Goal: Information Seeking & Learning: Learn about a topic

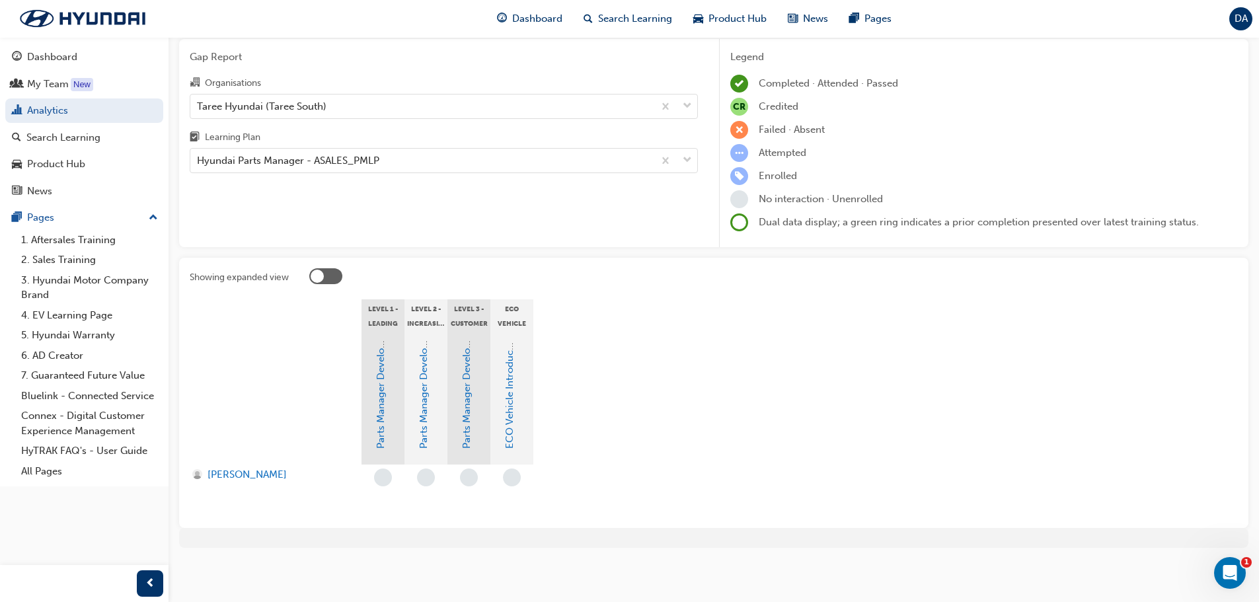
scroll to position [48, 0]
click at [78, 67] on link "Dashboard" at bounding box center [84, 57] width 158 height 24
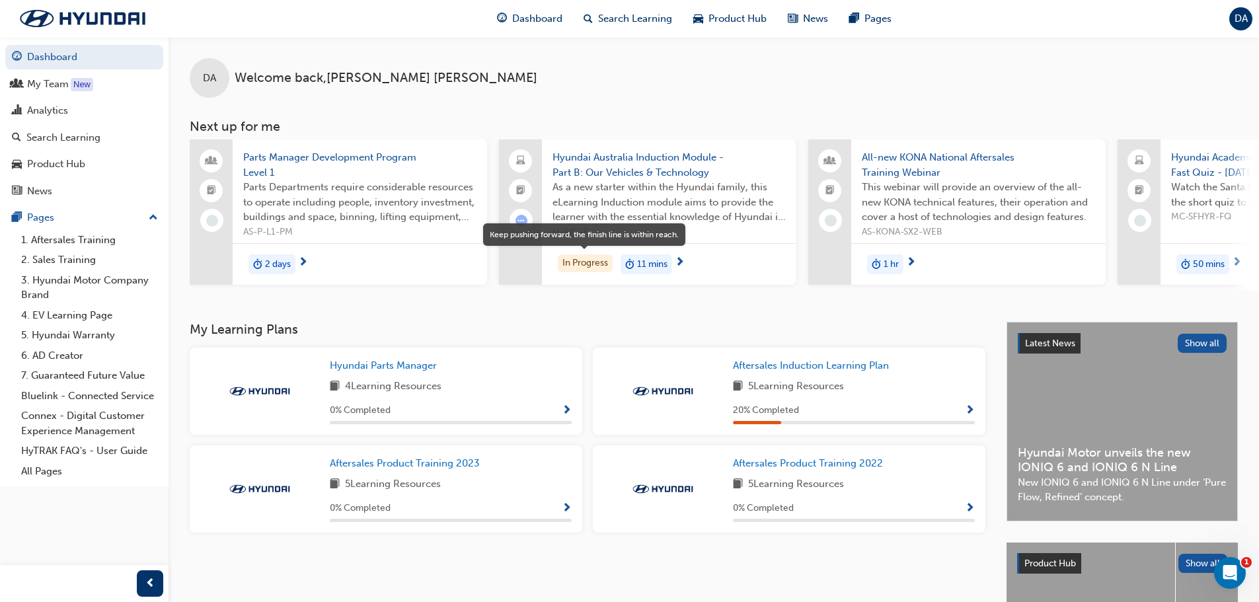
click at [588, 269] on div "In Progress" at bounding box center [585, 263] width 55 height 18
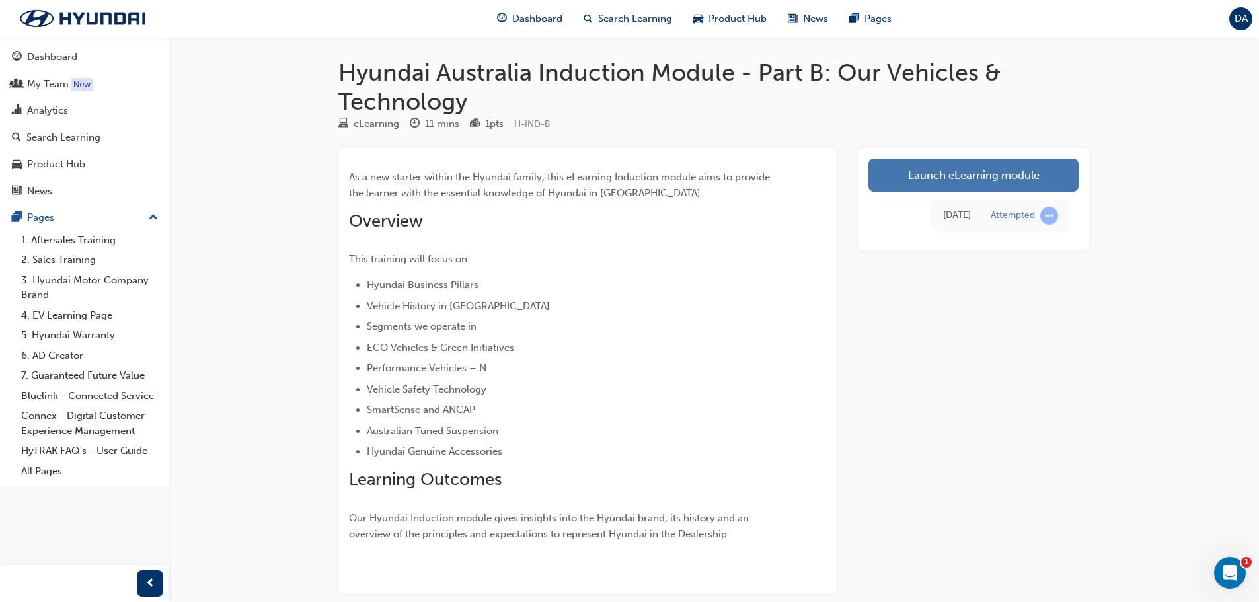
click at [963, 182] on link "Launch eLearning module" at bounding box center [973, 175] width 210 height 33
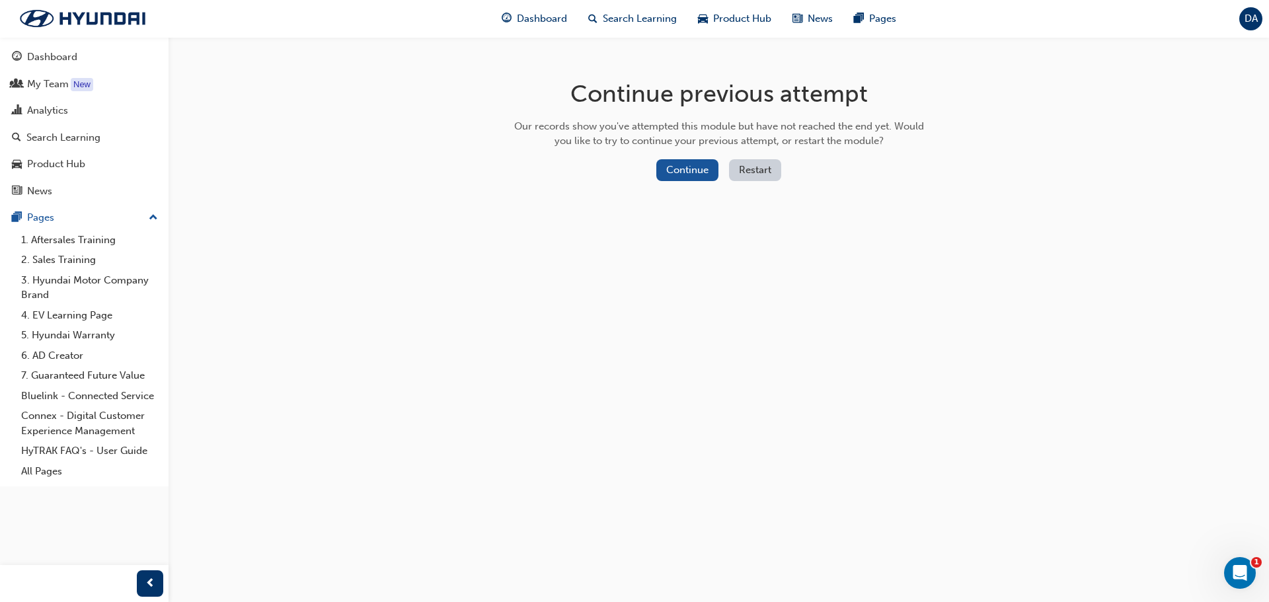
click at [755, 168] on button "Restart" at bounding box center [755, 170] width 52 height 22
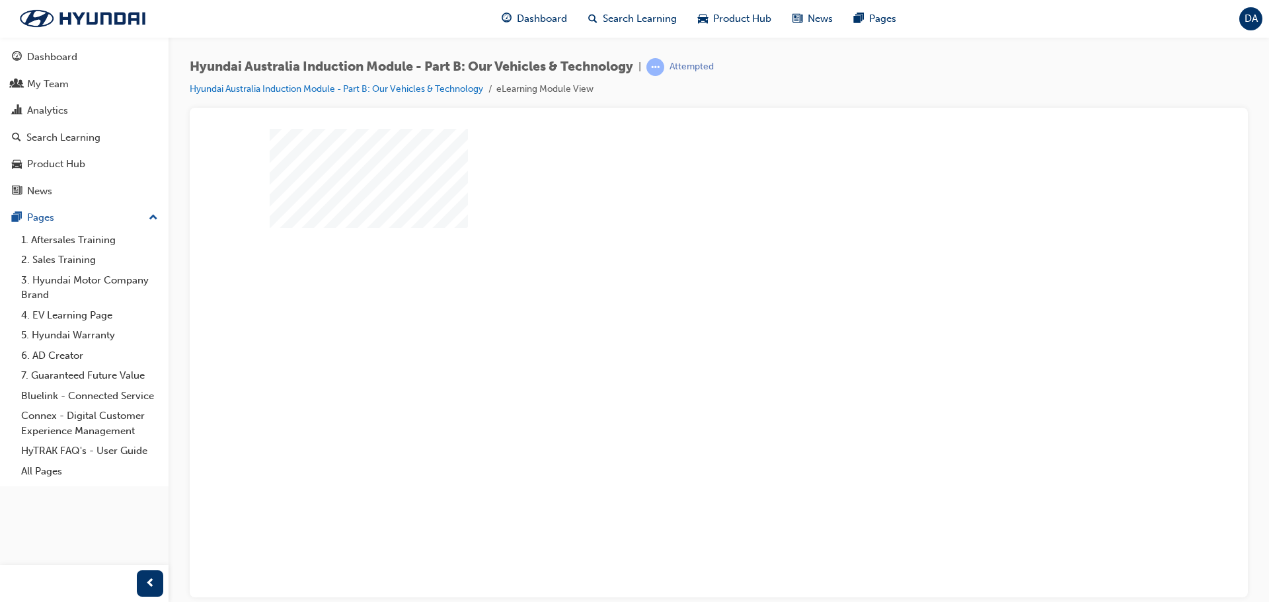
click at [681, 324] on div "play" at bounding box center [681, 324] width 0 height 0
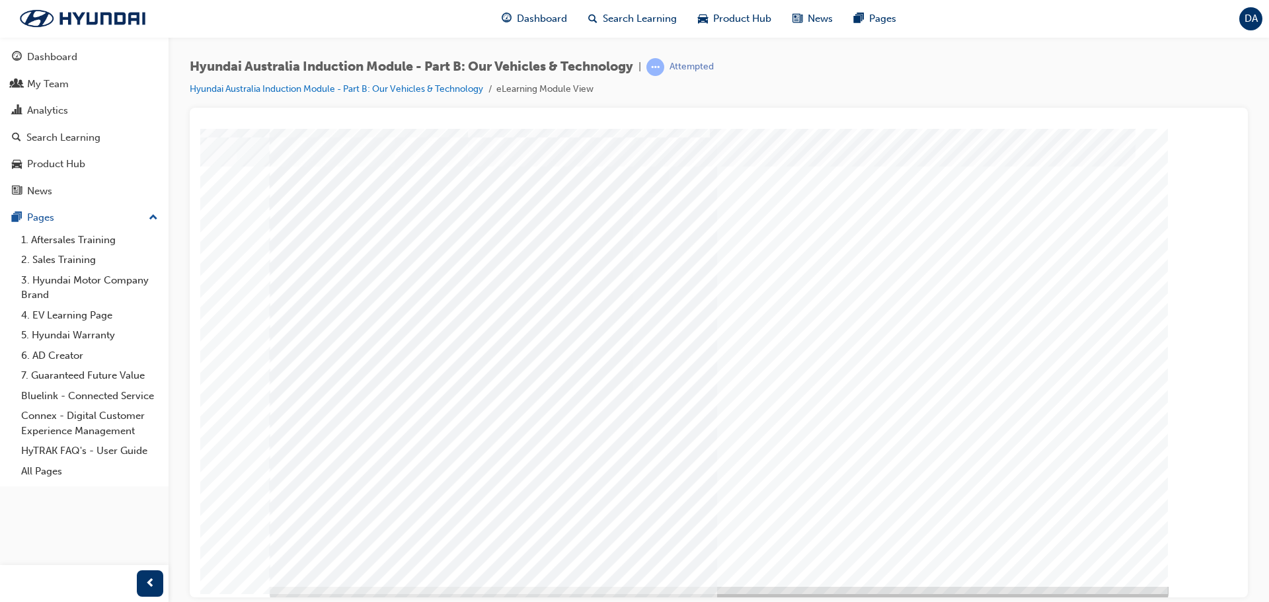
scroll to position [27, 0]
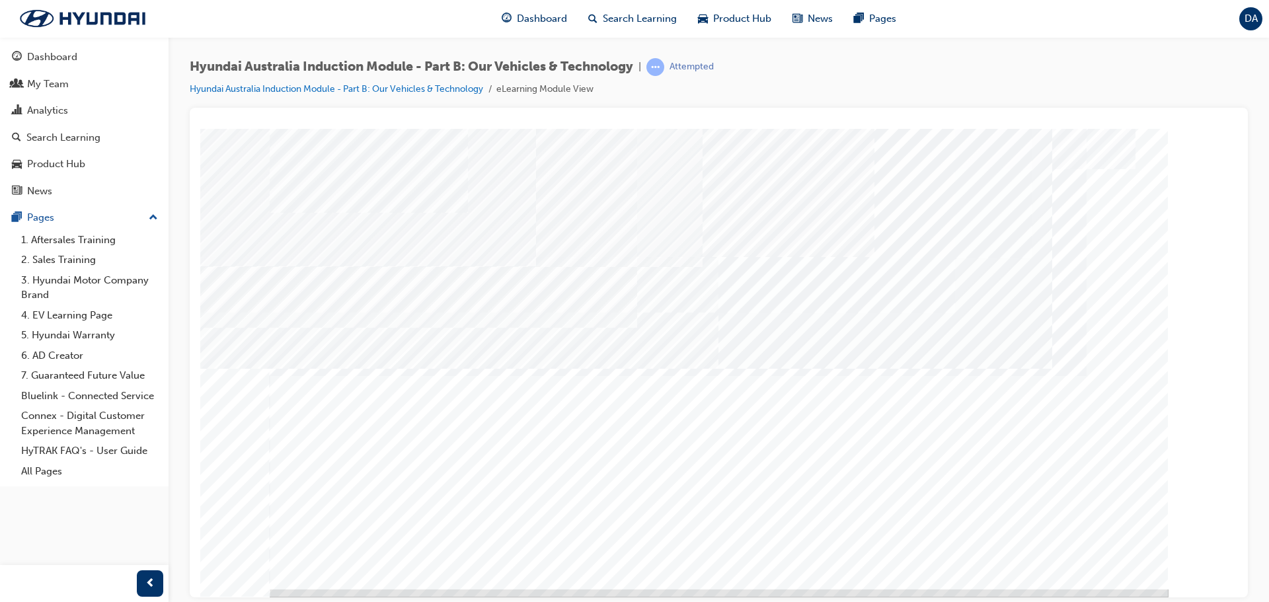
scroll to position [27, 0]
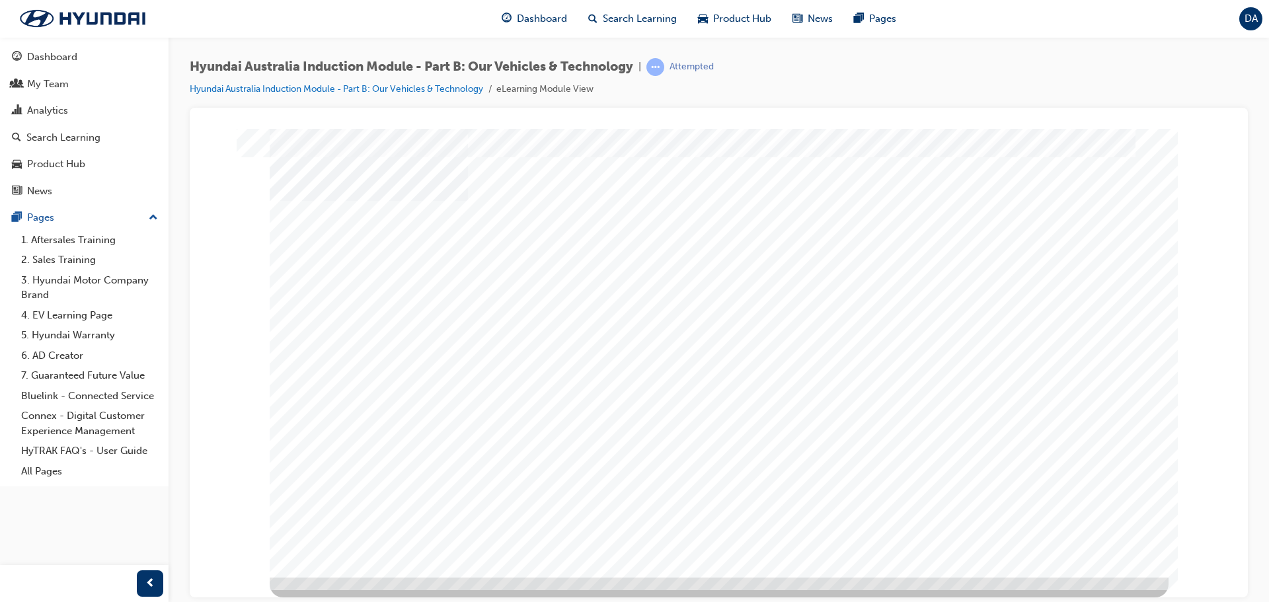
drag, startPoint x: 849, startPoint y: 459, endPoint x: 842, endPoint y: 461, distance: 7.5
drag, startPoint x: 842, startPoint y: 461, endPoint x: 706, endPoint y: 530, distance: 152.2
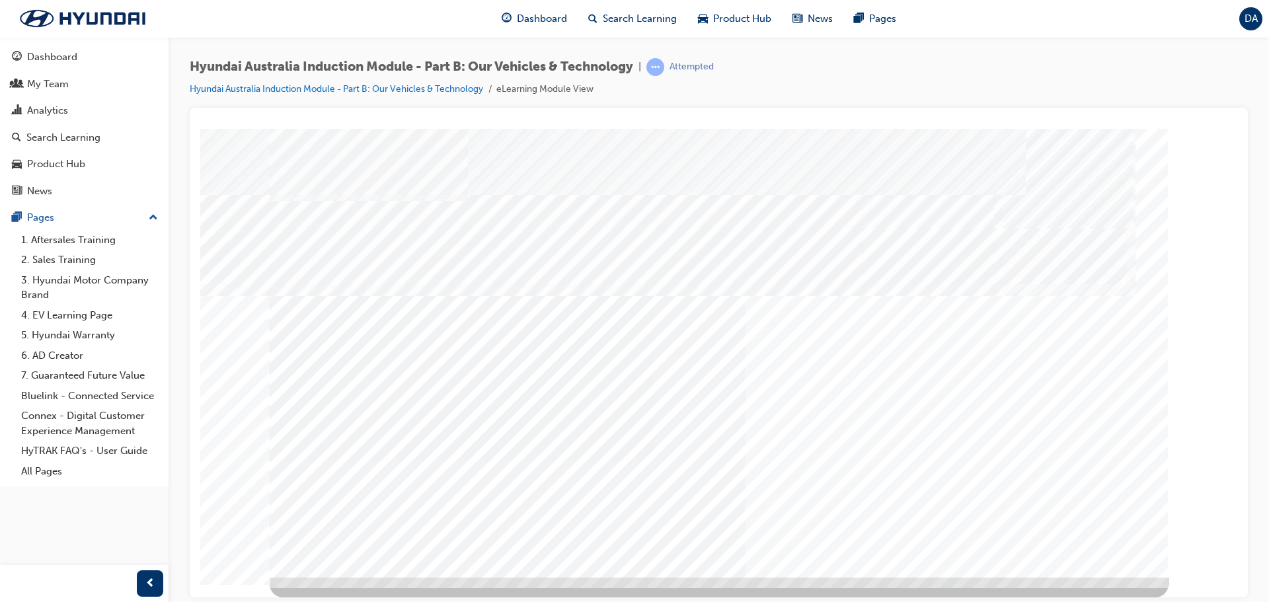
scroll to position [0, 0]
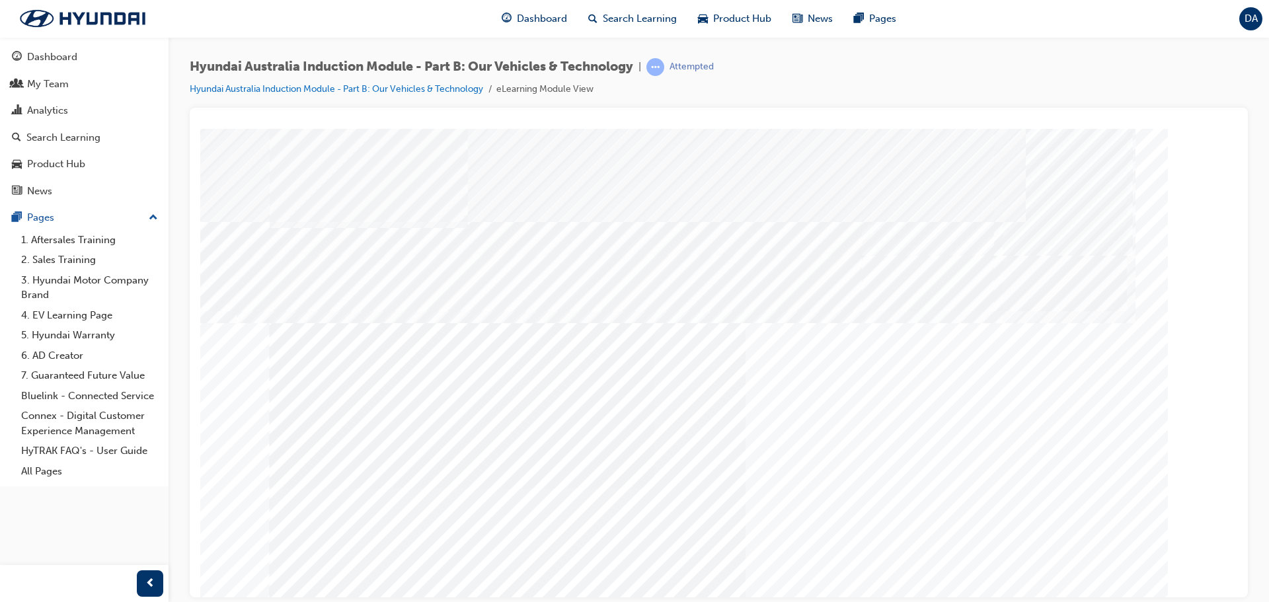
drag, startPoint x: 884, startPoint y: 501, endPoint x: 834, endPoint y: 537, distance: 62.0
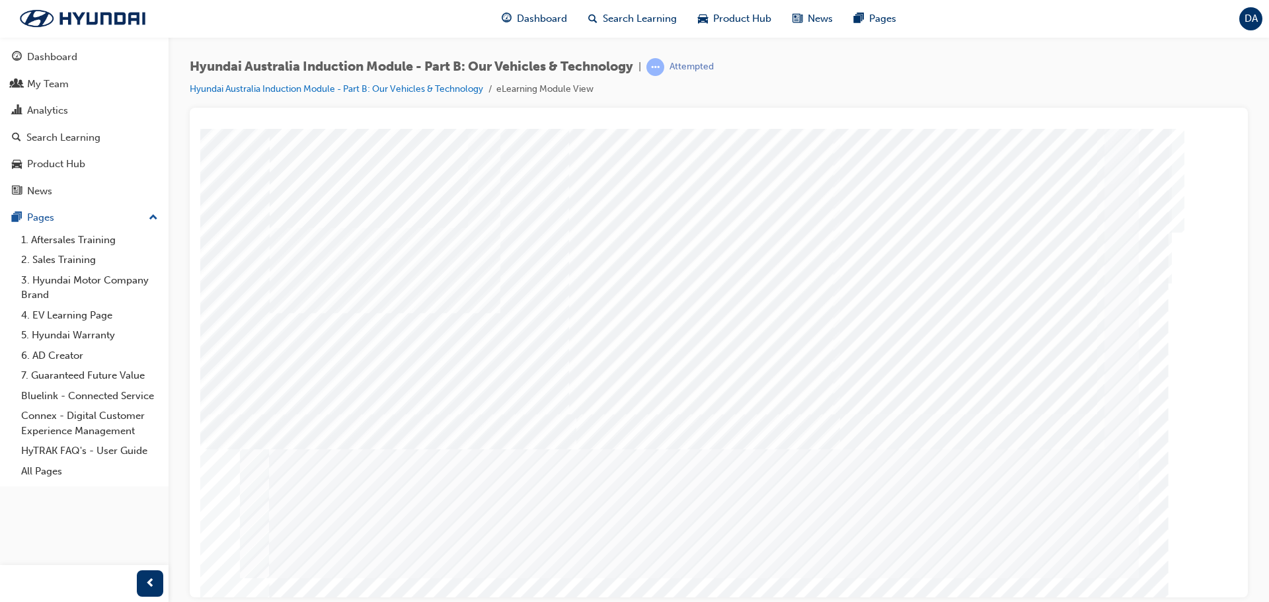
drag, startPoint x: 545, startPoint y: 403, endPoint x: 644, endPoint y: 404, distance: 99.1
drag, startPoint x: 644, startPoint y: 404, endPoint x: 918, endPoint y: 450, distance: 277.5
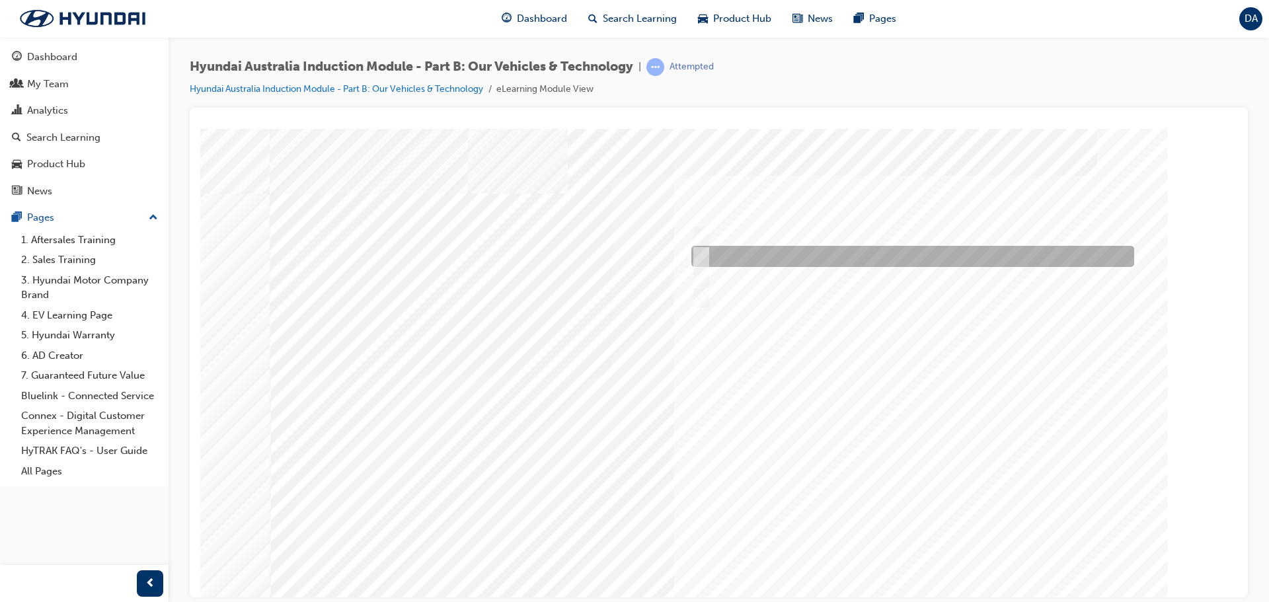
click at [703, 254] on input "Electrification" at bounding box center [698, 256] width 15 height 15
checkbox input "true"
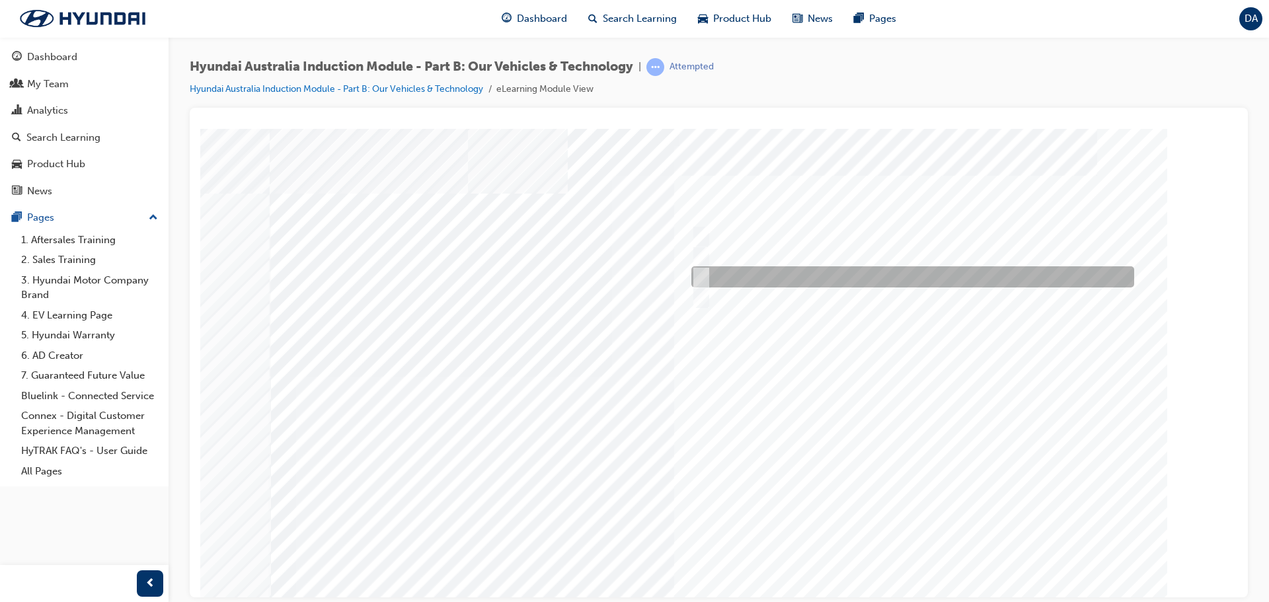
click at [701, 275] on input "Ecology" at bounding box center [698, 277] width 15 height 15
checkbox input "true"
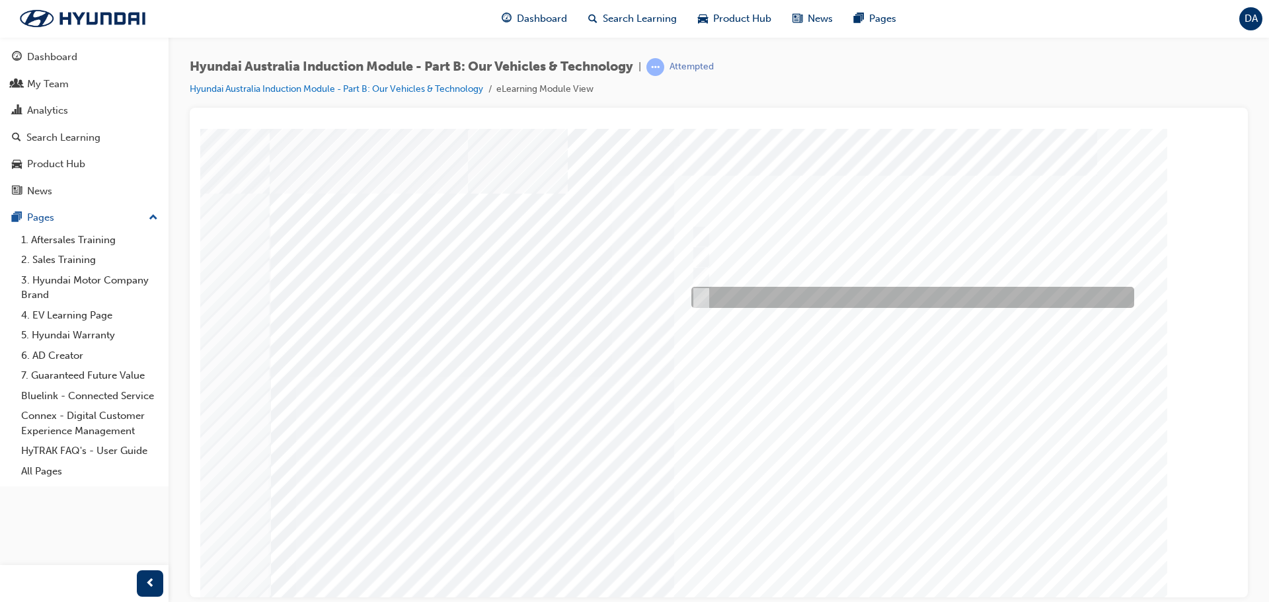
click at [702, 297] on input "Technology" at bounding box center [698, 297] width 15 height 15
checkbox input "true"
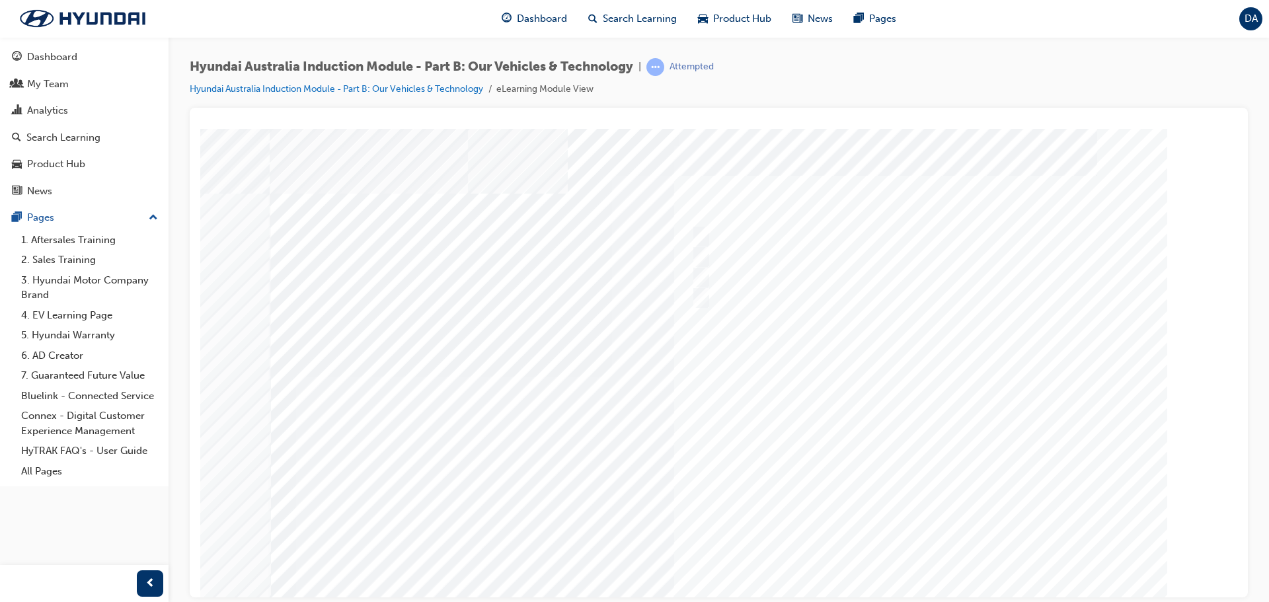
click at [917, 474] on div at bounding box center [719, 366] width 899 height 476
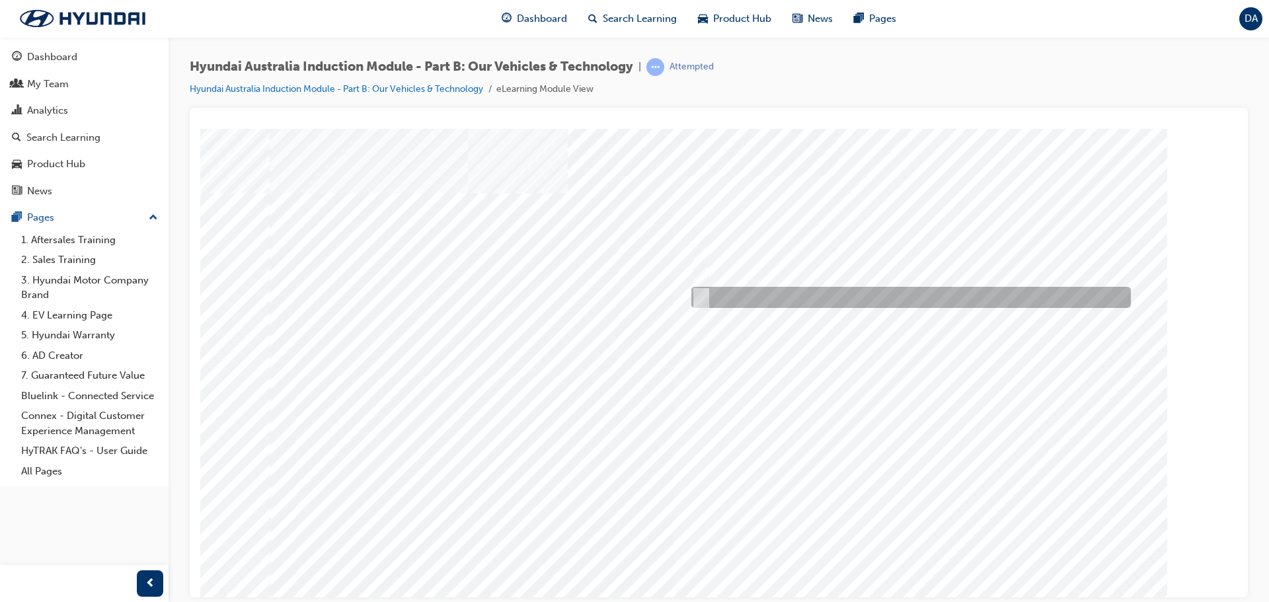
click at [707, 293] on div at bounding box center [907, 297] width 439 height 21
radio input "true"
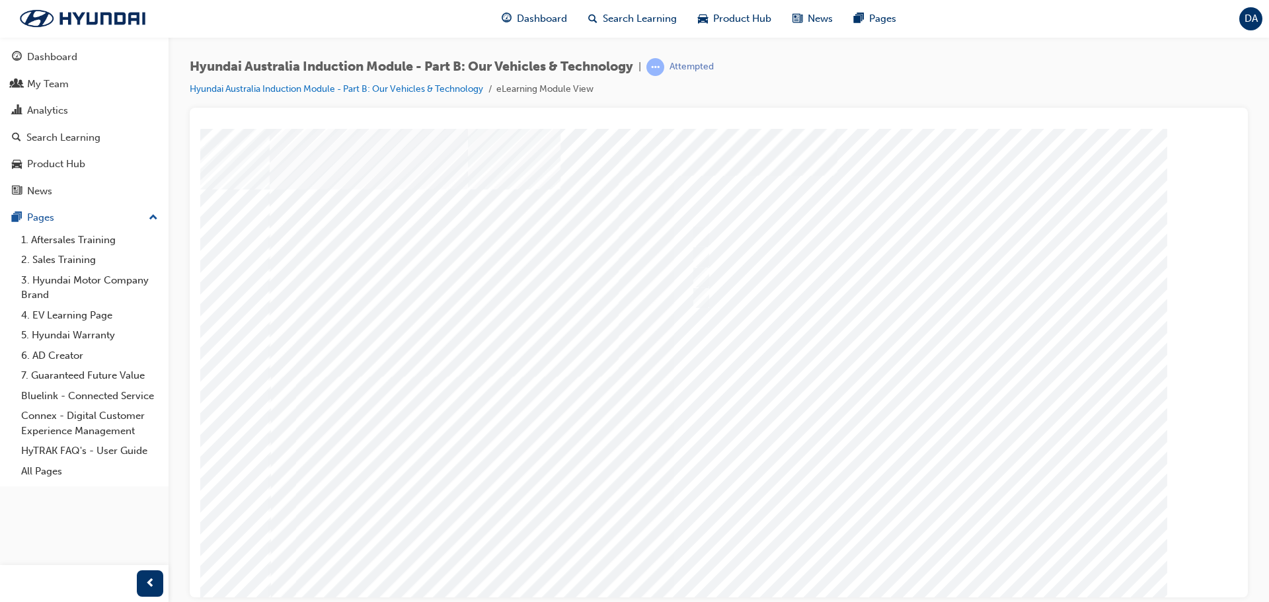
click at [928, 559] on div at bounding box center [719, 366] width 899 height 476
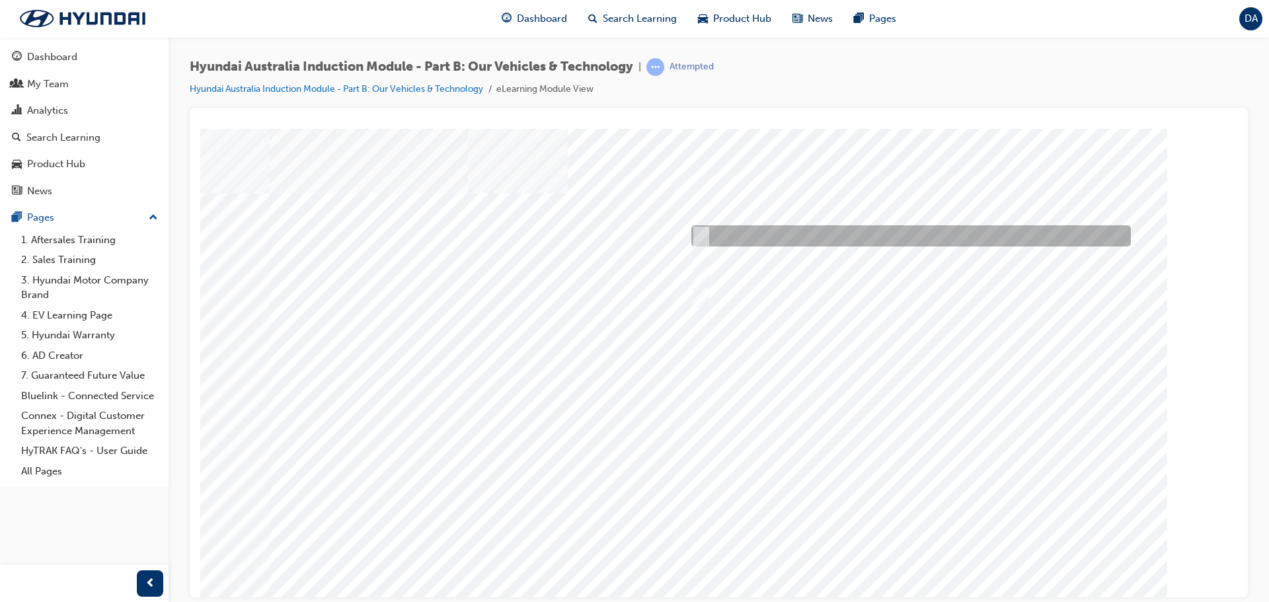
click at [706, 233] on div at bounding box center [907, 235] width 439 height 21
checkbox input "true"
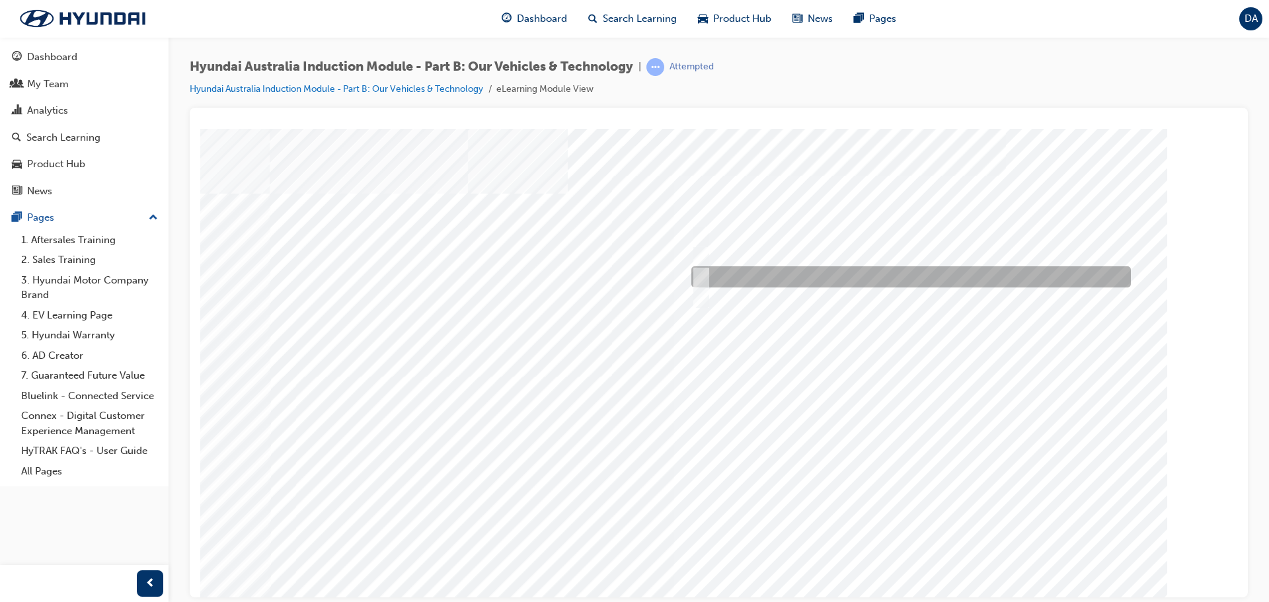
click at [699, 268] on div at bounding box center [907, 276] width 439 height 21
checkbox input "true"
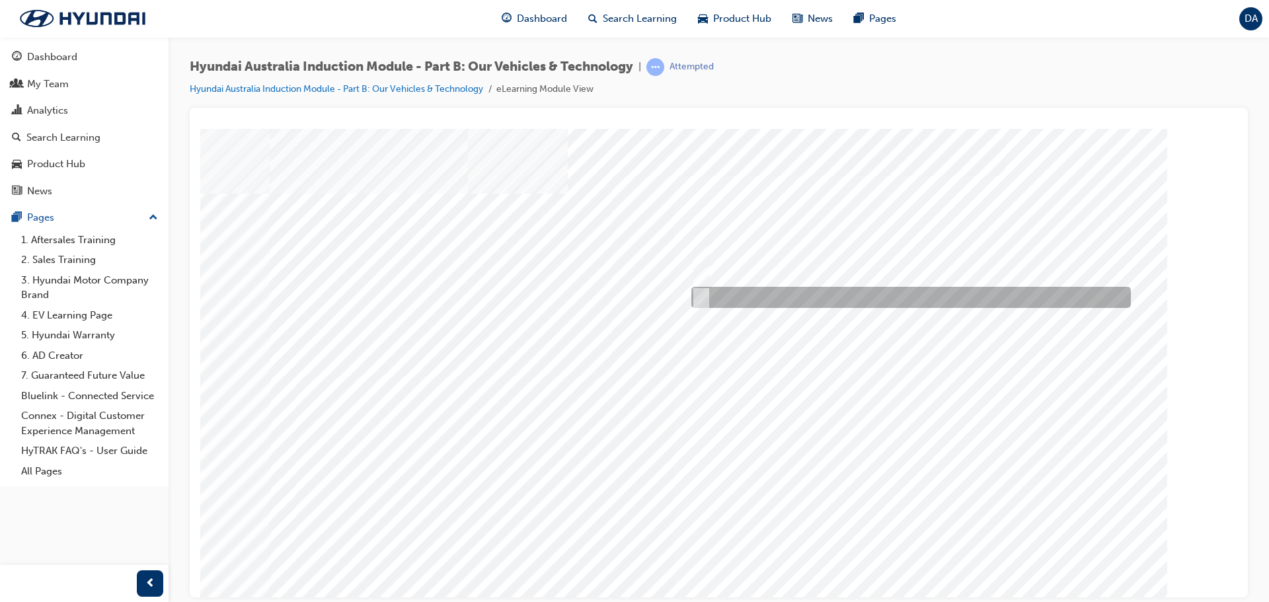
click at [700, 295] on input "Everyday sports car" at bounding box center [698, 297] width 15 height 15
checkbox input "true"
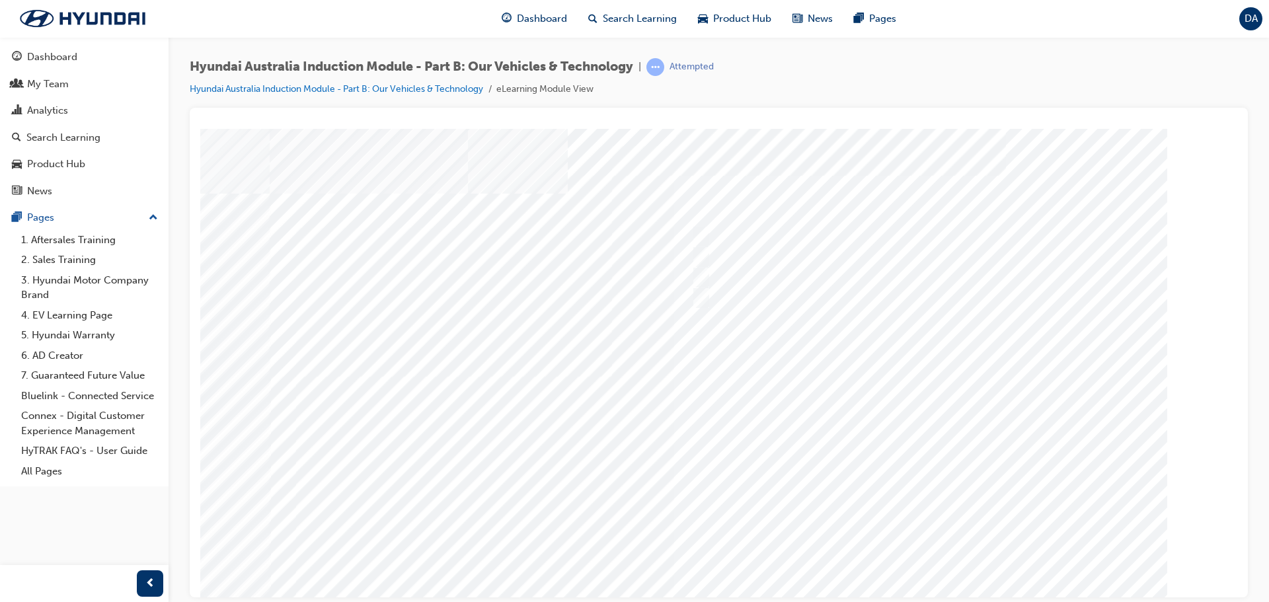
click at [775, 475] on div at bounding box center [719, 366] width 899 height 476
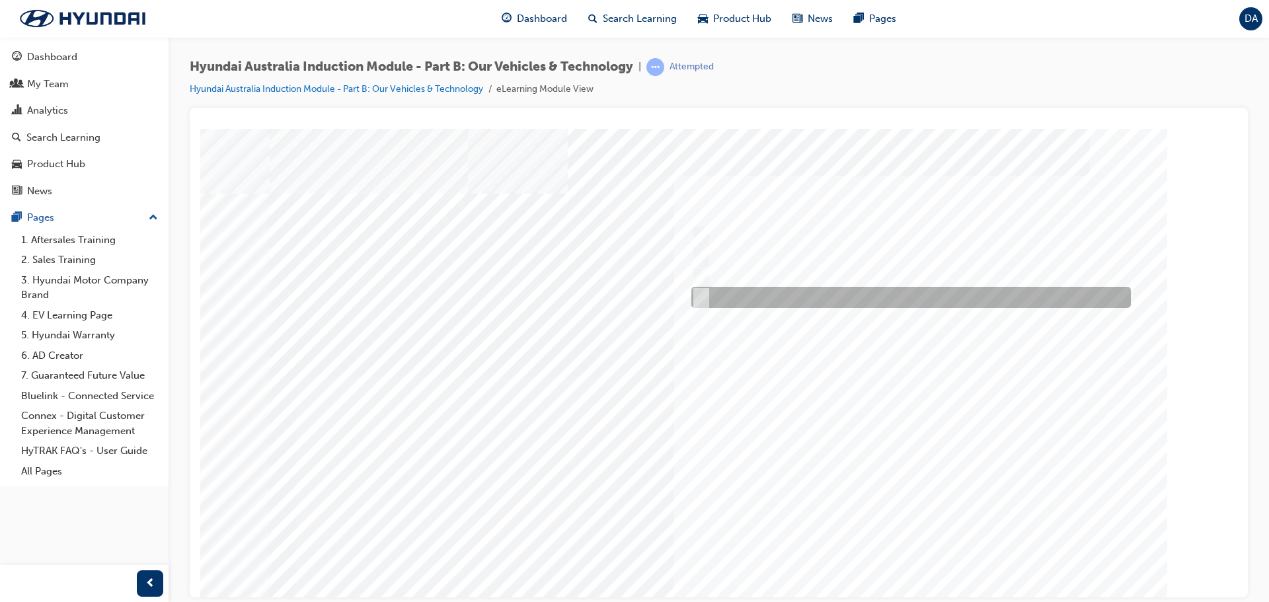
click at [705, 296] on div at bounding box center [907, 297] width 439 height 21
checkbox input "true"
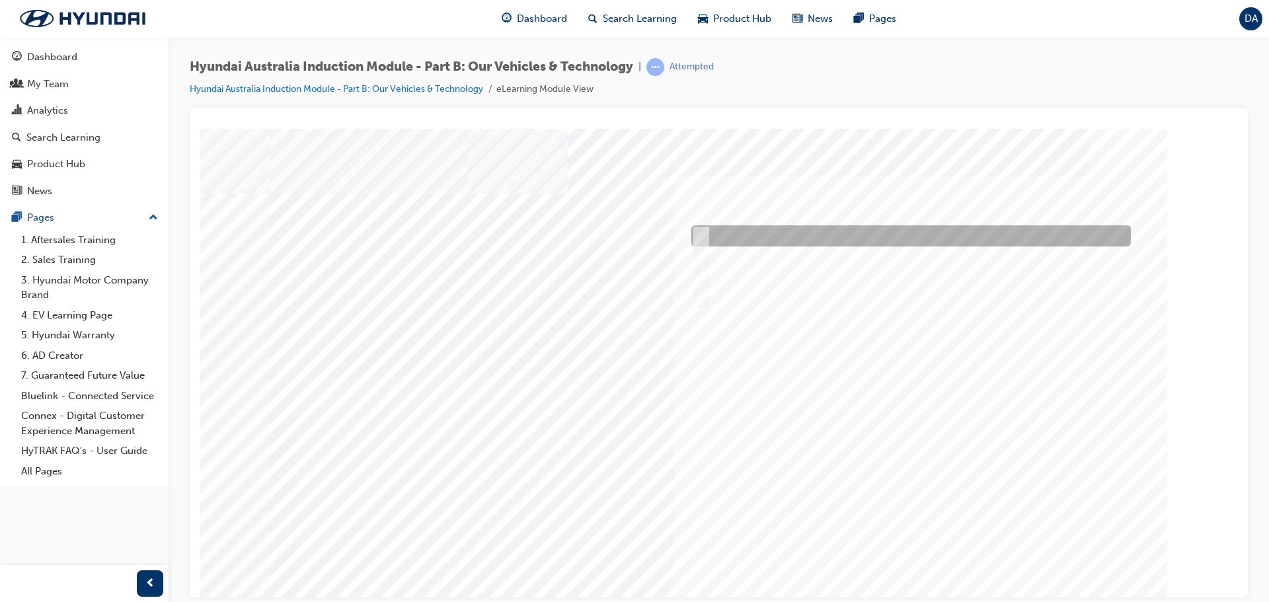
click at [698, 235] on input "Electric" at bounding box center [698, 236] width 15 height 15
checkbox input "true"
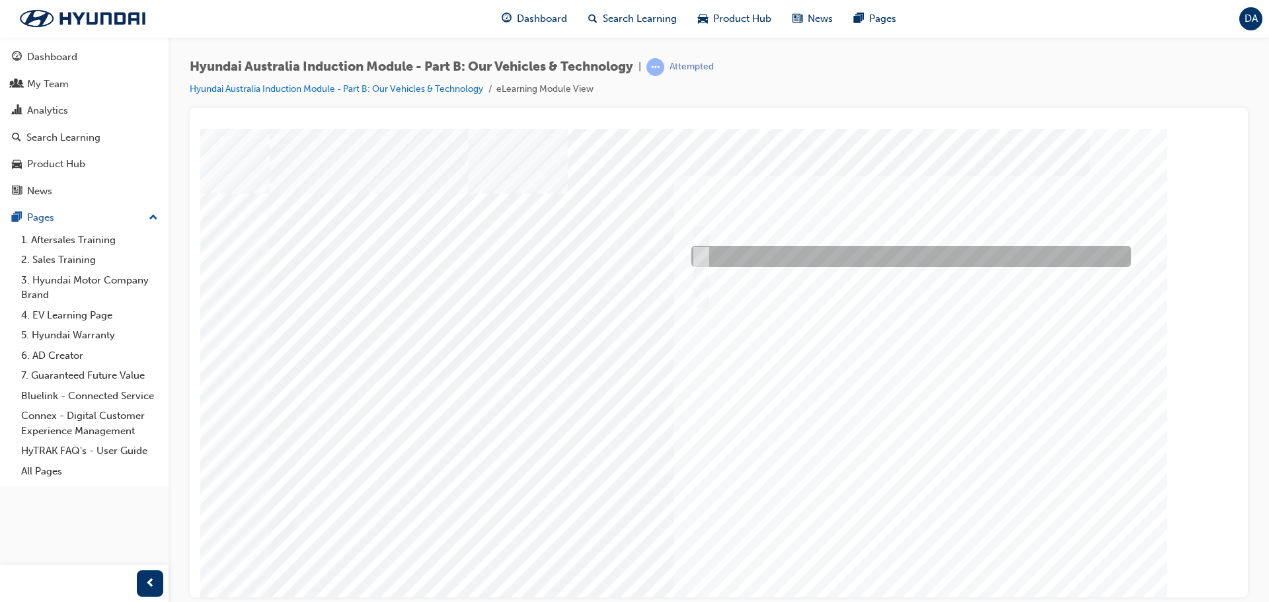
click at [703, 252] on input "Hybrid" at bounding box center [698, 256] width 15 height 15
checkbox input "true"
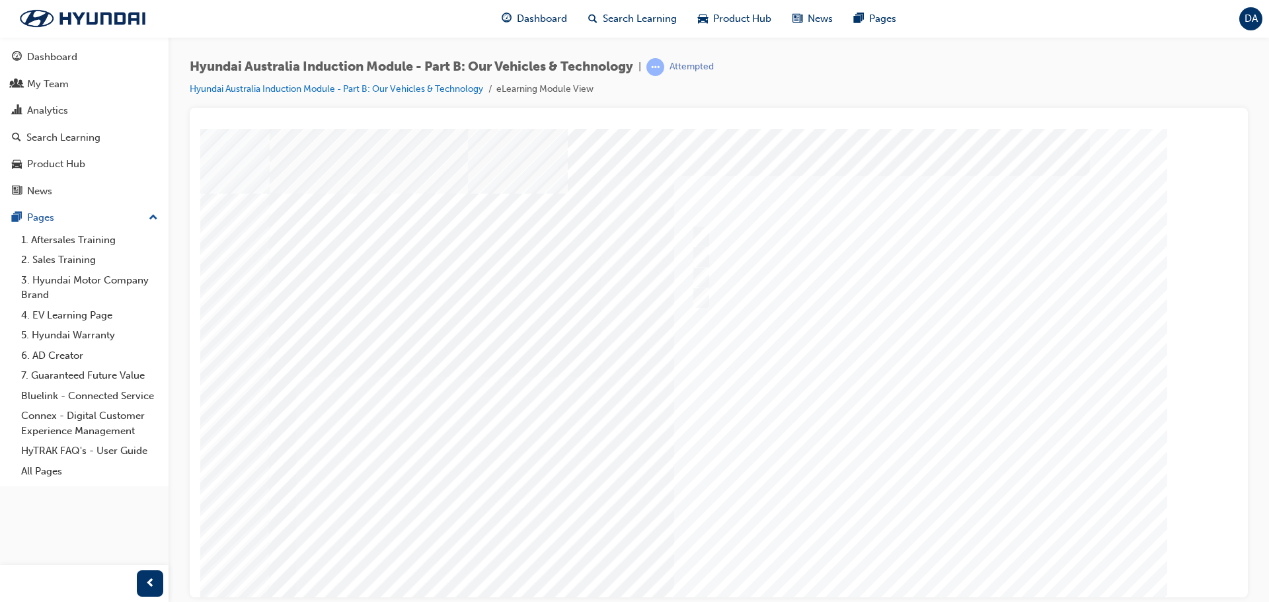
click at [866, 430] on div at bounding box center [719, 366] width 899 height 476
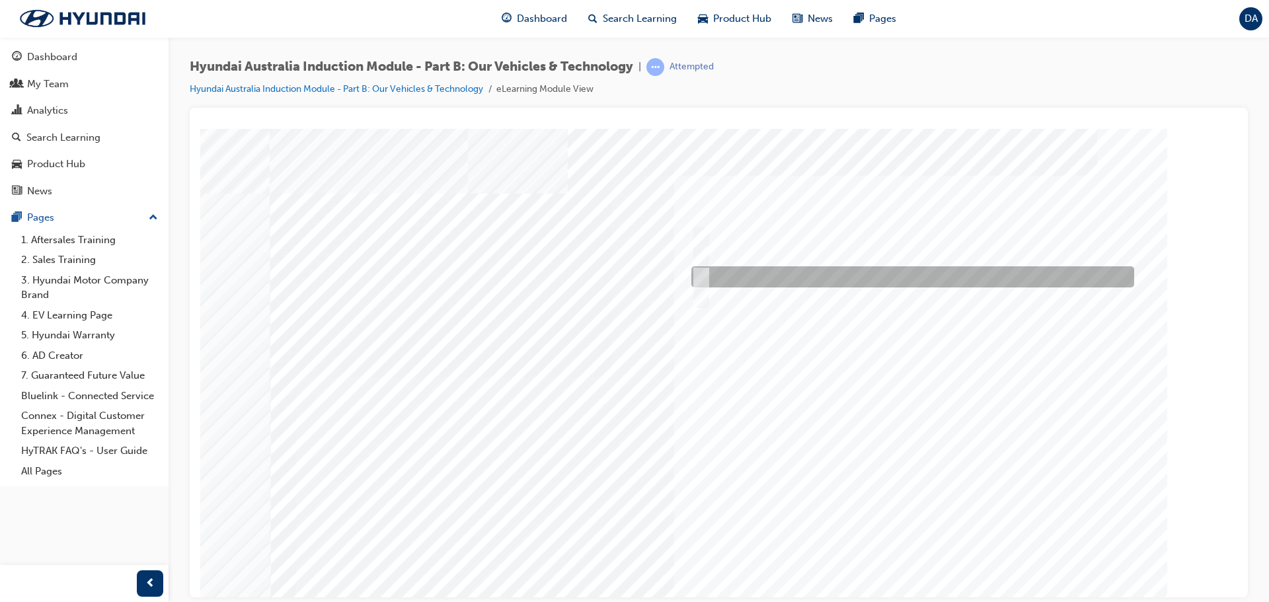
click at [702, 272] on input "Ecology" at bounding box center [698, 277] width 15 height 15
checkbox input "true"
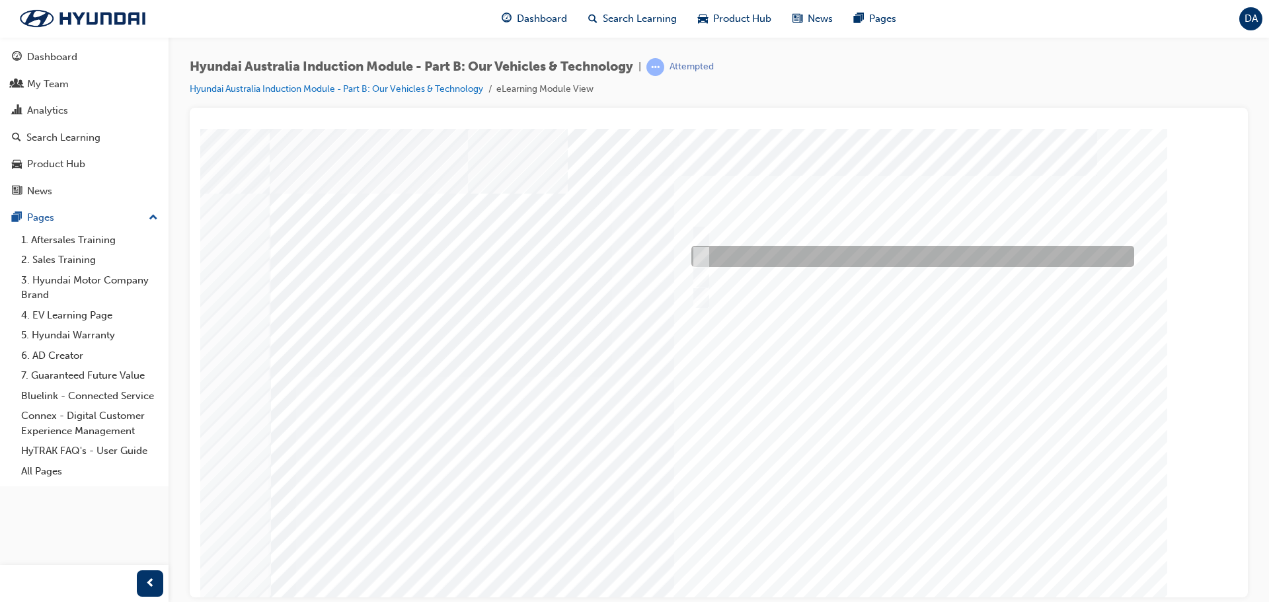
click at [704, 256] on input "Electrification" at bounding box center [698, 256] width 15 height 15
checkbox input "true"
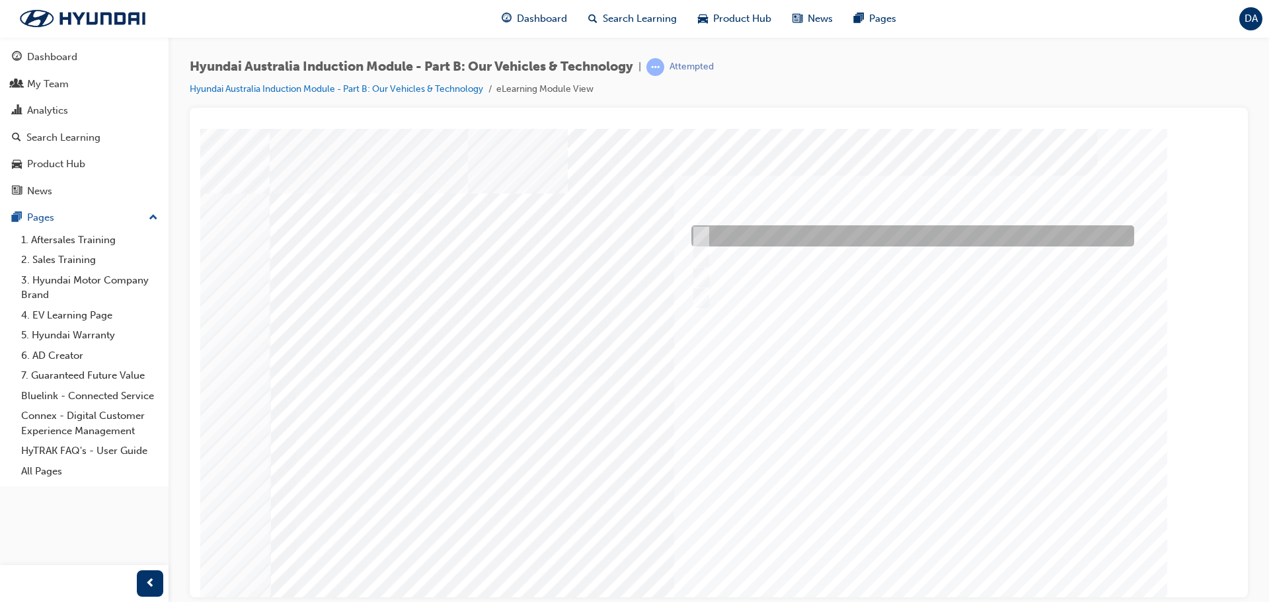
click at [704, 232] on input "Performance" at bounding box center [698, 236] width 15 height 15
checkbox input "true"
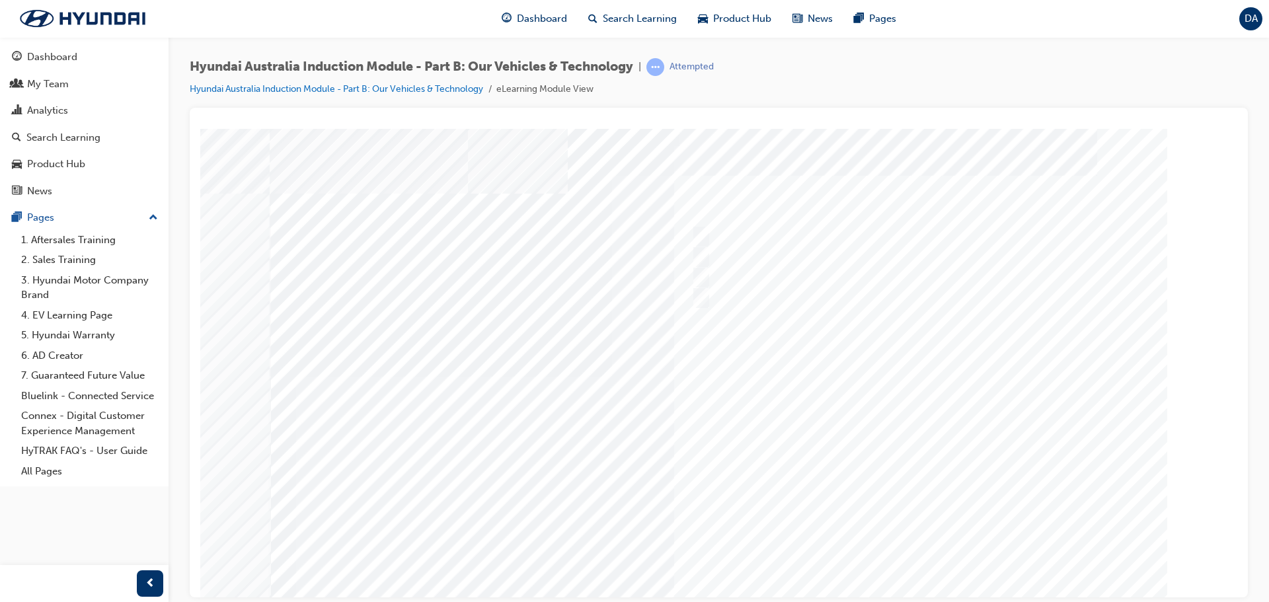
click at [912, 551] on div at bounding box center [719, 366] width 899 height 476
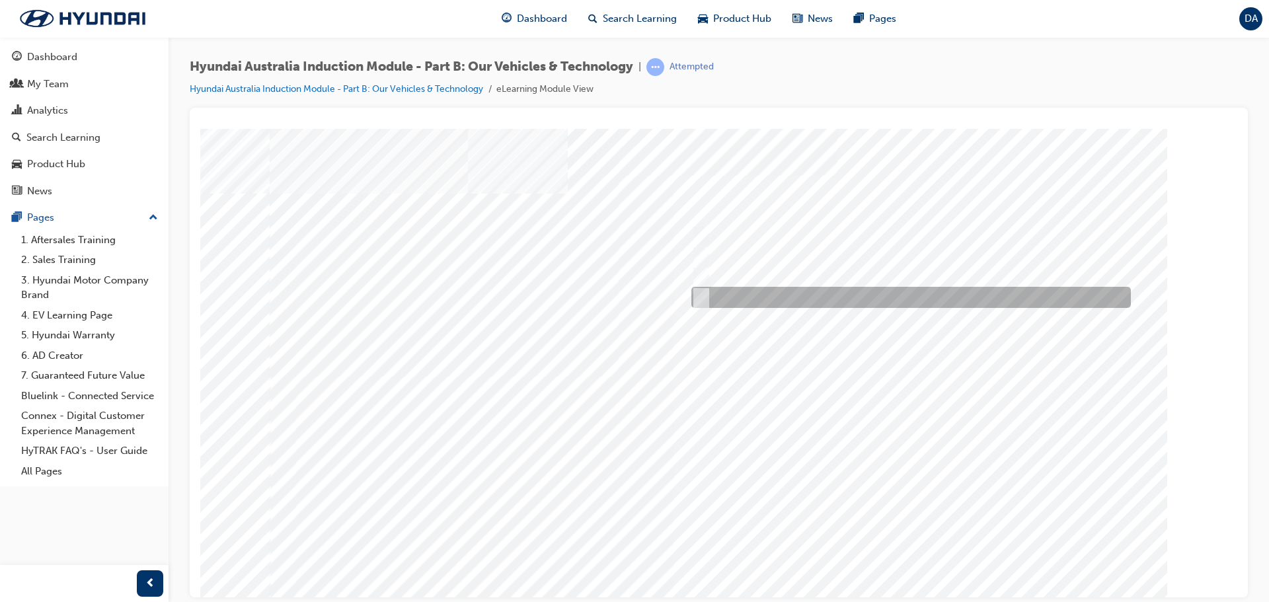
click at [742, 293] on div at bounding box center [907, 297] width 439 height 21
radio input "true"
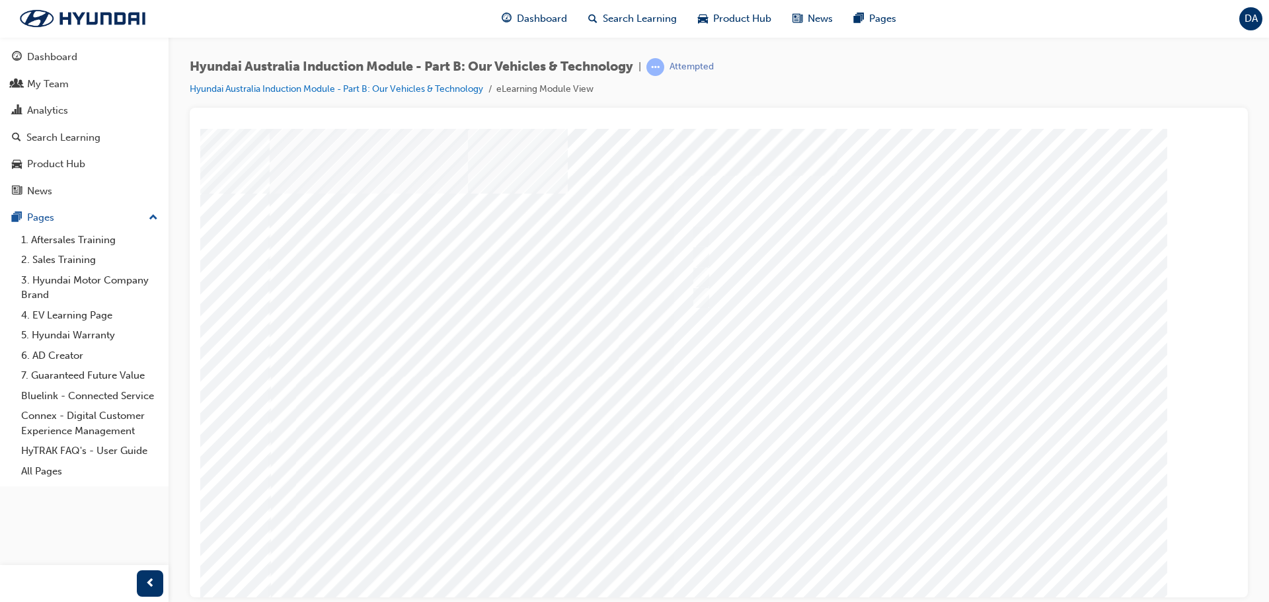
click at [911, 426] on div at bounding box center [719, 366] width 899 height 476
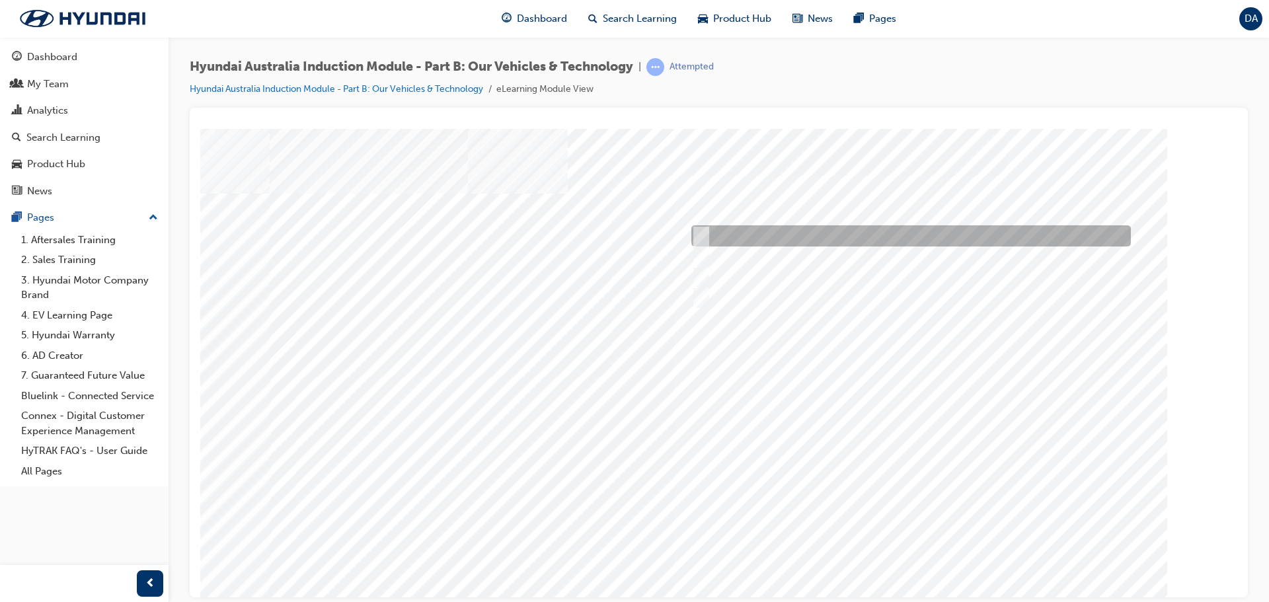
click at [703, 233] on input "Corner rascal" at bounding box center [698, 236] width 15 height 15
checkbox input "true"
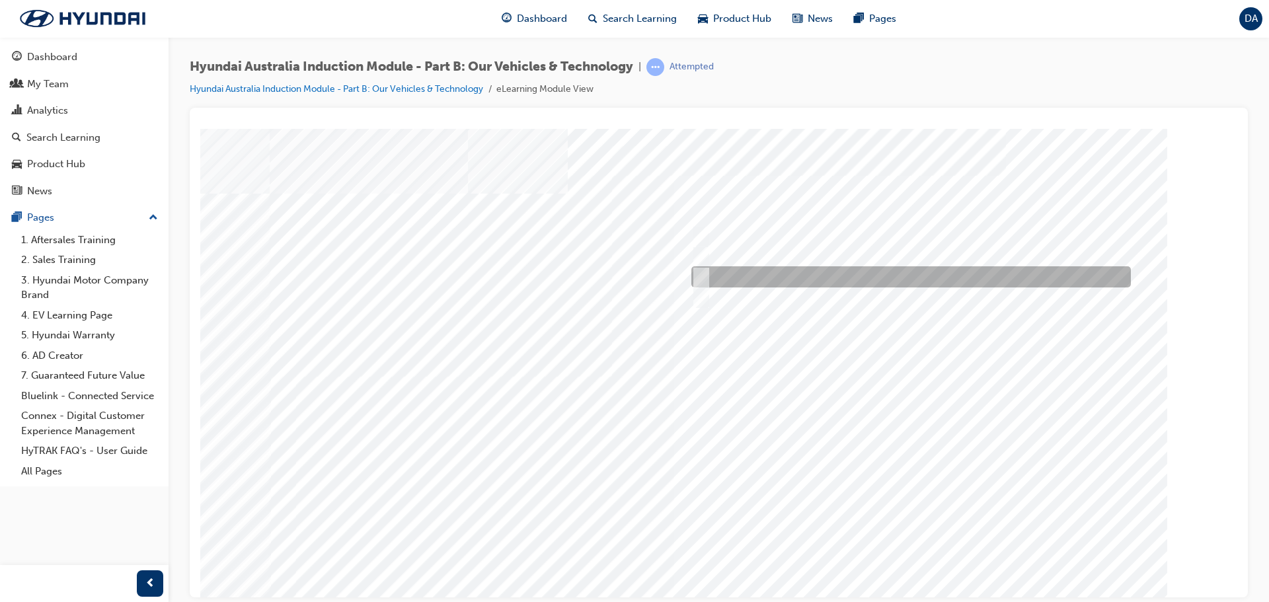
click at [706, 270] on div at bounding box center [907, 276] width 439 height 21
checkbox input "true"
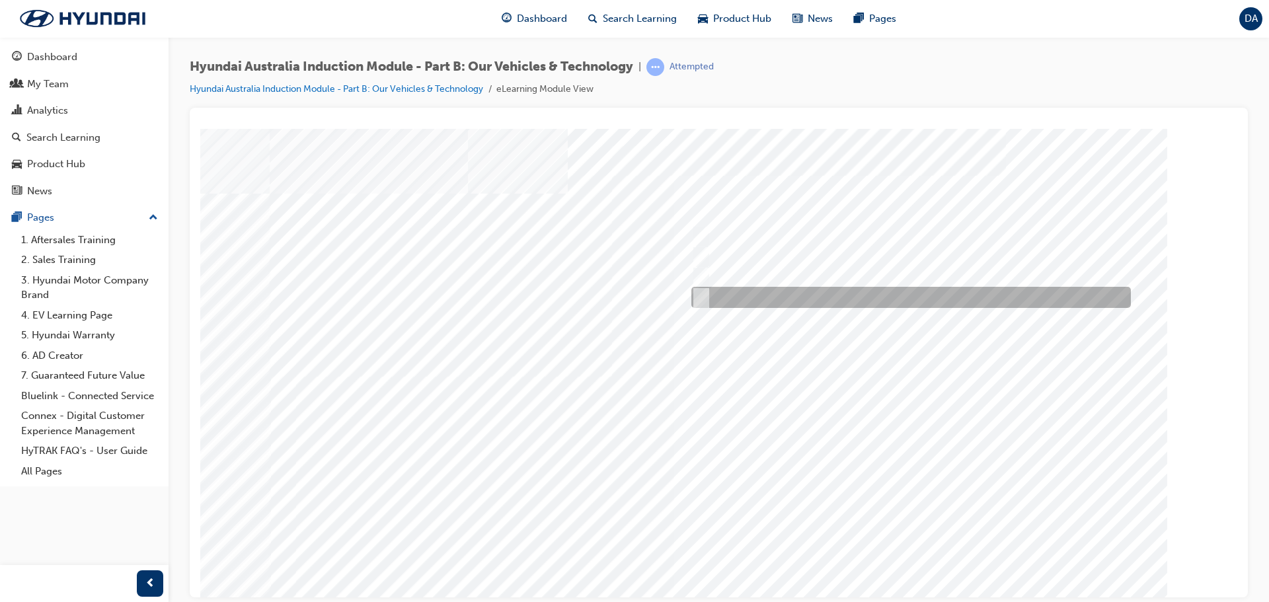
click at [704, 301] on input "Everyday sports car" at bounding box center [698, 297] width 15 height 15
checkbox input "true"
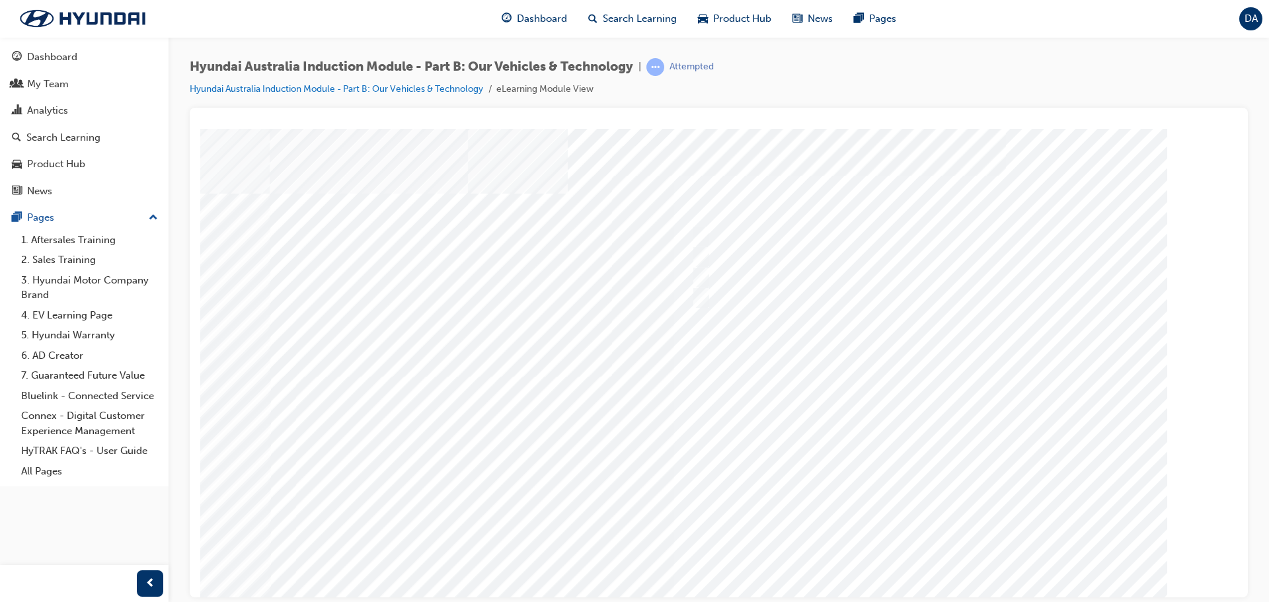
click at [902, 474] on div at bounding box center [719, 366] width 899 height 476
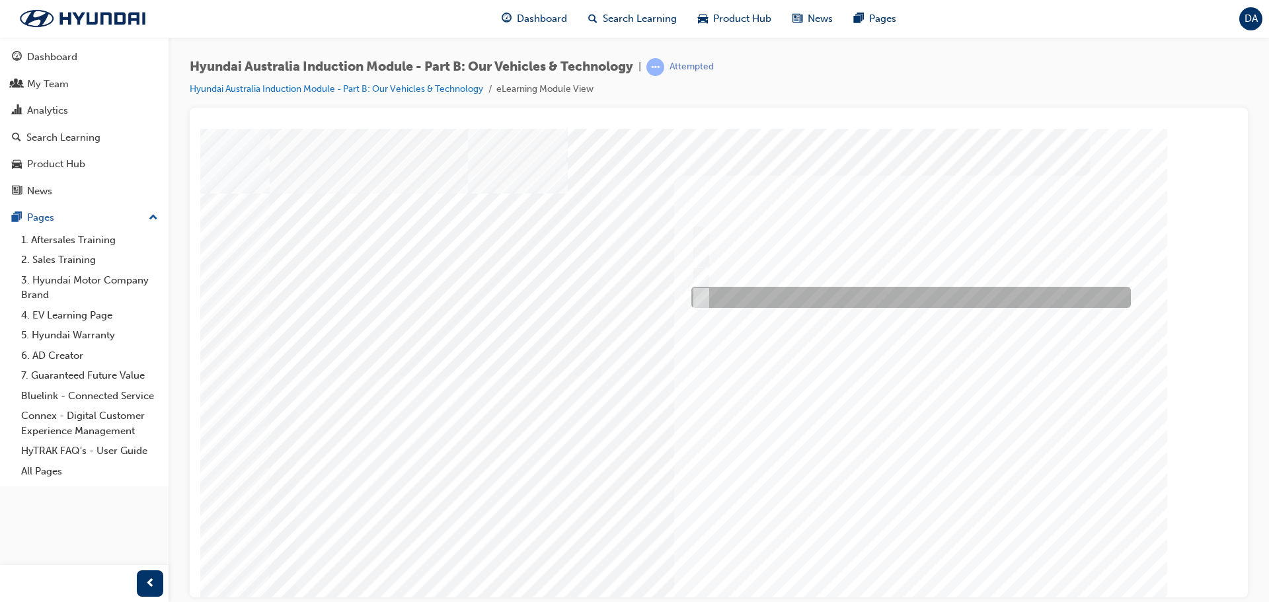
click at [704, 296] on input "Hydrogen Fuel Cell" at bounding box center [698, 297] width 15 height 15
checkbox input "true"
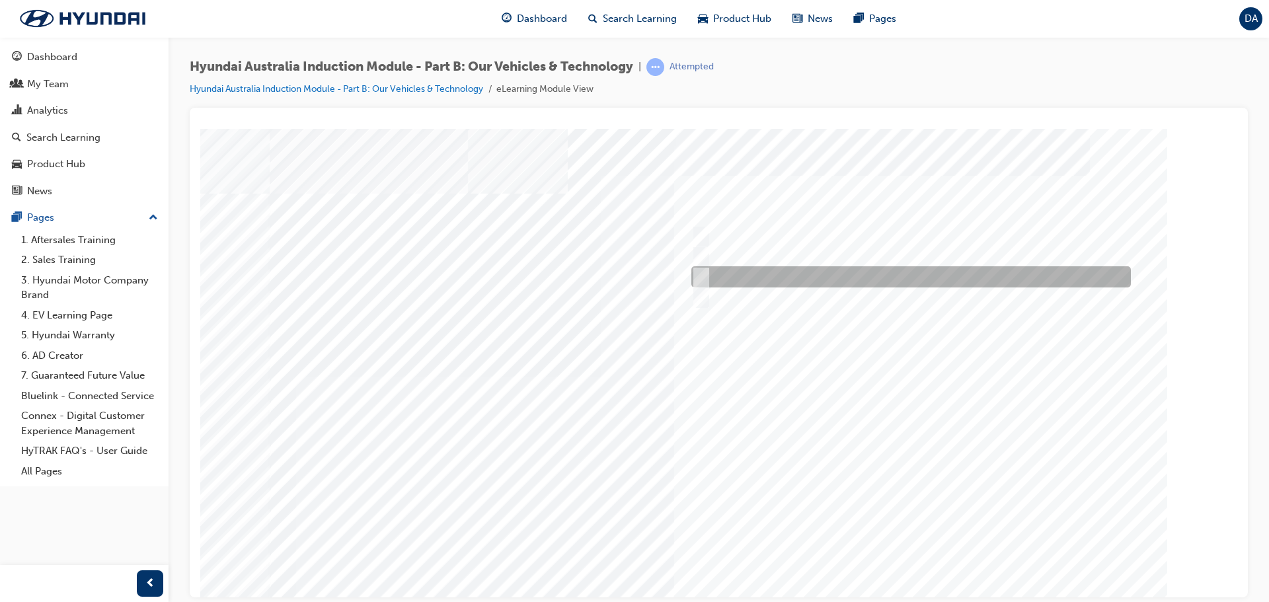
click at [705, 276] on div at bounding box center [907, 276] width 439 height 21
checkbox input "true"
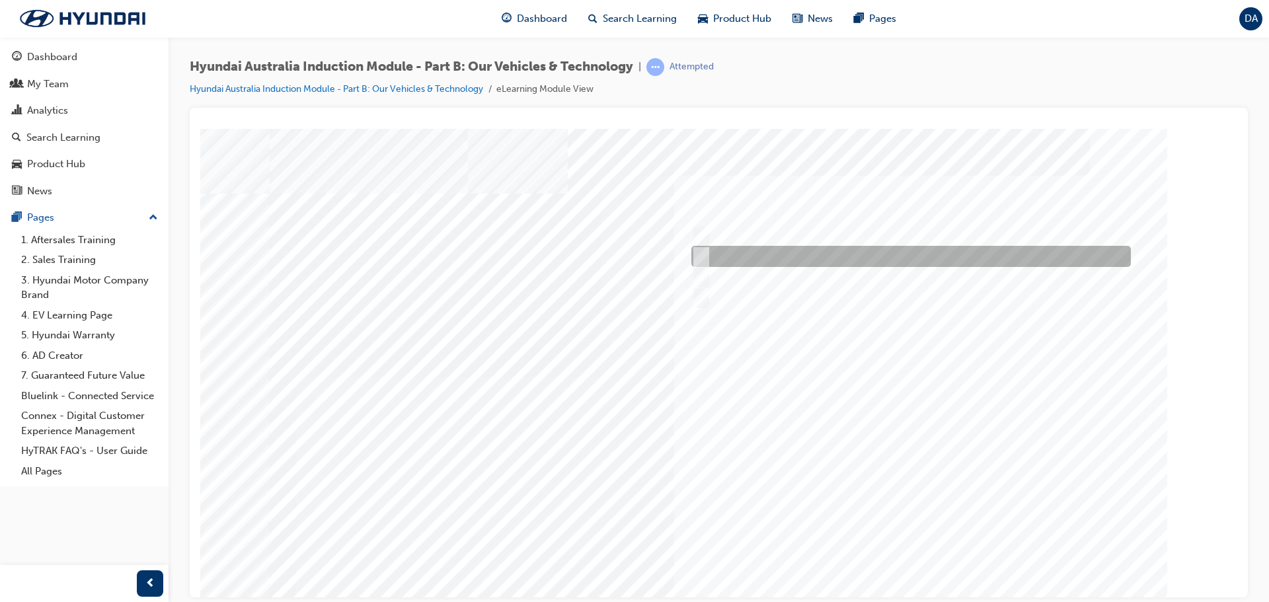
click at [706, 249] on div at bounding box center [907, 256] width 439 height 21
checkbox input "true"
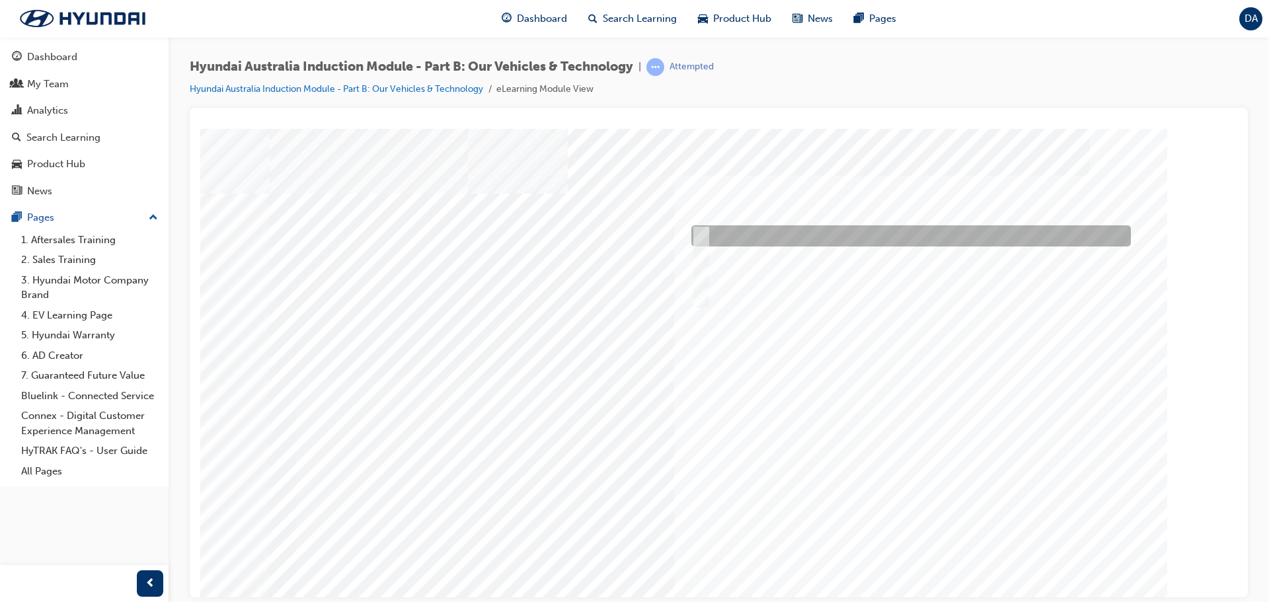
click at [706, 239] on div at bounding box center [907, 235] width 439 height 21
checkbox input "true"
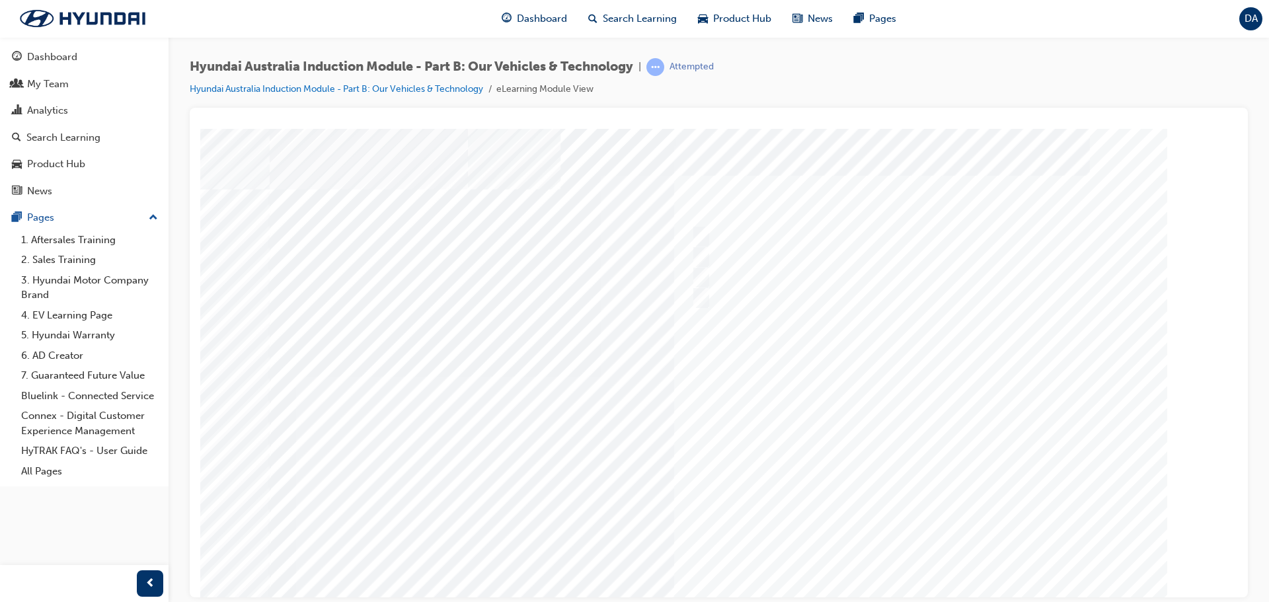
click at [926, 554] on div at bounding box center [719, 366] width 899 height 476
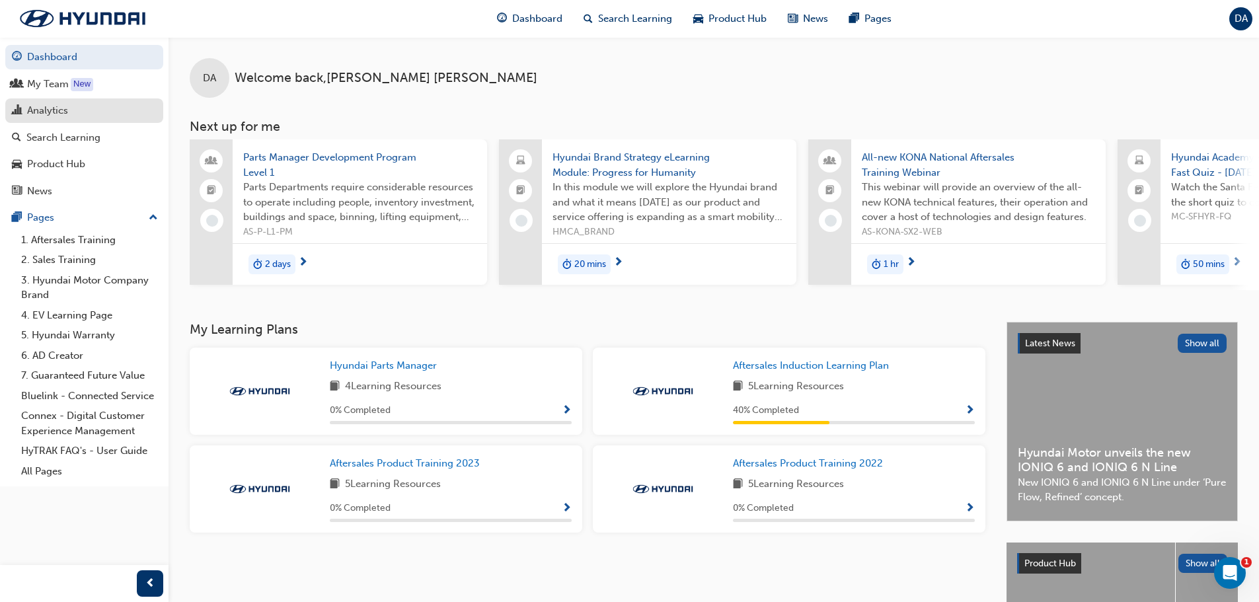
click at [29, 108] on div "Analytics" at bounding box center [47, 110] width 41 height 15
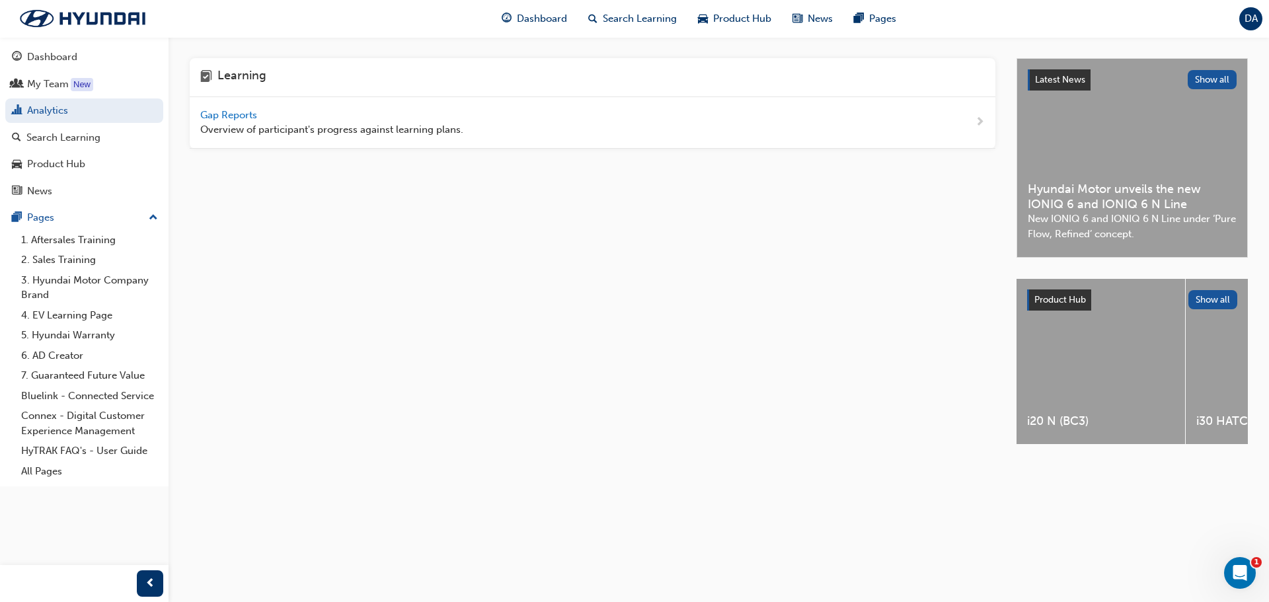
click at [1248, 19] on span "DA" at bounding box center [1250, 18] width 13 height 15
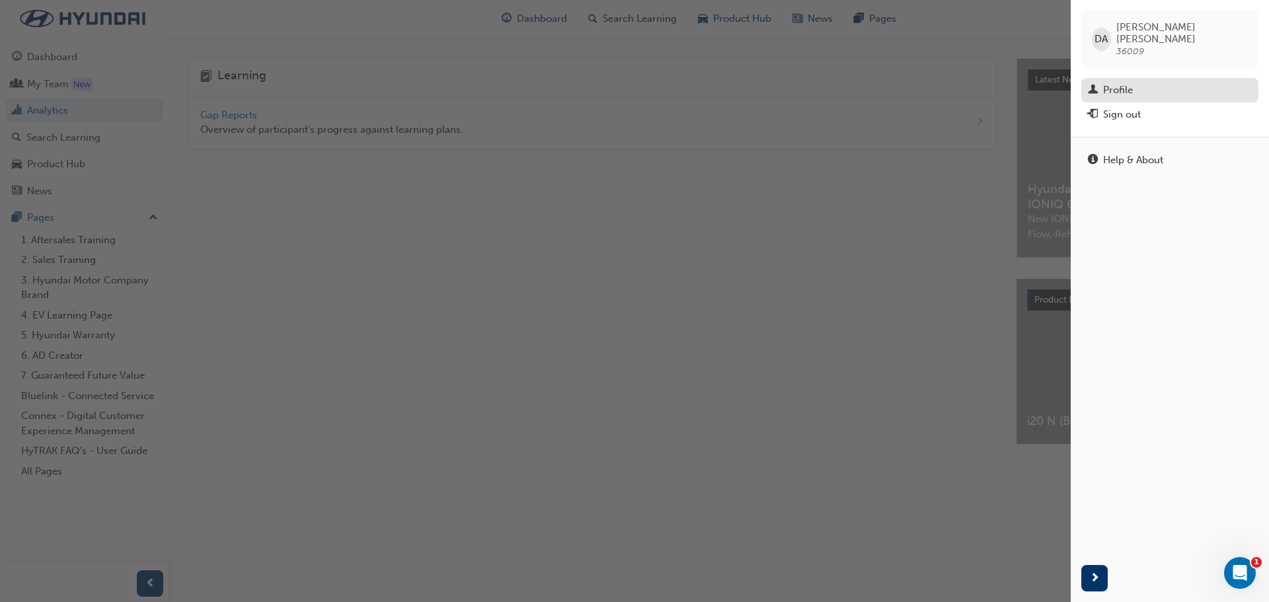
click at [1122, 83] on div "Profile" at bounding box center [1118, 90] width 30 height 15
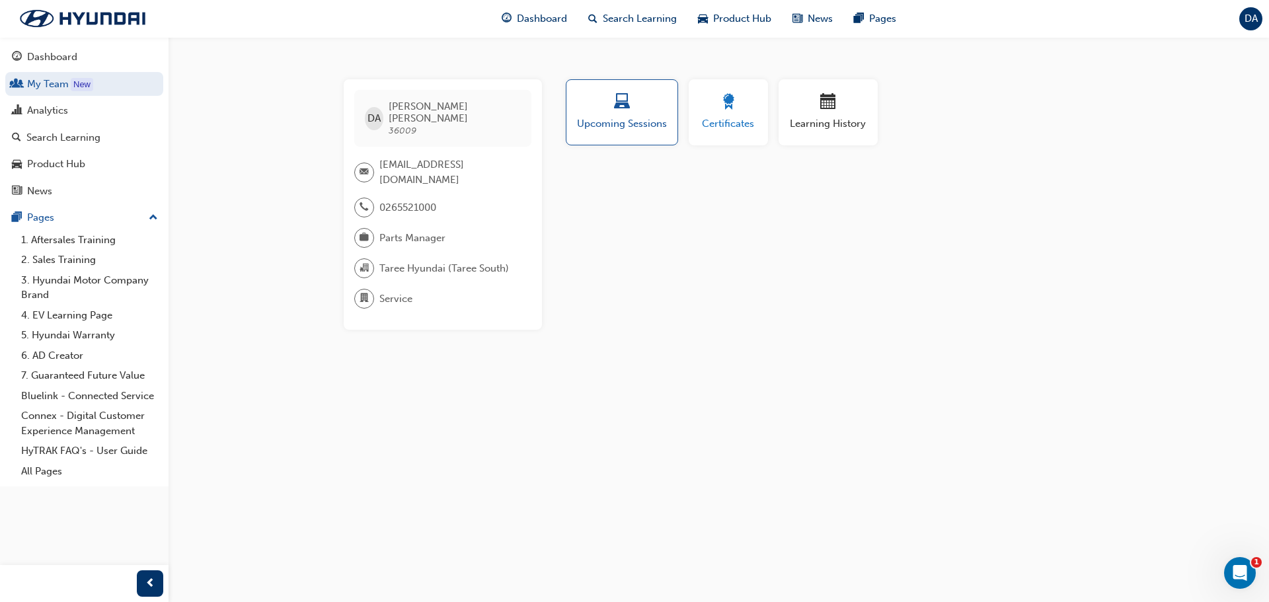
click at [741, 131] on span "Certificates" at bounding box center [728, 123] width 59 height 15
click at [816, 121] on span "Learning History" at bounding box center [827, 123] width 79 height 15
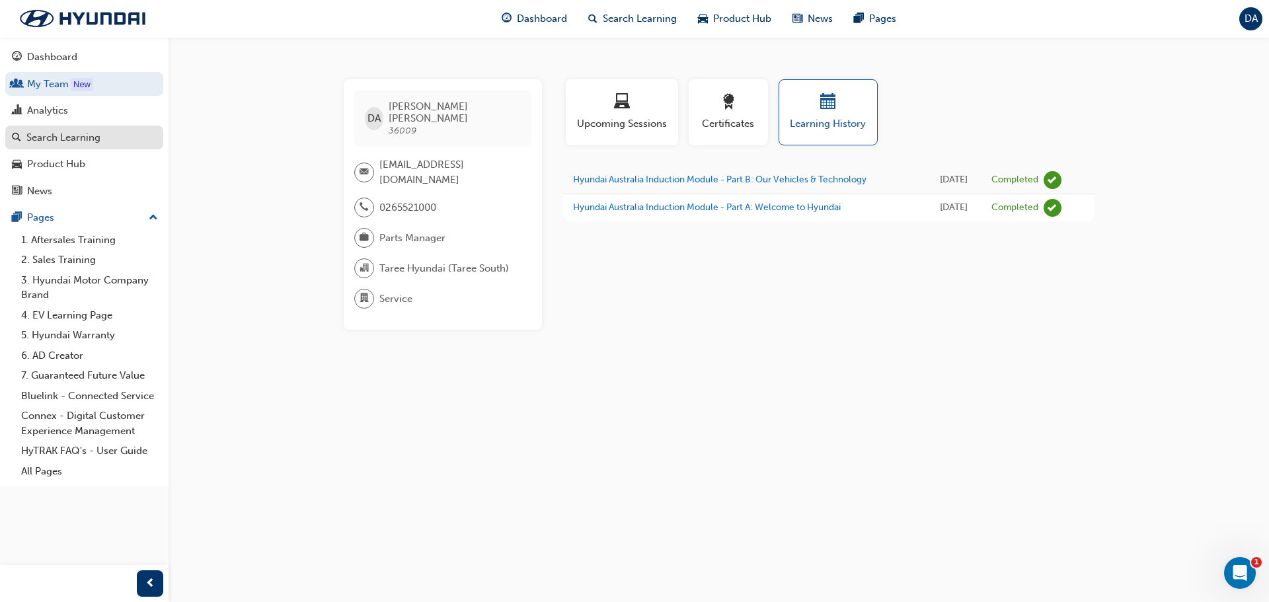
click at [83, 139] on div "Search Learning" at bounding box center [63, 137] width 74 height 15
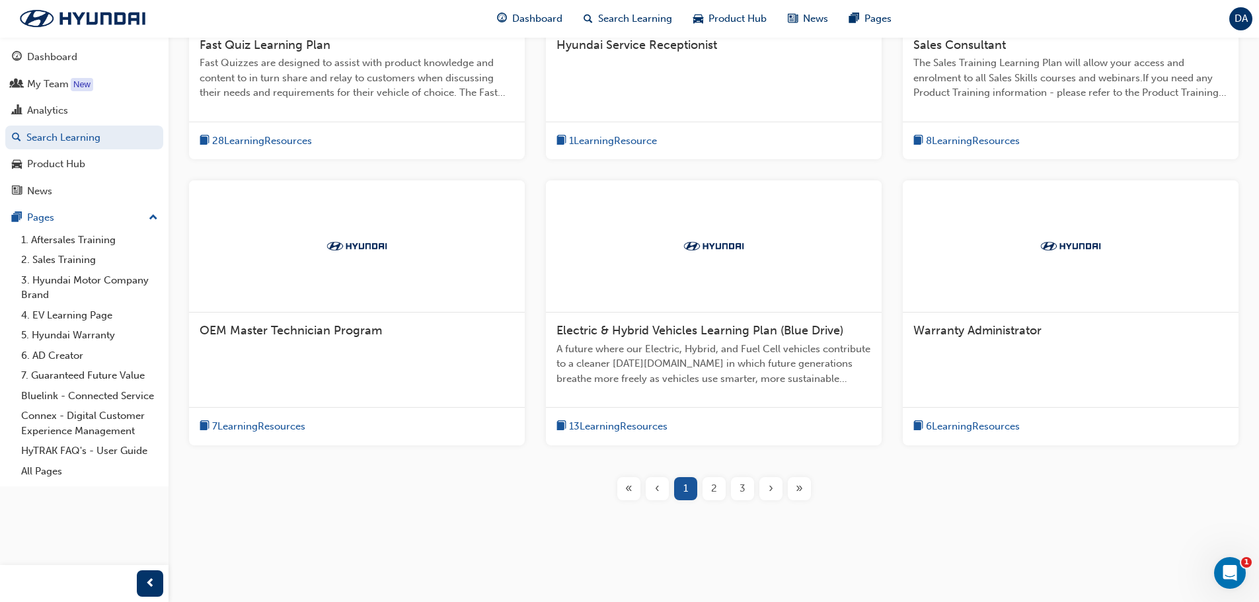
scroll to position [416, 0]
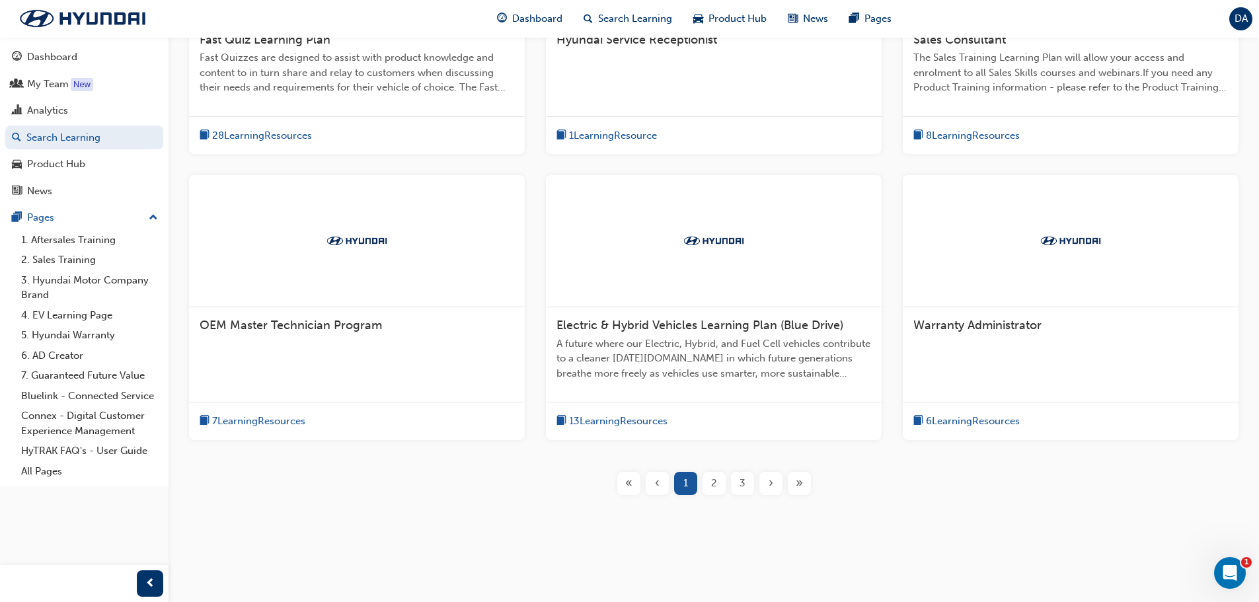
click at [805, 483] on div "»" at bounding box center [799, 483] width 23 height 23
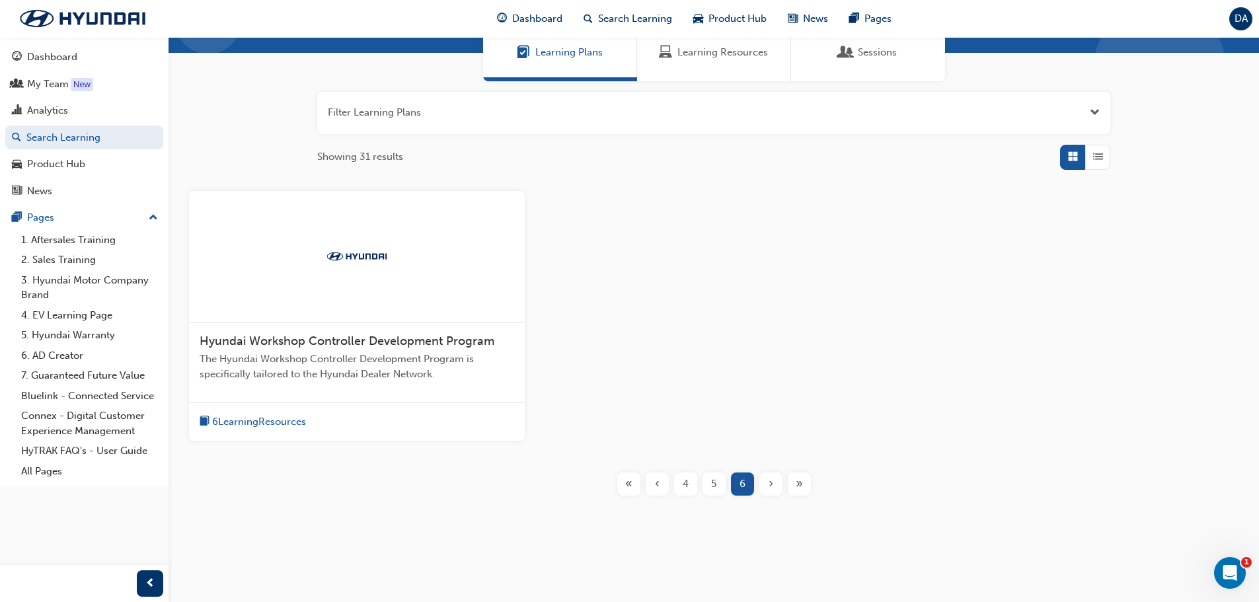
scroll to position [116, 0]
click at [656, 485] on span "‹" at bounding box center [657, 483] width 5 height 15
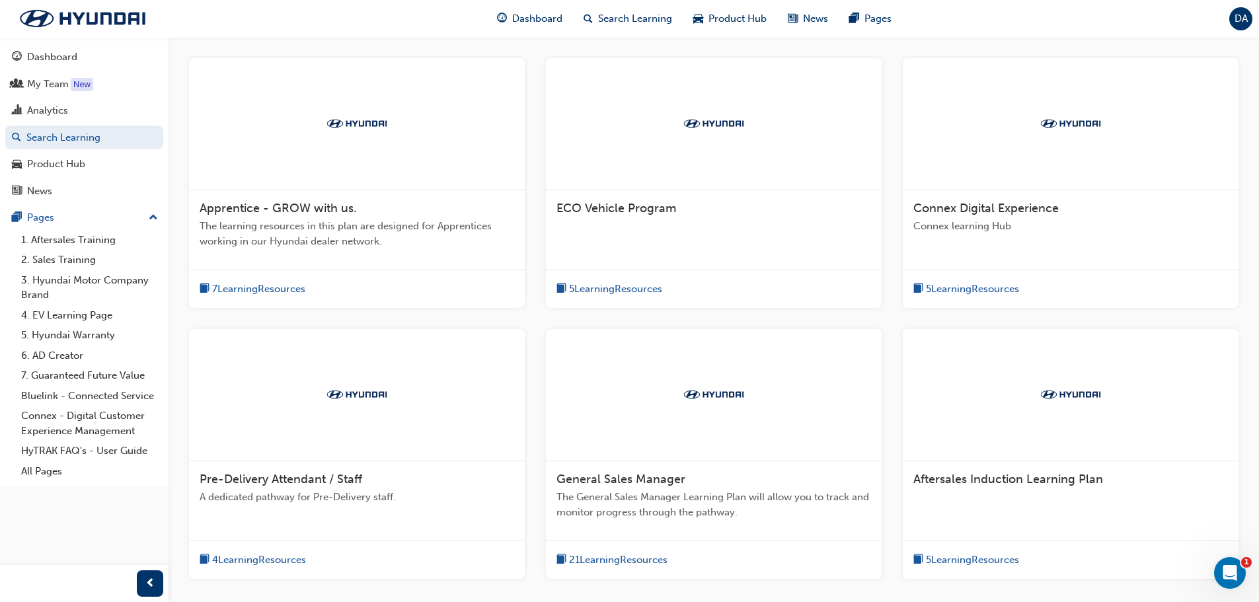
scroll to position [314, 0]
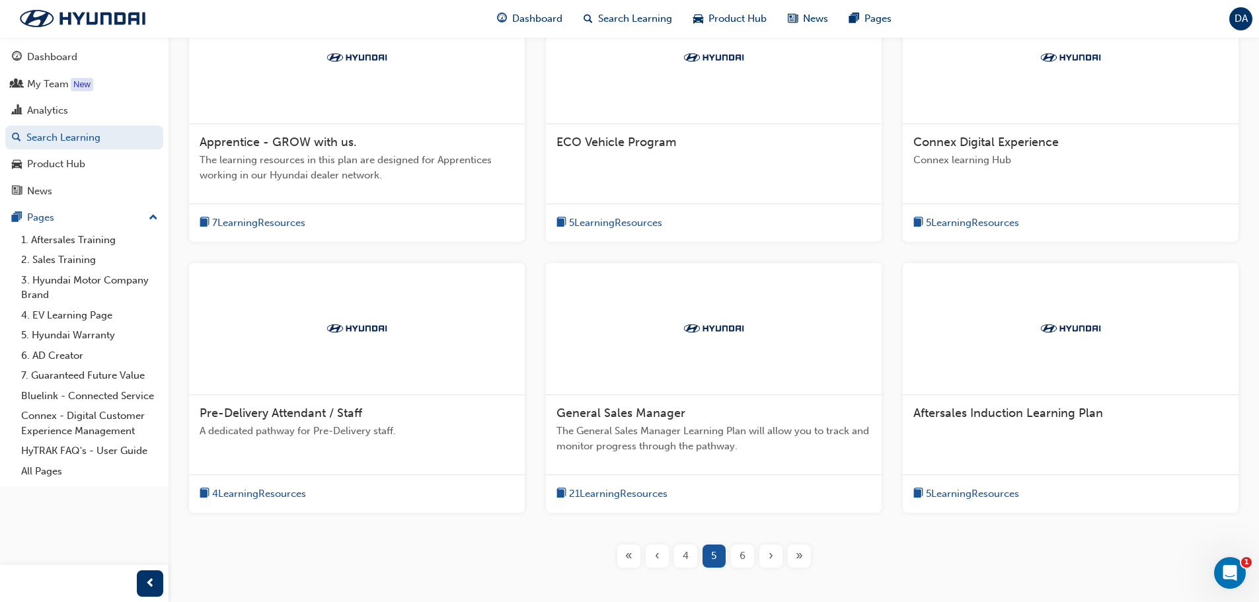
click at [654, 554] on div "‹" at bounding box center [657, 556] width 23 height 23
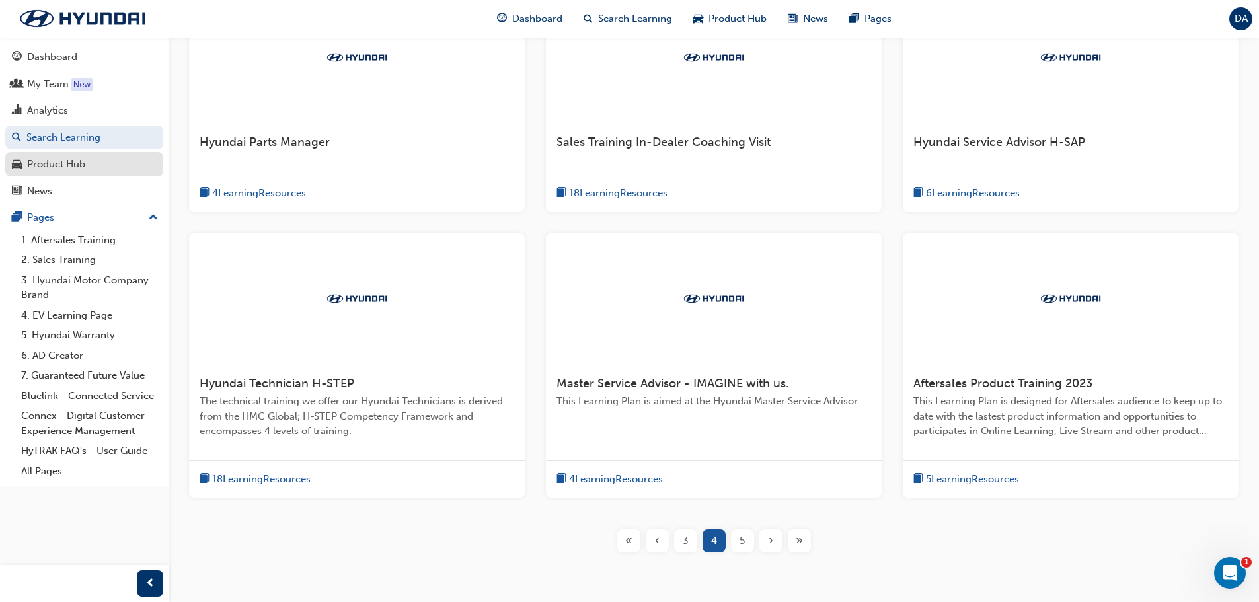
click at [79, 165] on div "Product Hub" at bounding box center [56, 164] width 58 height 15
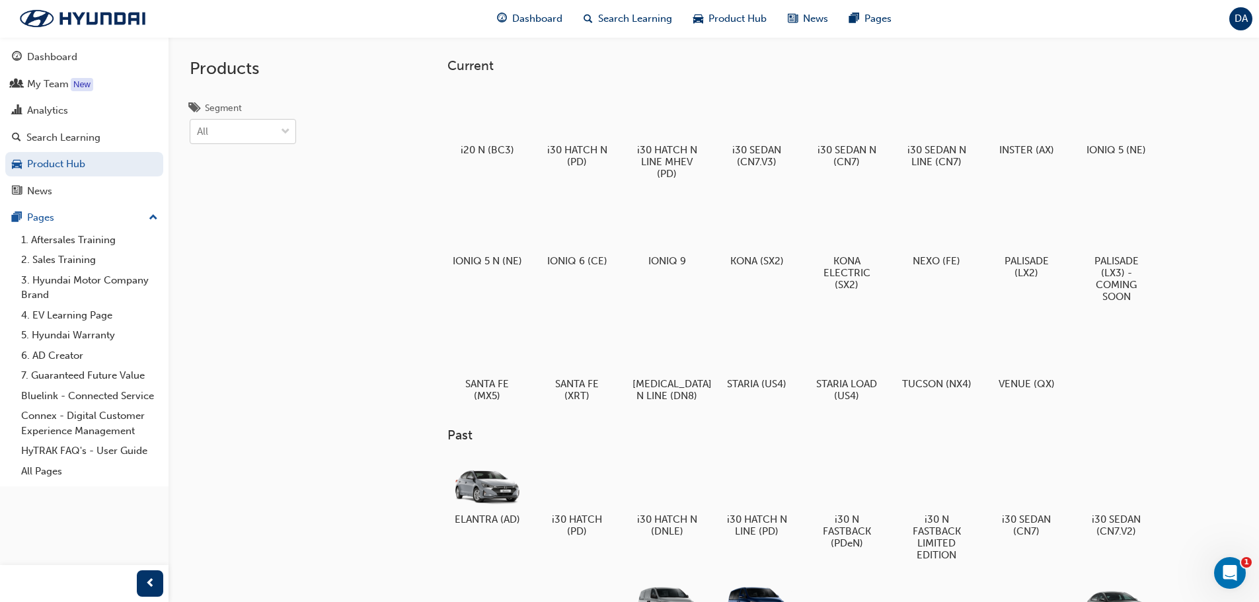
click at [266, 135] on div "All" at bounding box center [232, 131] width 85 height 23
click at [198, 135] on input "Segment All" at bounding box center [197, 131] width 1 height 11
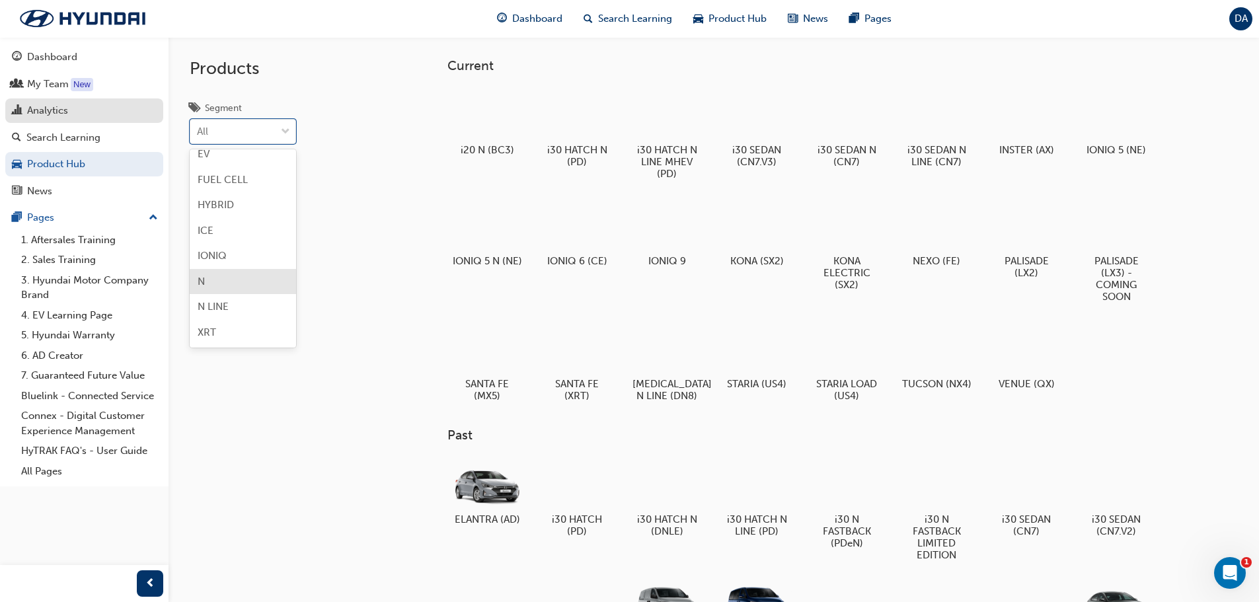
click at [51, 109] on div "Analytics" at bounding box center [47, 110] width 41 height 15
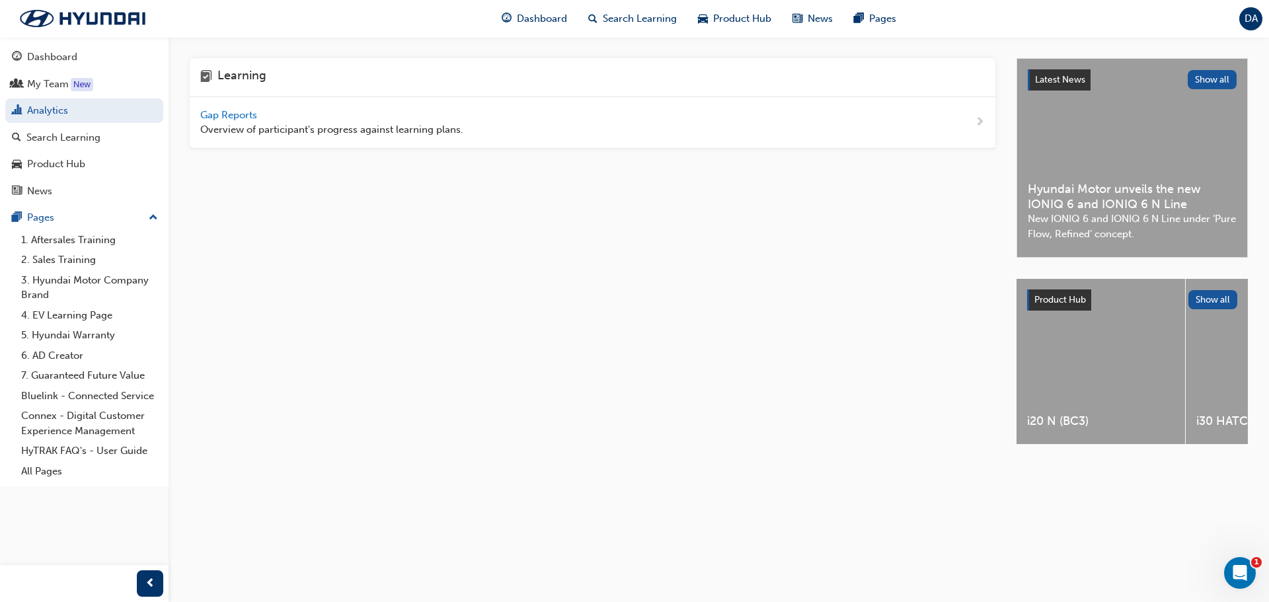
click at [246, 115] on span "Gap Reports" at bounding box center [229, 115] width 59 height 12
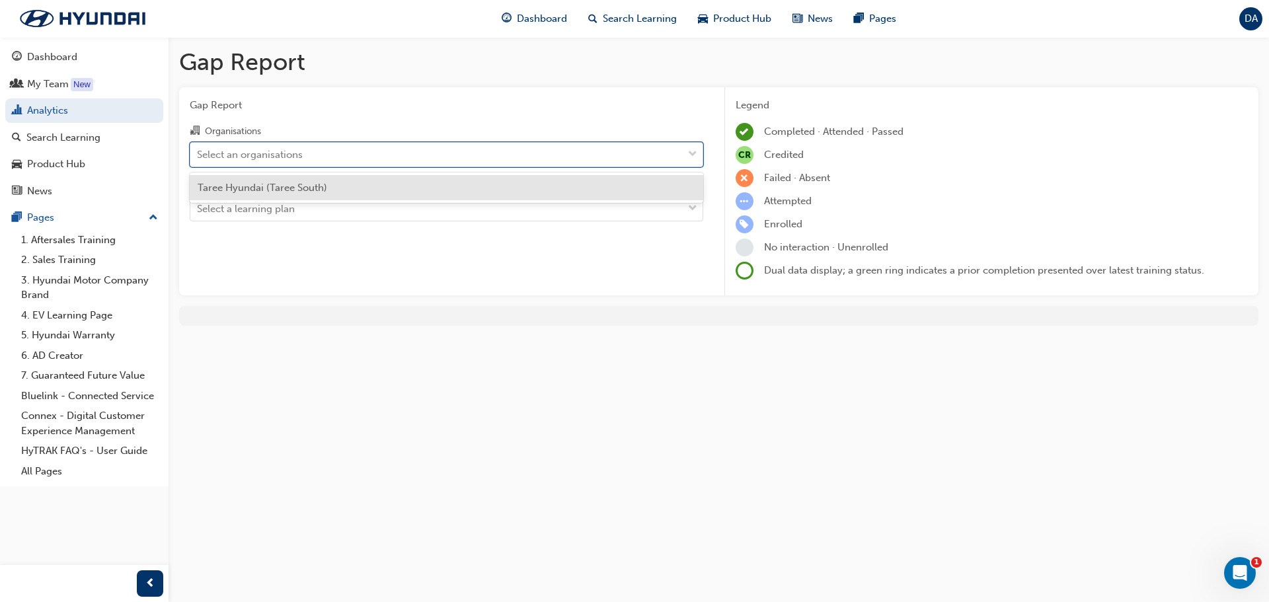
click at [694, 157] on span "down-icon" at bounding box center [692, 154] width 9 height 17
click at [198, 157] on input "Organisations option Taree Hyundai (Taree South) focused, 1 of 1. 1 result avai…" at bounding box center [197, 153] width 1 height 11
click at [568, 192] on div "Taree Hyundai (Taree South)" at bounding box center [446, 188] width 513 height 26
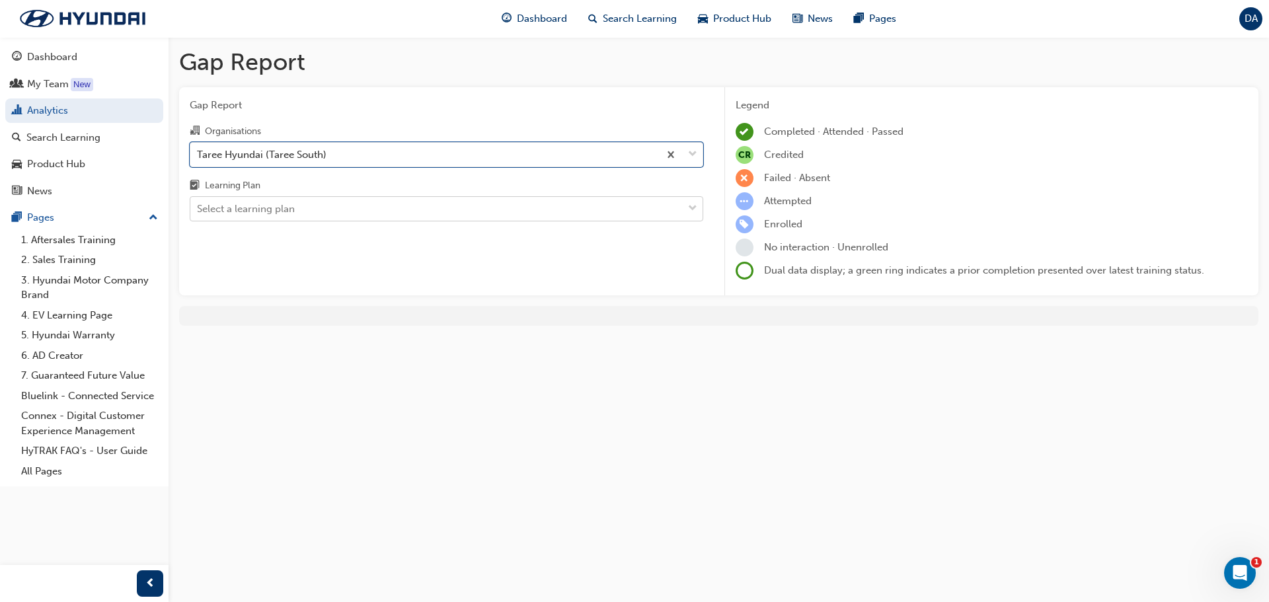
click at [693, 208] on span "down-icon" at bounding box center [692, 208] width 9 height 17
click at [198, 208] on input "Learning Plan Select a learning plan" at bounding box center [197, 208] width 1 height 11
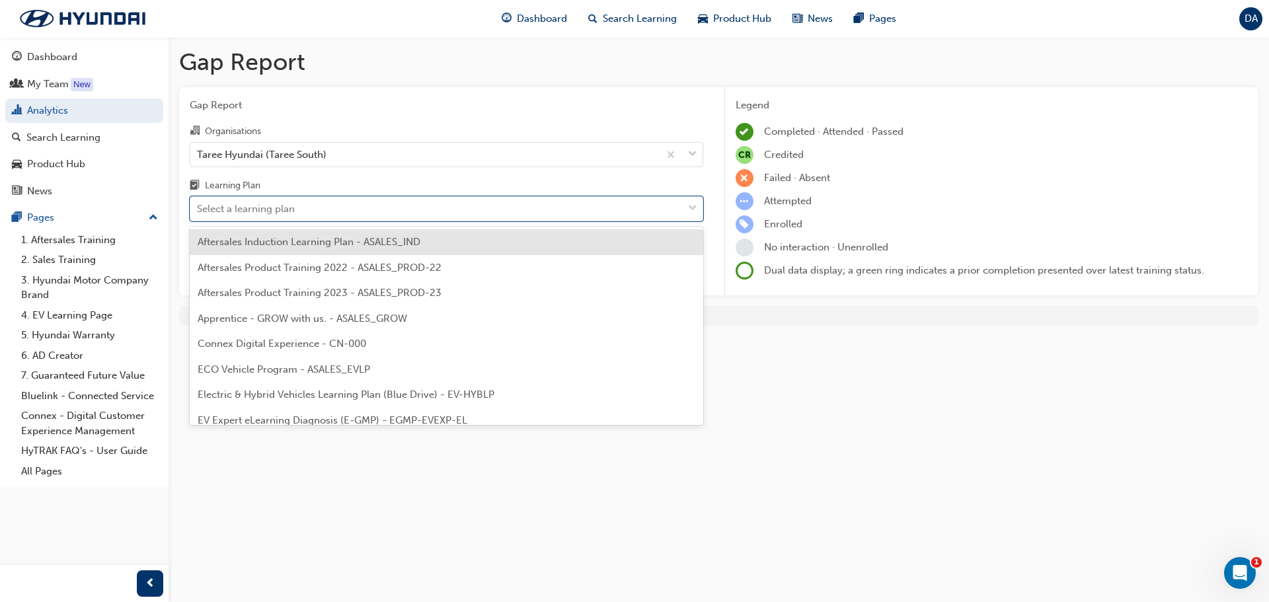
click at [373, 246] on span "Aftersales Induction Learning Plan - ASALES_IND" at bounding box center [309, 242] width 223 height 12
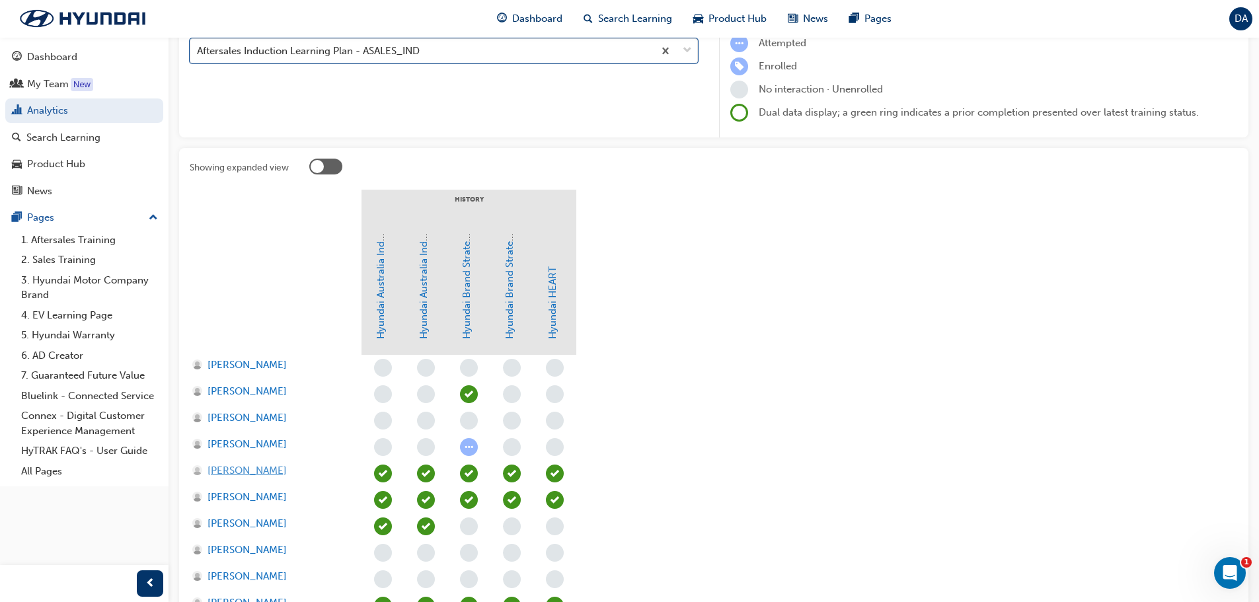
scroll to position [246, 0]
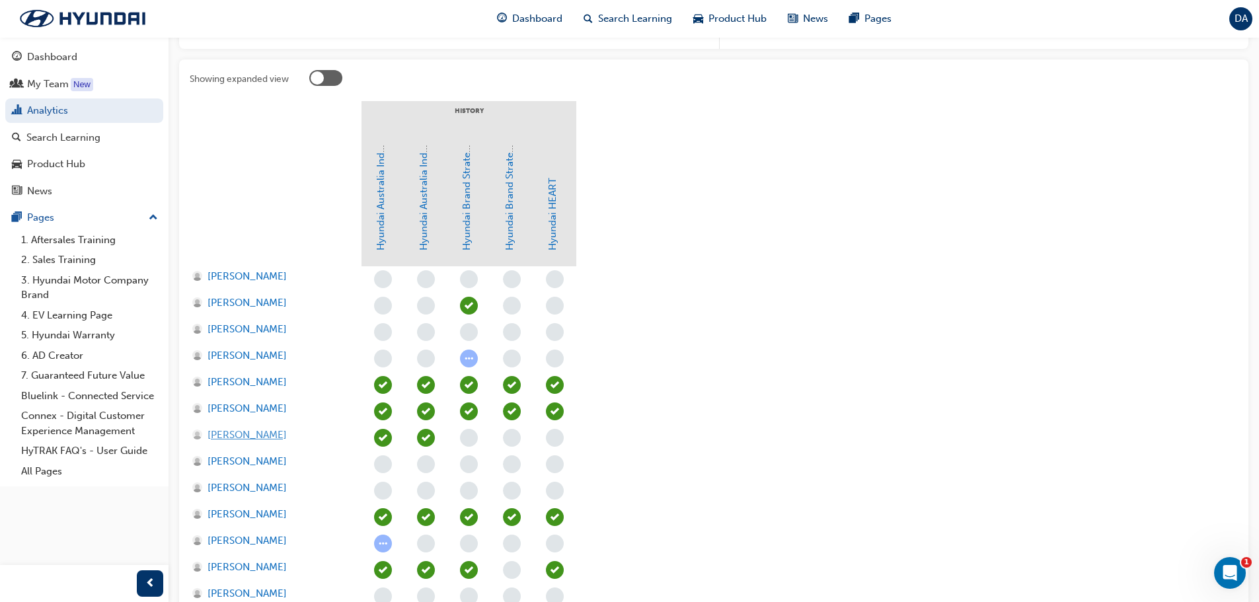
click at [257, 436] on span "[PERSON_NAME]" at bounding box center [247, 435] width 79 height 15
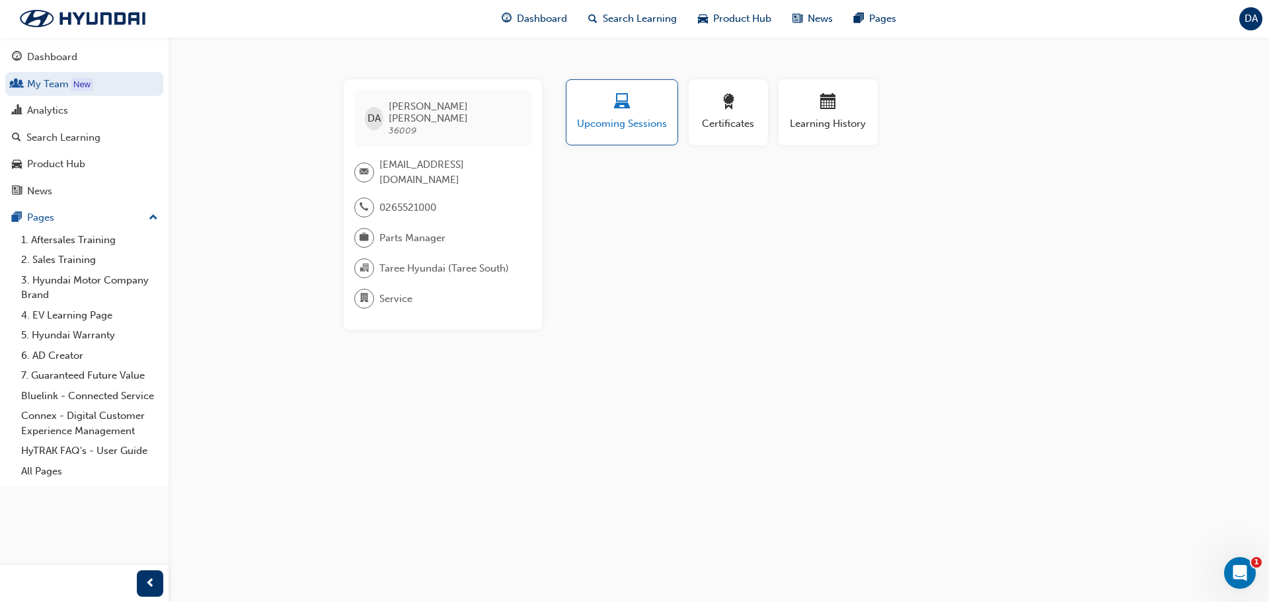
click at [626, 127] on span "Upcoming Sessions" at bounding box center [621, 123] width 91 height 15
click at [727, 118] on span "Certificates" at bounding box center [728, 123] width 59 height 15
click at [810, 105] on div "button" at bounding box center [827, 104] width 79 height 20
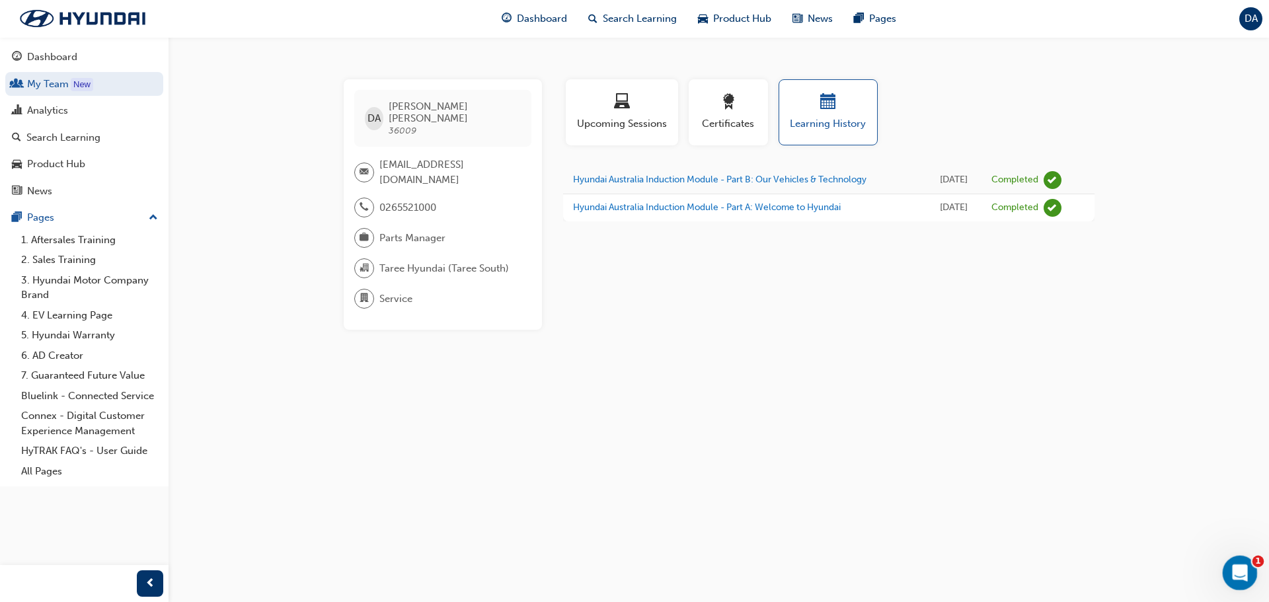
click at [1246, 580] on div "Open Intercom Messenger" at bounding box center [1238, 571] width 44 height 44
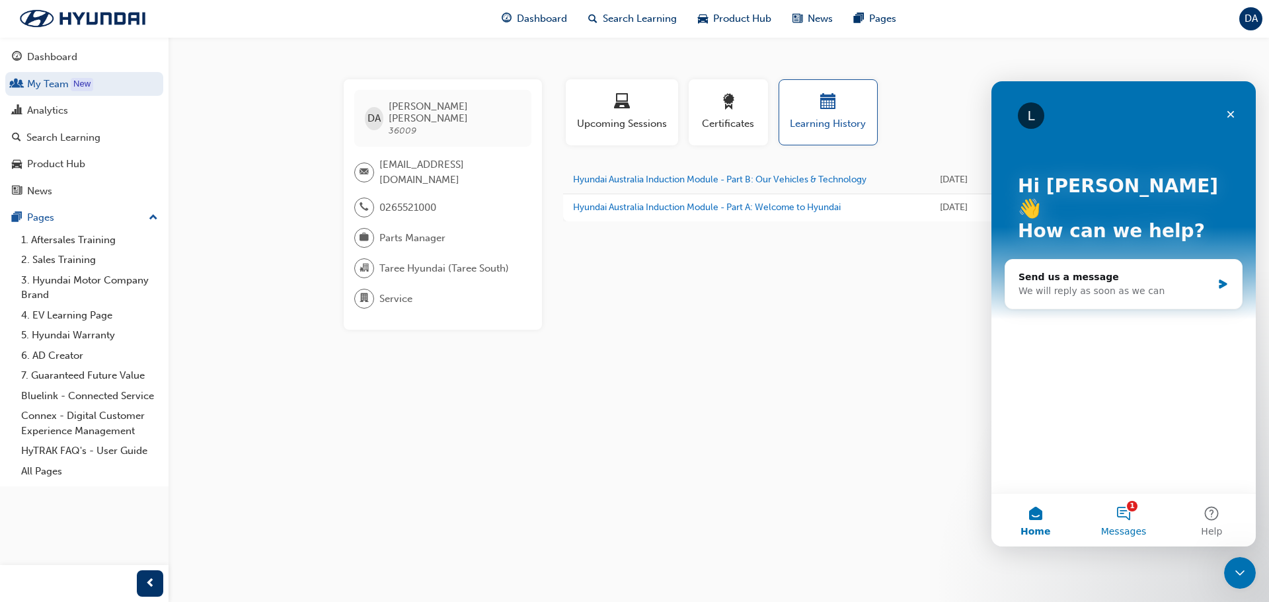
click at [1116, 503] on button "1 Messages" at bounding box center [1123, 520] width 88 height 53
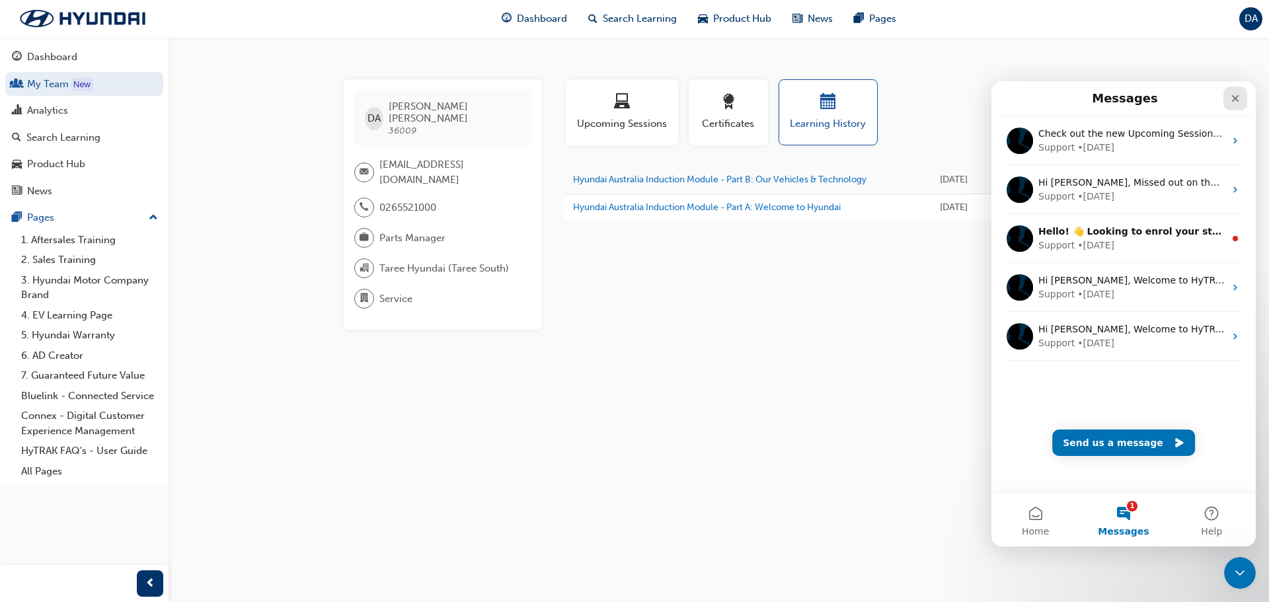
click at [1234, 93] on icon "Close" at bounding box center [1235, 98] width 11 height 11
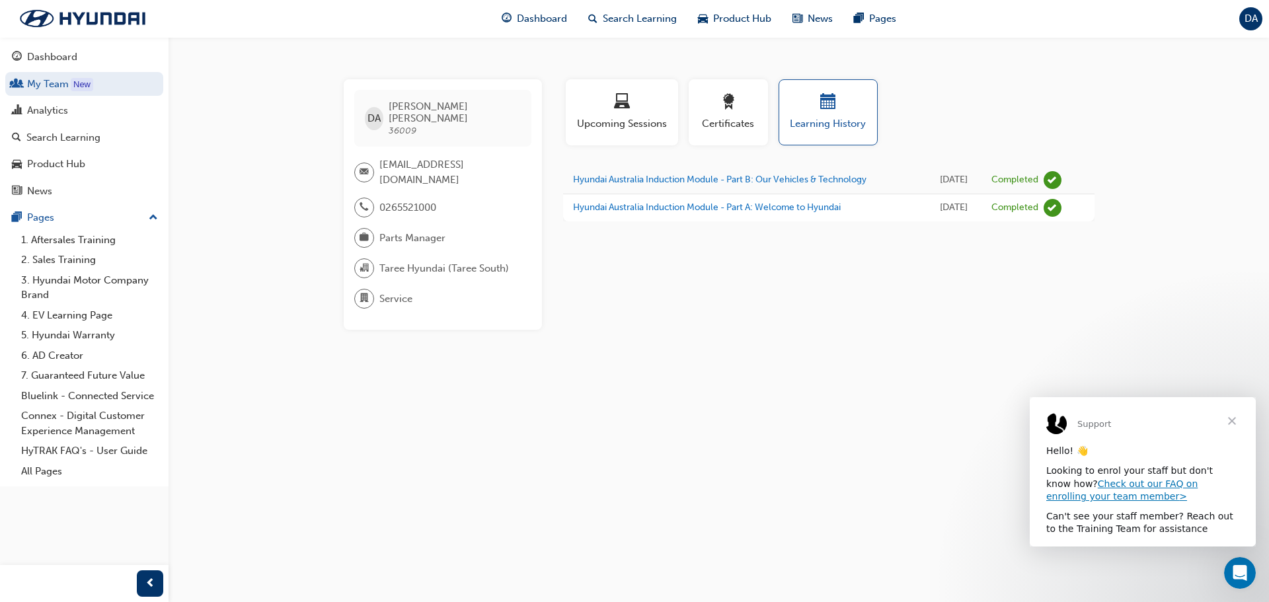
click at [1232, 420] on span "Close" at bounding box center [1232, 421] width 48 height 48
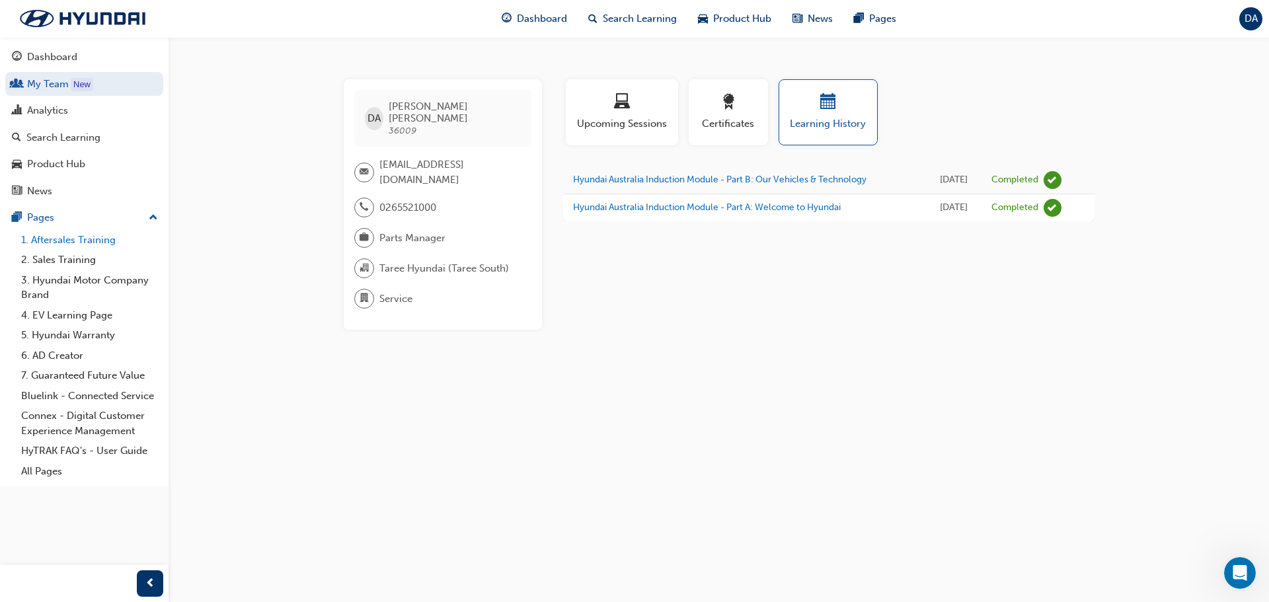
click at [93, 243] on link "1. Aftersales Training" at bounding box center [89, 240] width 147 height 20
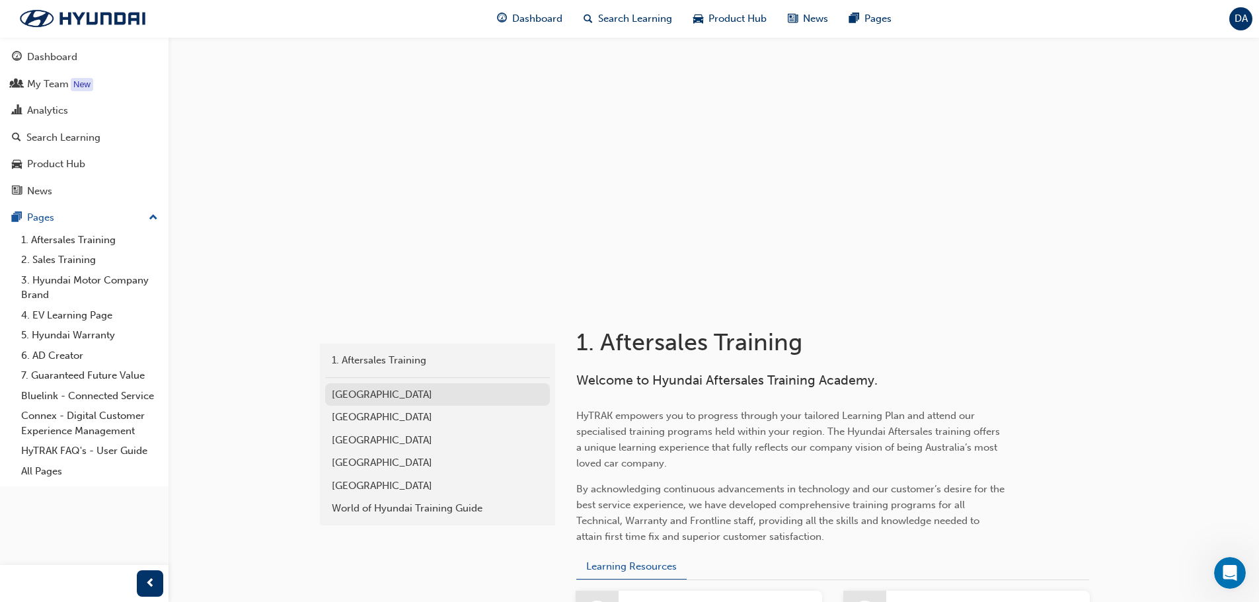
click at [437, 404] on link "[GEOGRAPHIC_DATA]" at bounding box center [437, 394] width 225 height 23
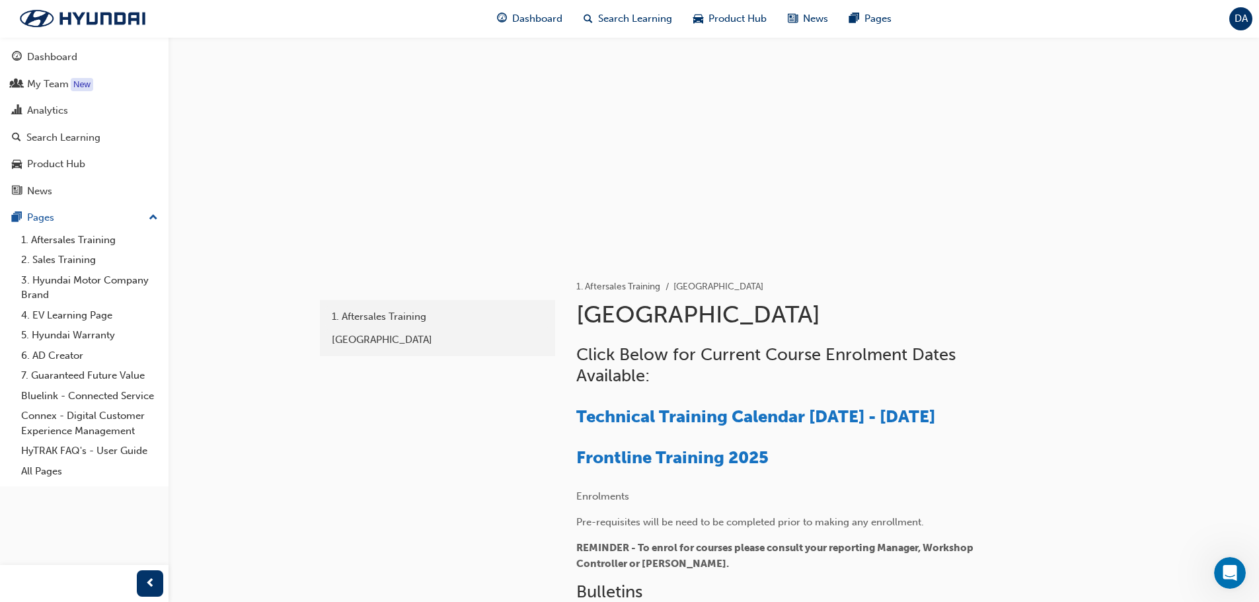
scroll to position [7, 0]
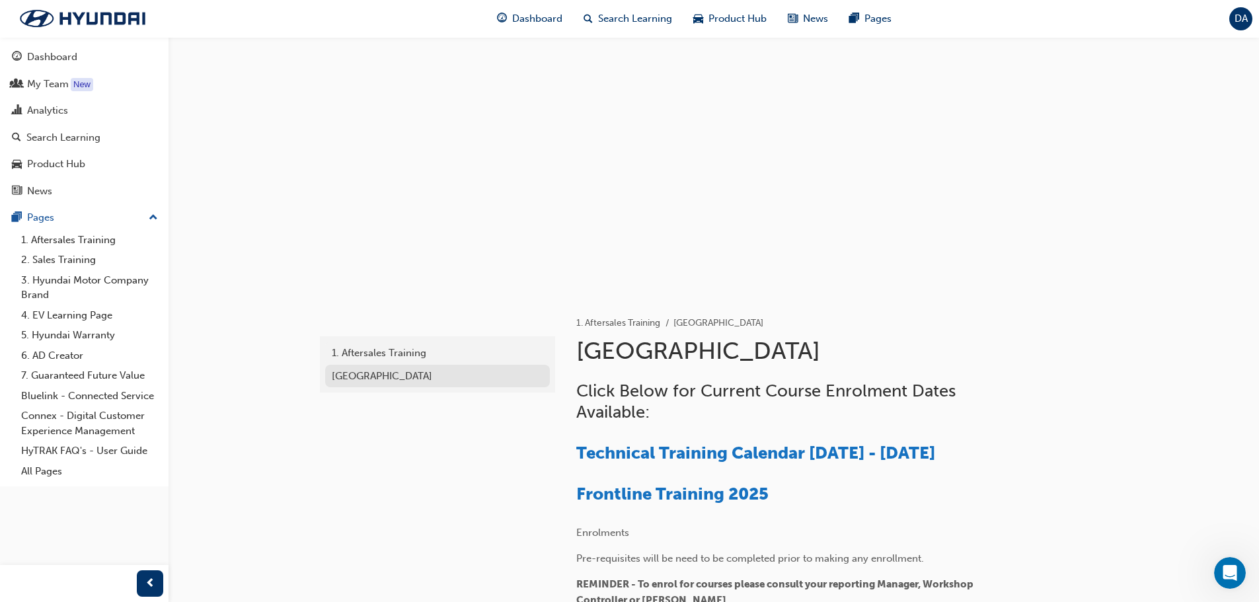
click at [383, 373] on div "[GEOGRAPHIC_DATA]" at bounding box center [437, 376] width 211 height 15
click at [78, 107] on div "Analytics" at bounding box center [84, 110] width 145 height 17
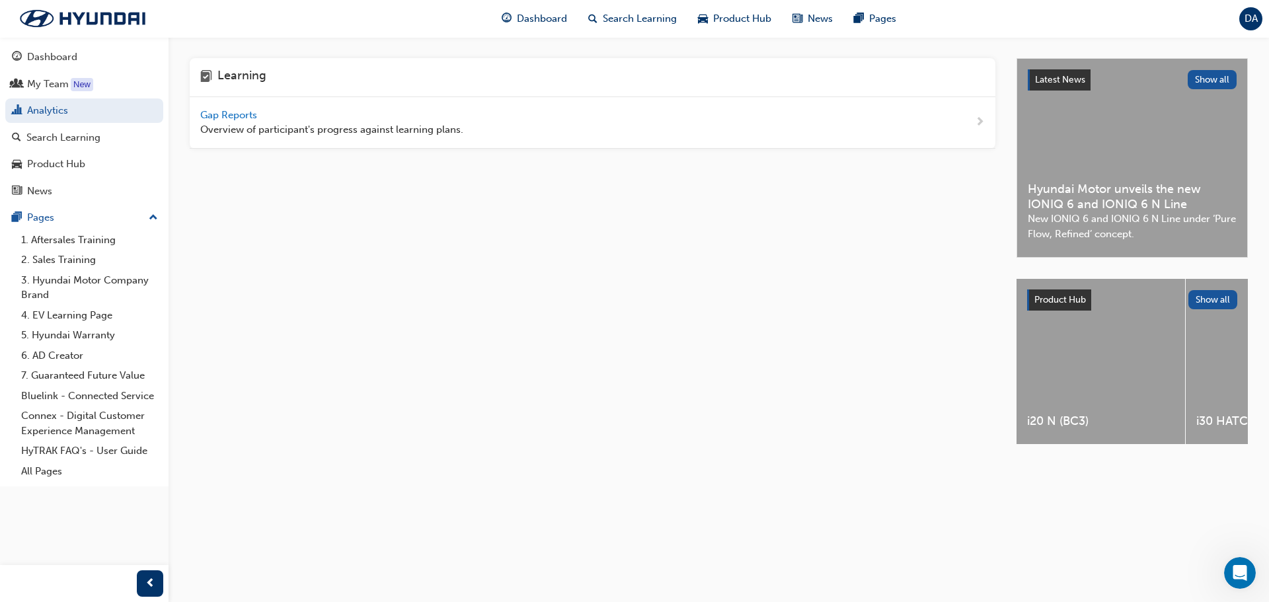
click at [215, 109] on span "Gap Reports" at bounding box center [229, 115] width 59 height 12
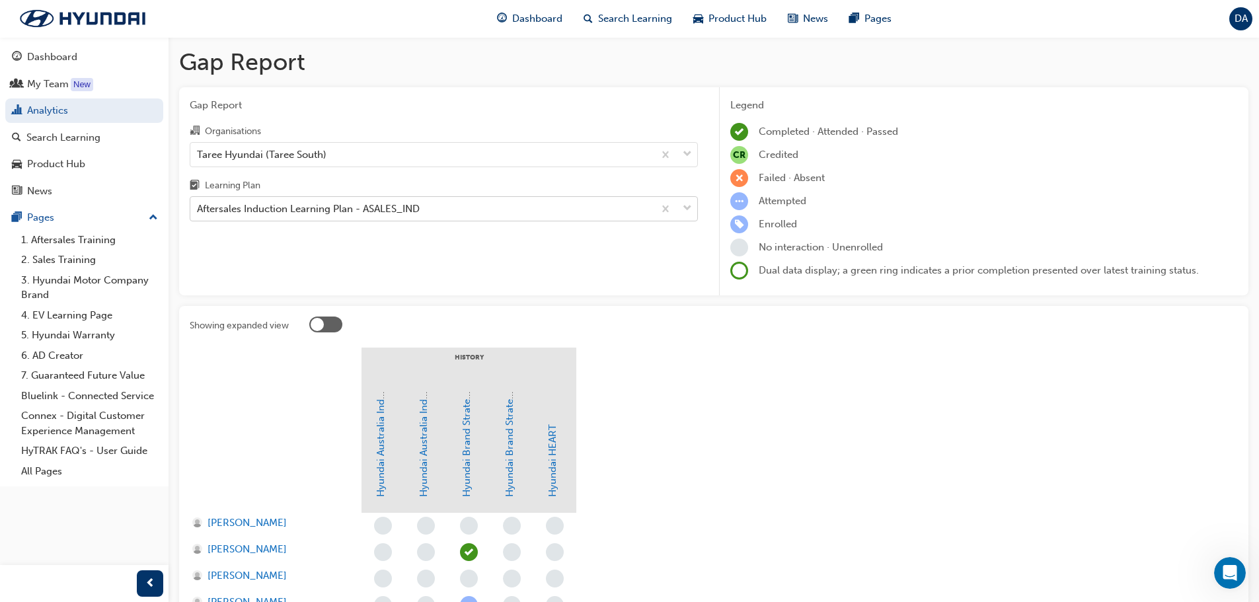
click at [691, 206] on span "down-icon" at bounding box center [687, 208] width 9 height 17
click at [198, 206] on input "Learning Plan Aftersales Induction Learning Plan - ASALES_IND" at bounding box center [197, 208] width 1 height 11
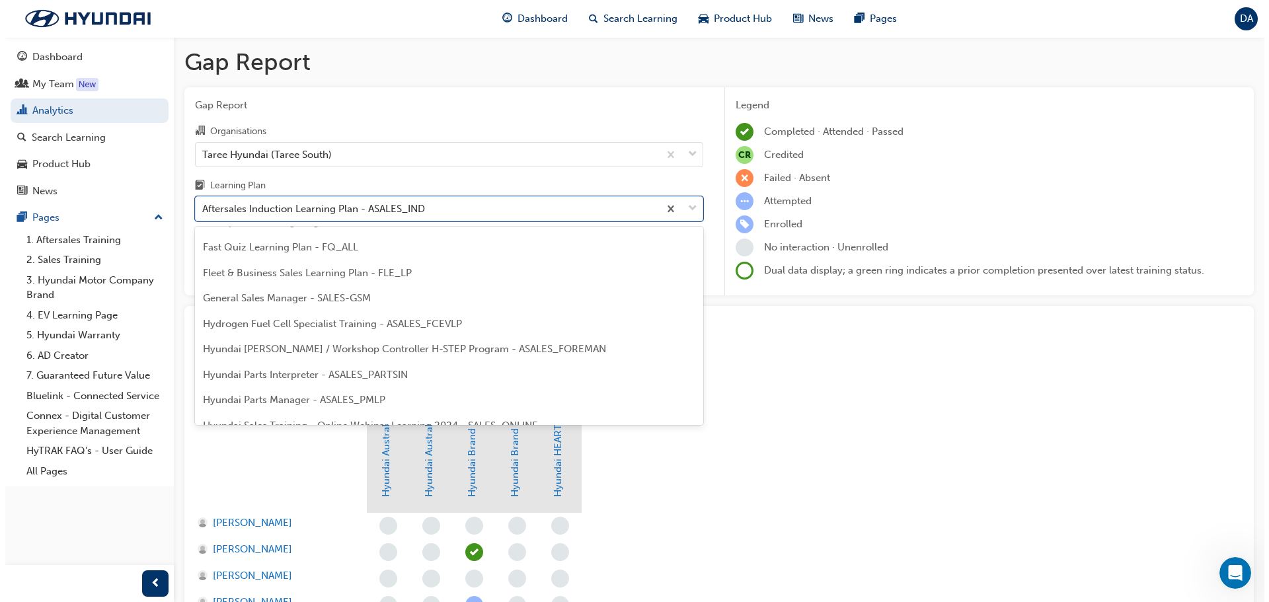
scroll to position [264, 0]
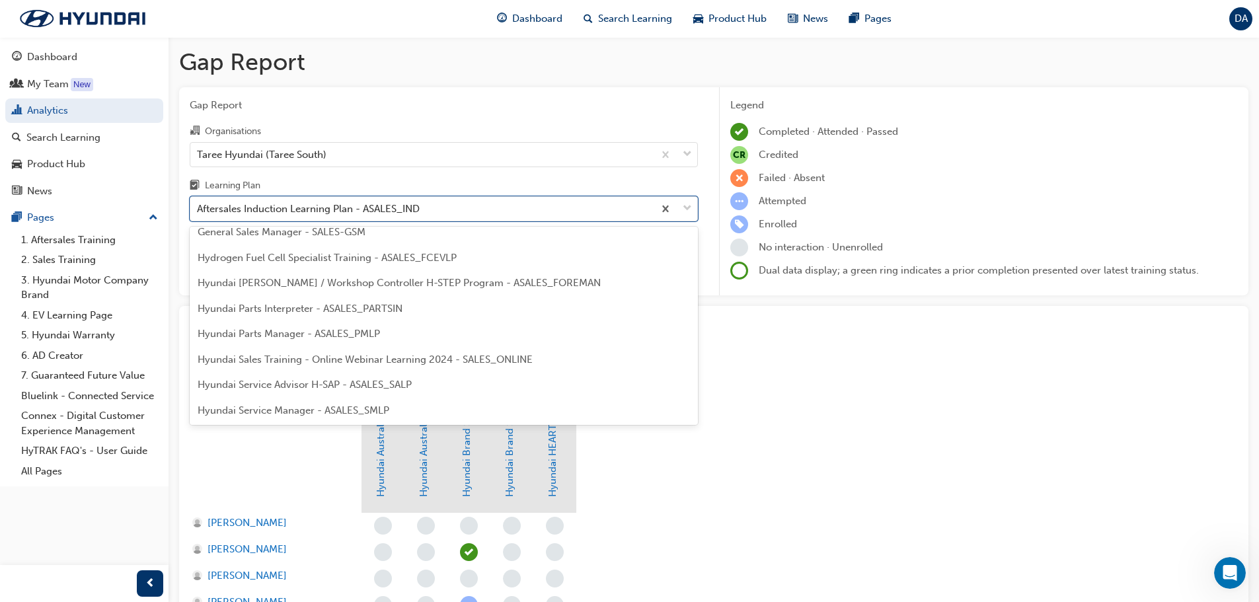
click at [402, 311] on span "Hyundai Parts Interpreter - ASALES_PARTSIN" at bounding box center [300, 309] width 205 height 12
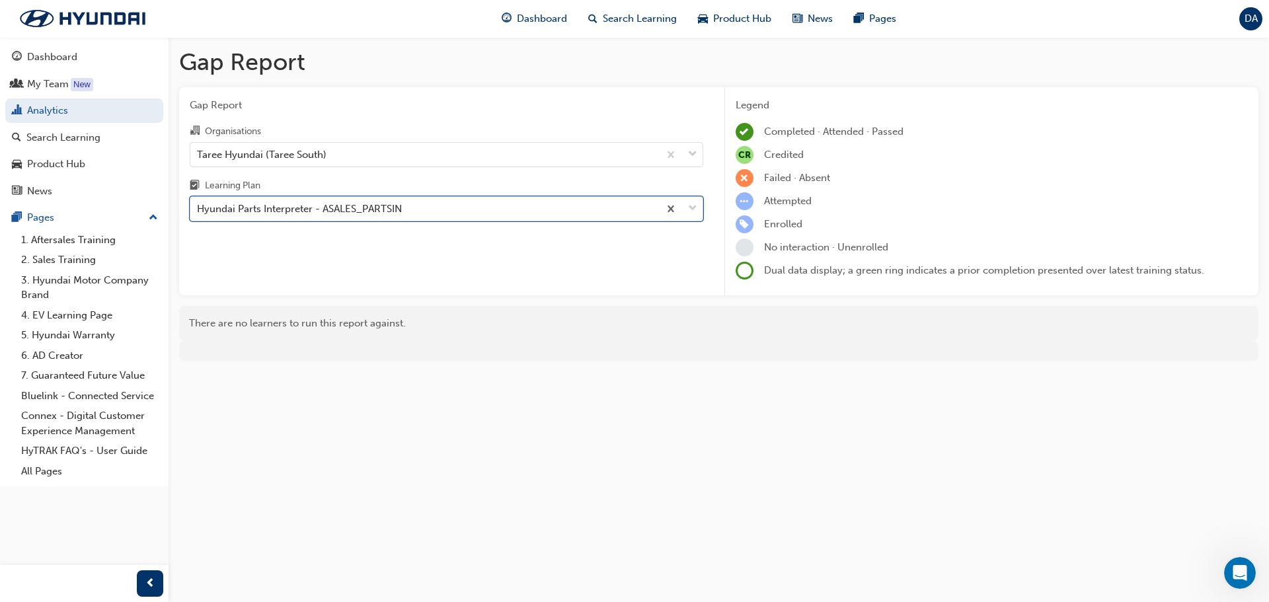
click at [691, 206] on span "down-icon" at bounding box center [692, 208] width 9 height 17
click at [198, 206] on input "Learning Plan option Hyundai Parts Interpreter - ASALES_PARTSIN, selected. 0 re…" at bounding box center [197, 208] width 1 height 11
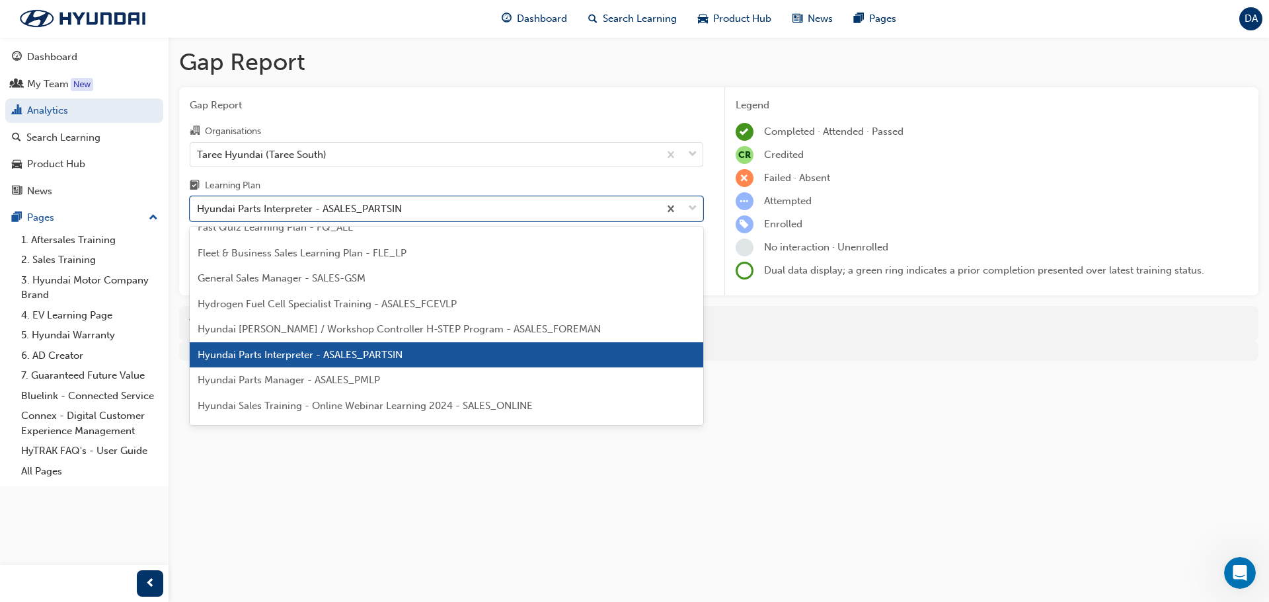
scroll to position [236, 0]
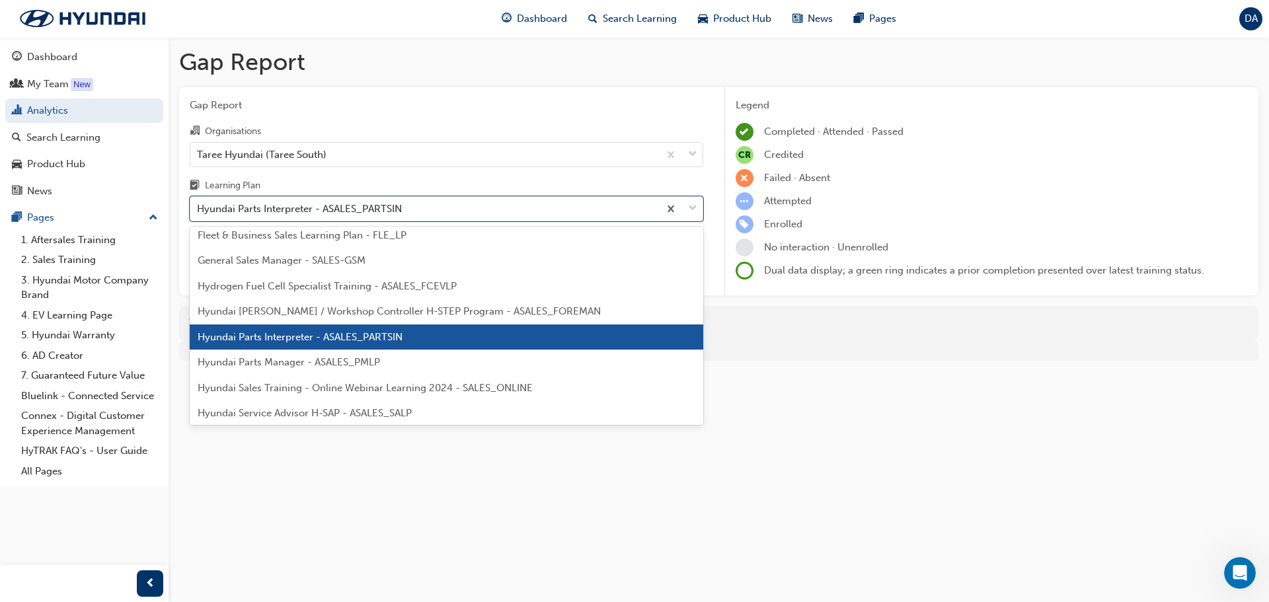
click at [474, 367] on div "Hyundai Parts Manager - ASALES_PMLP" at bounding box center [446, 363] width 513 height 26
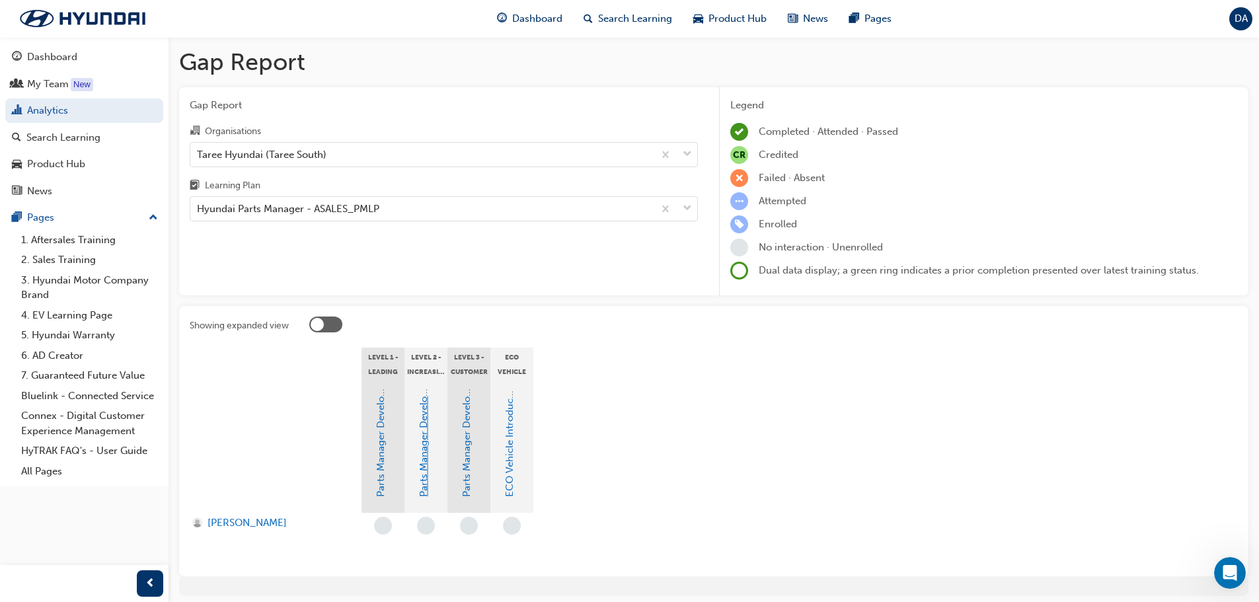
click at [425, 454] on link "Parts Manager Development Program Level 2" at bounding box center [424, 393] width 12 height 208
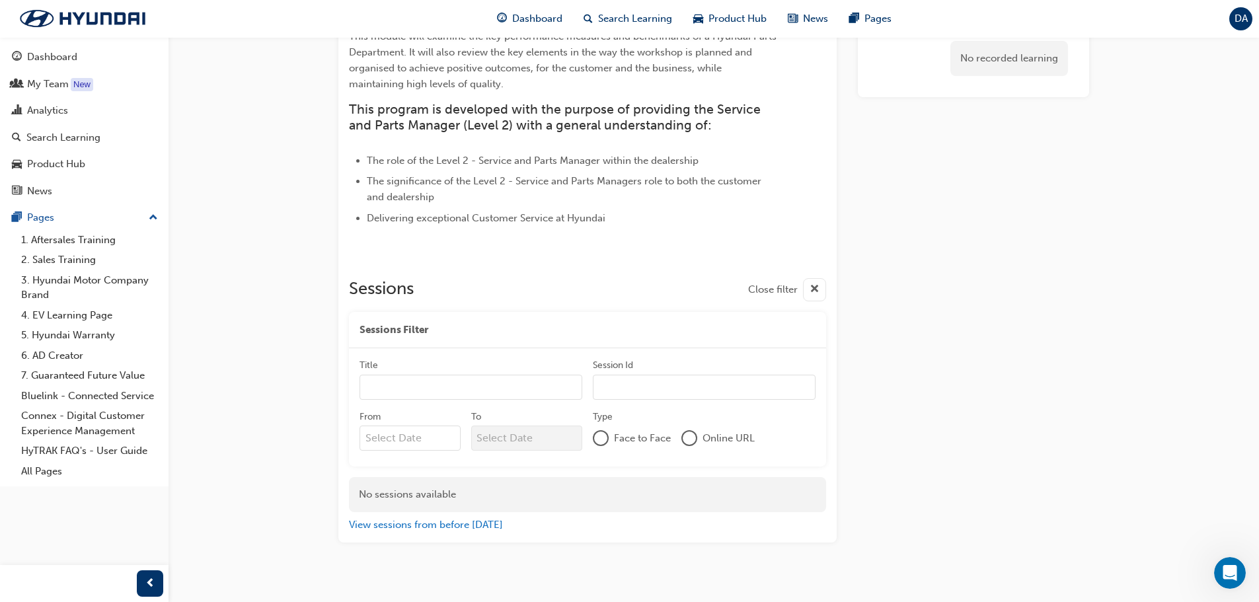
scroll to position [225, 0]
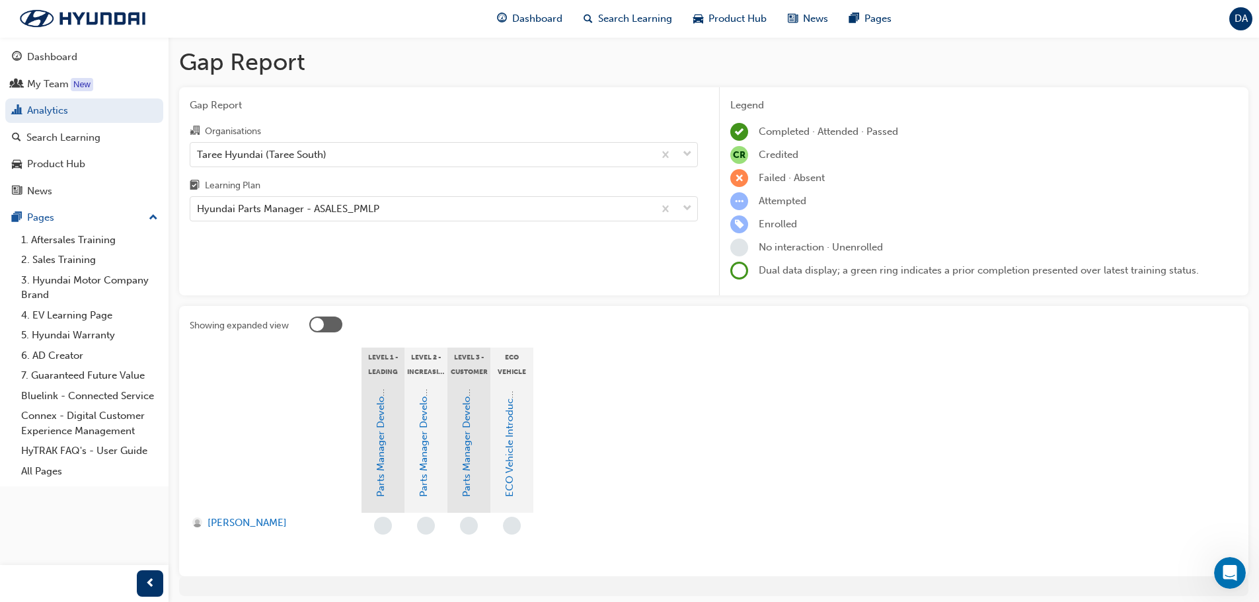
click at [473, 490] on div "Parts Manager Development Program Level 3" at bounding box center [466, 442] width 15 height 109
click at [469, 489] on link "Parts Manager Development Program Level 3" at bounding box center [467, 393] width 12 height 208
click at [510, 443] on link "ECO Vehicle Introduction and Safety Awareness" at bounding box center [510, 388] width 12 height 218
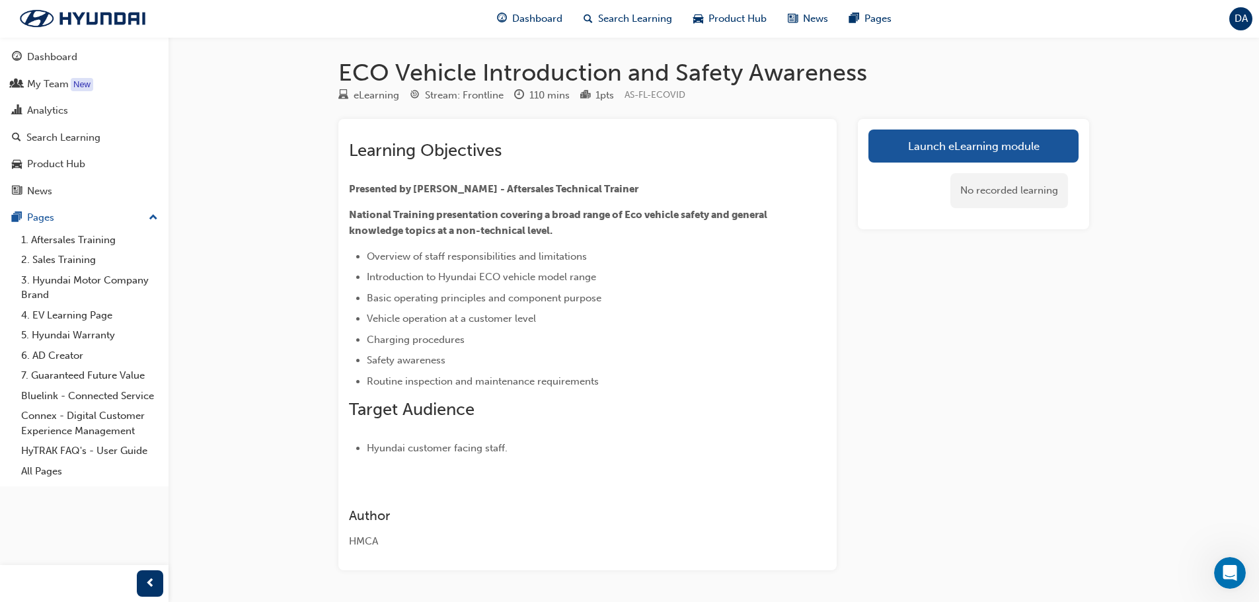
scroll to position [44, 0]
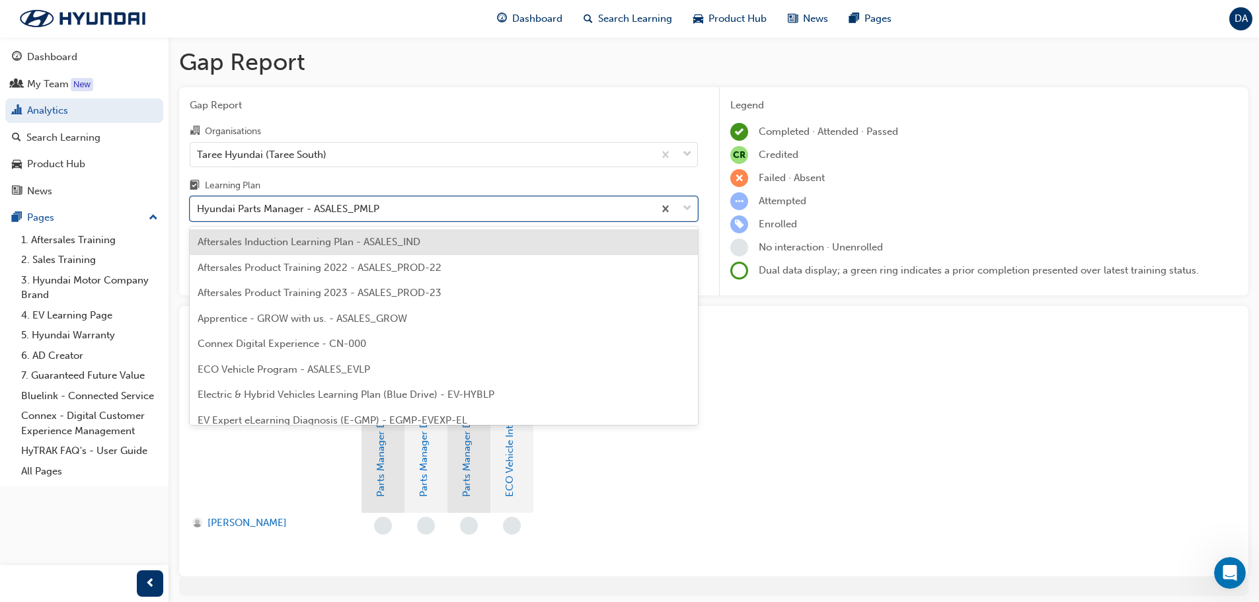
click at [685, 206] on span "down-icon" at bounding box center [687, 208] width 9 height 17
click at [198, 206] on input "Learning Plan option Aftersales Induction Learning Plan - ASALES_IND focused, 1…" at bounding box center [197, 208] width 1 height 11
click at [406, 238] on span "Aftersales Induction Learning Plan - ASALES_IND" at bounding box center [309, 242] width 223 height 12
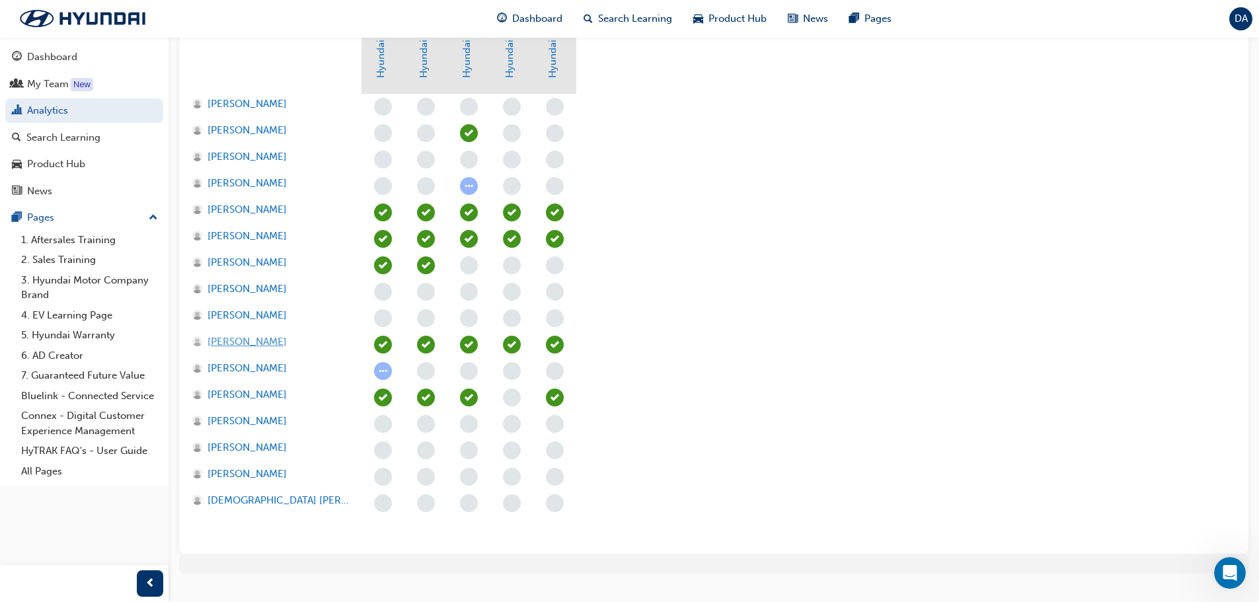
scroll to position [445, 0]
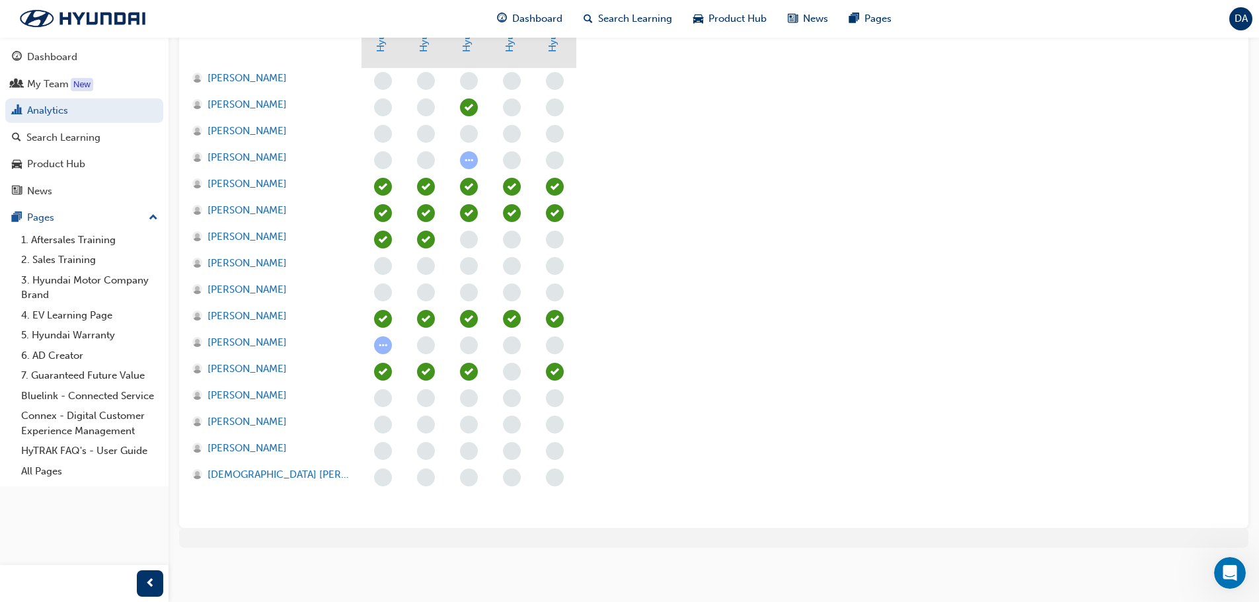
click at [426, 237] on span "learningRecordVerb_COMPLETE-icon" at bounding box center [426, 240] width 18 height 18
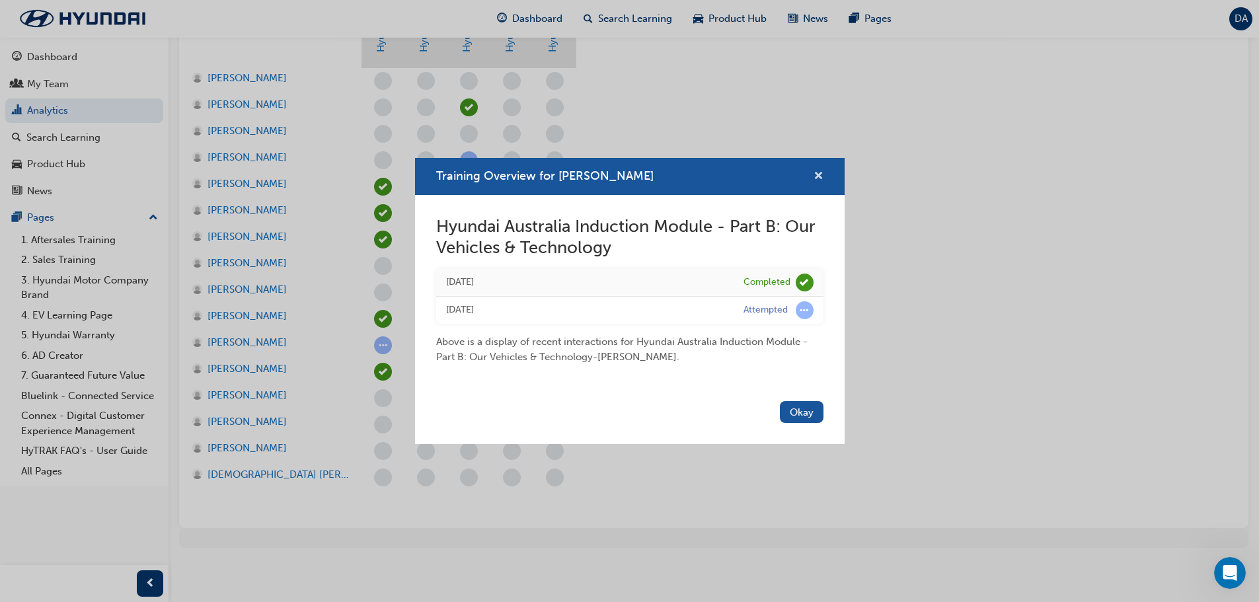
click at [813, 176] on span "cross-icon" at bounding box center [818, 177] width 10 height 12
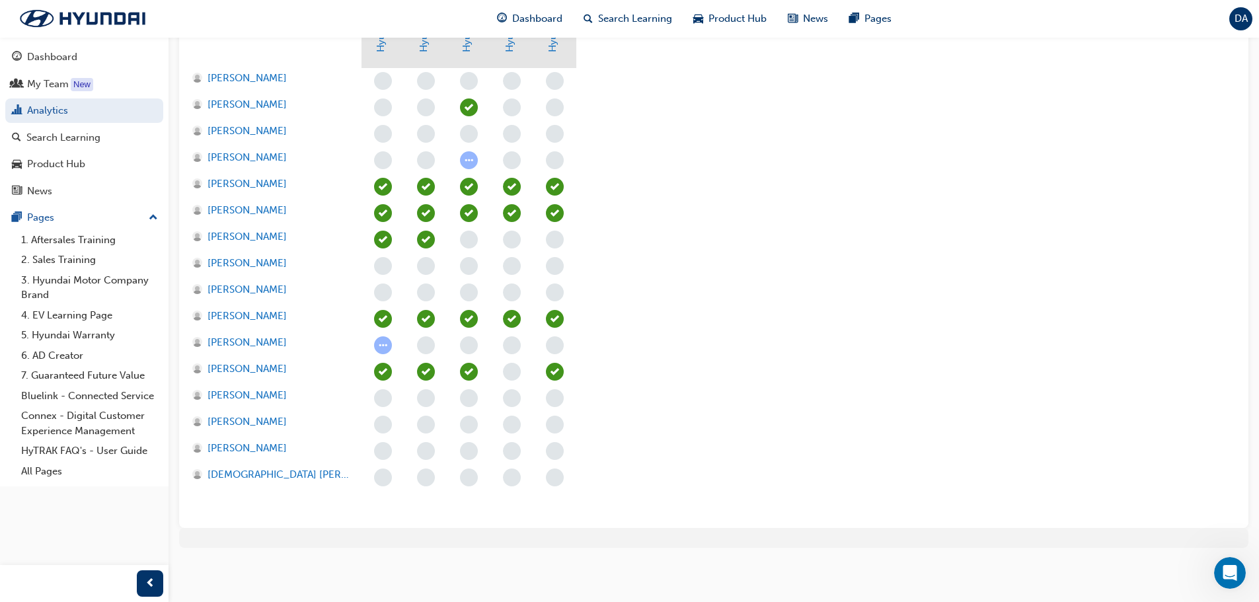
click at [377, 241] on span "learningRecordVerb_COMPLETE-icon" at bounding box center [383, 240] width 18 height 18
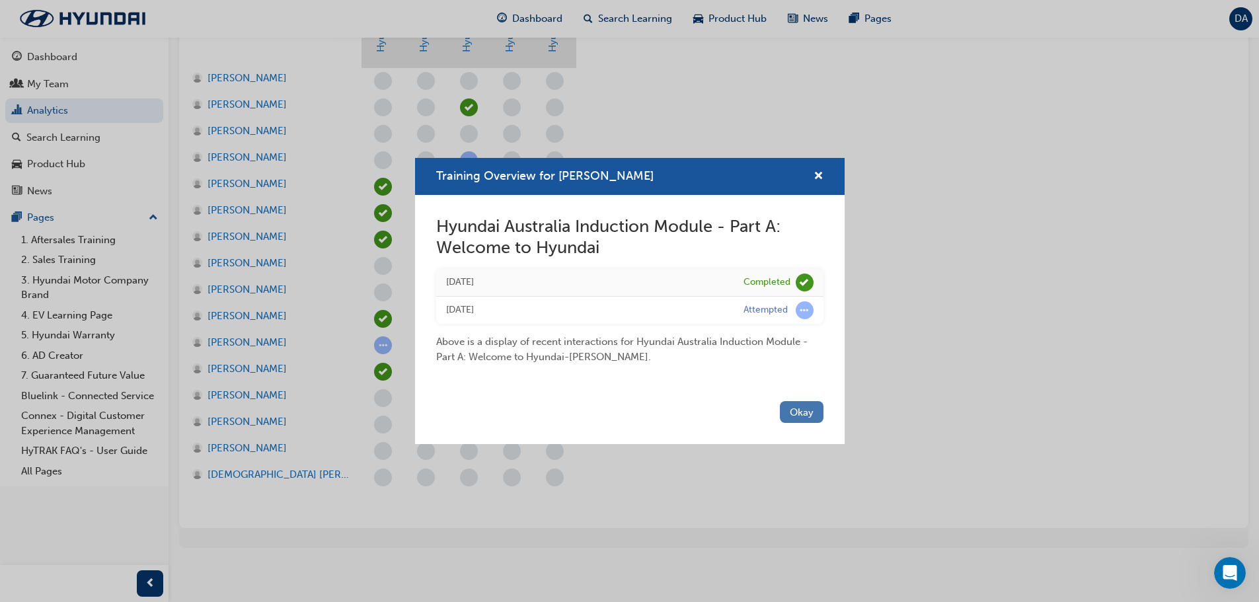
click at [793, 409] on button "Okay" at bounding box center [802, 412] width 44 height 22
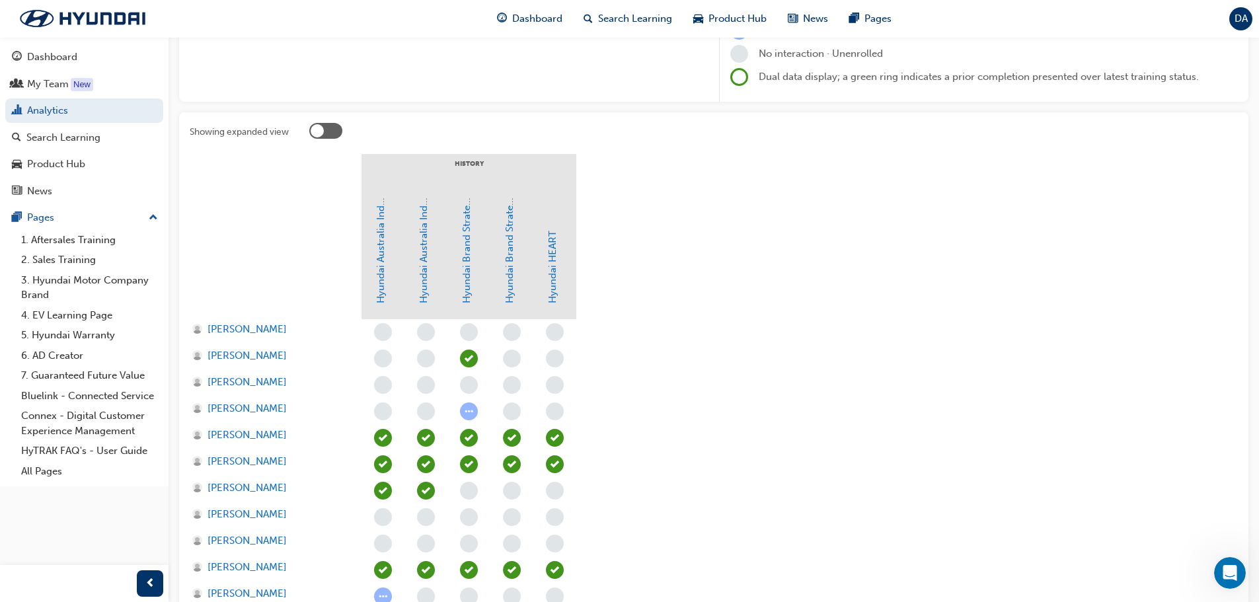
scroll to position [180, 0]
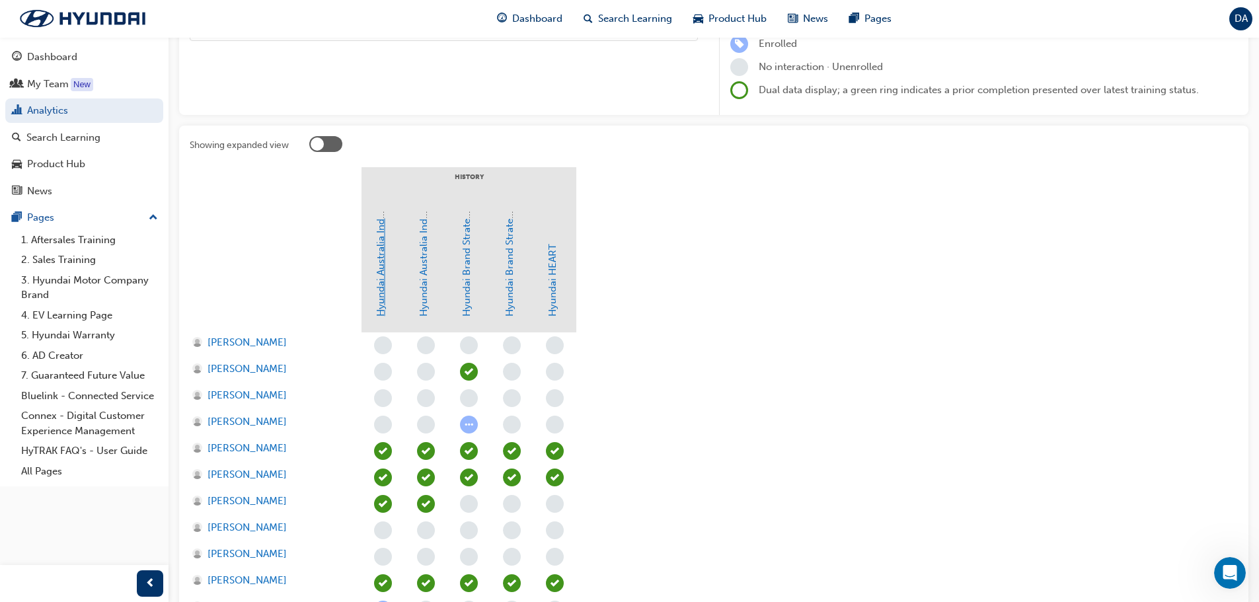
click at [383, 299] on link "Hyundai Australia Induction Module - Part A: Welcome to Hyundai" at bounding box center [381, 166] width 12 height 302
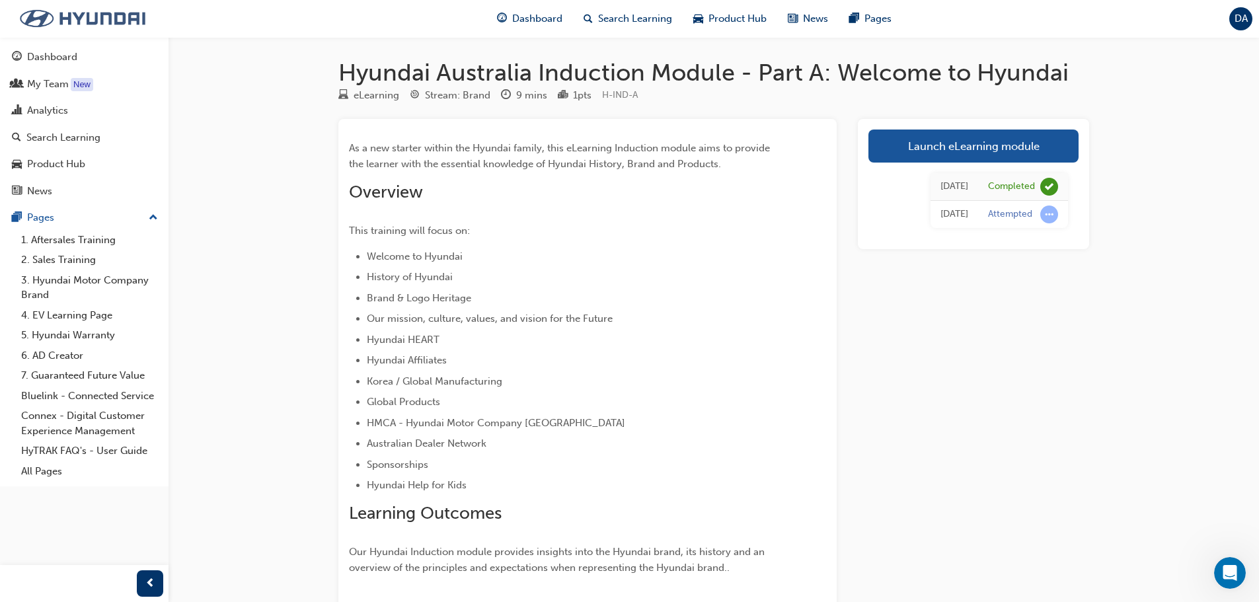
click at [43, 18] on img at bounding box center [83, 19] width 152 height 28
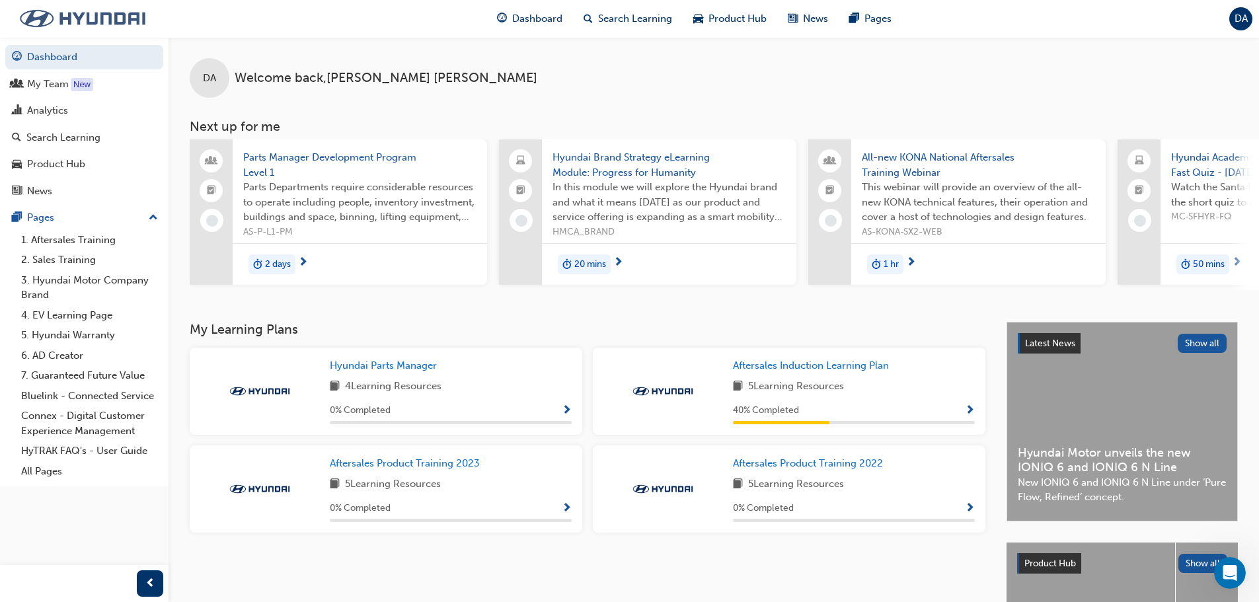
scroll to position [0, 784]
